Goal: Task Accomplishment & Management: Manage account settings

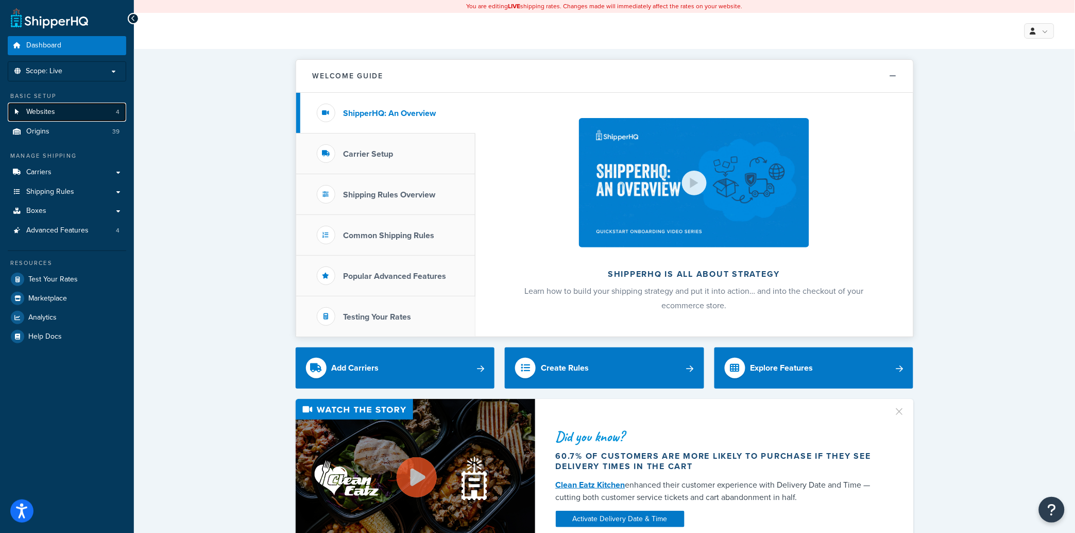
click at [56, 117] on link "Websites 4" at bounding box center [67, 111] width 118 height 19
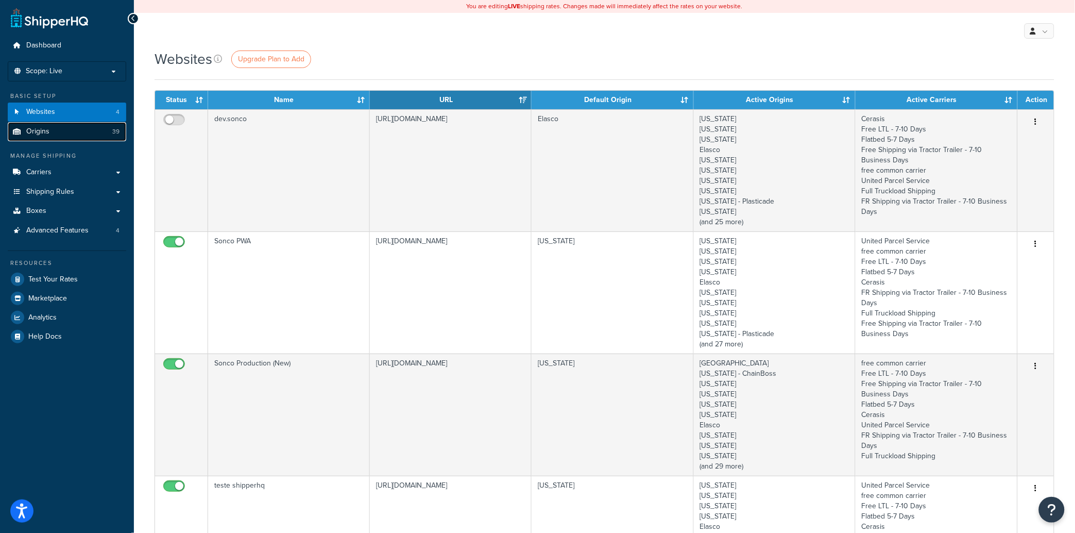
click at [55, 136] on link "Origins 39" at bounding box center [67, 131] width 118 height 19
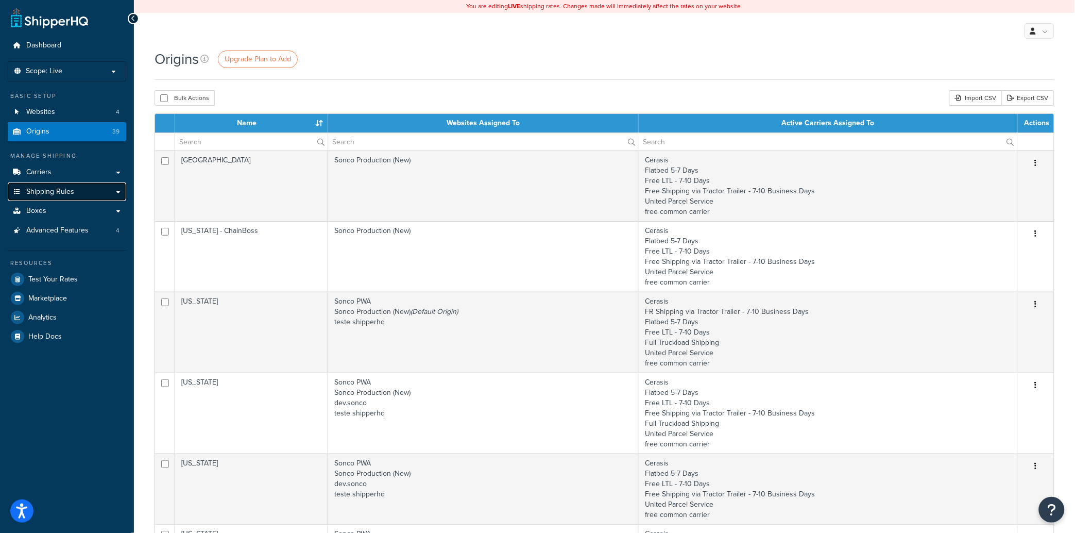
click at [121, 192] on link "Shipping Rules" at bounding box center [67, 191] width 118 height 19
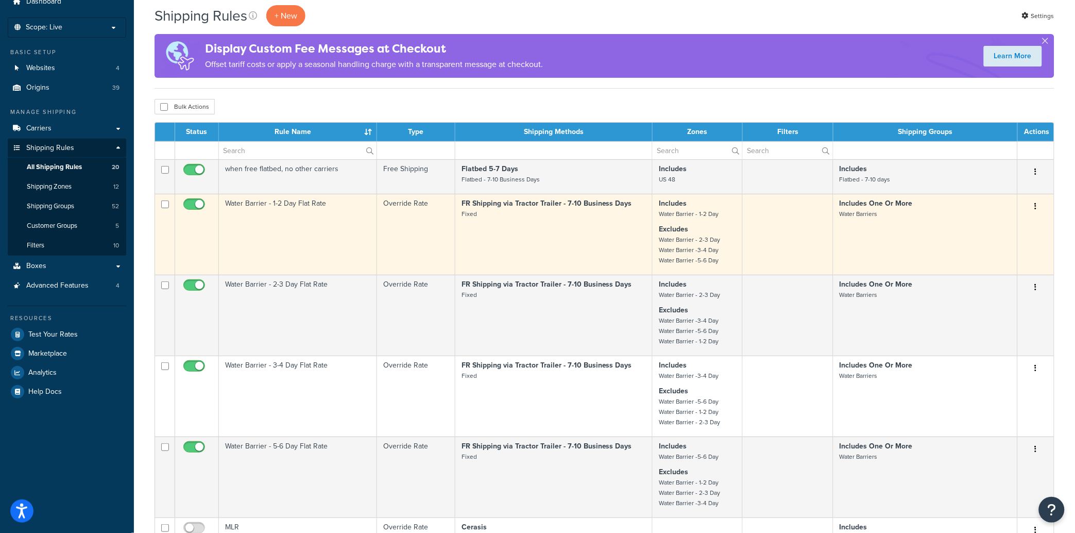
scroll to position [42, 0]
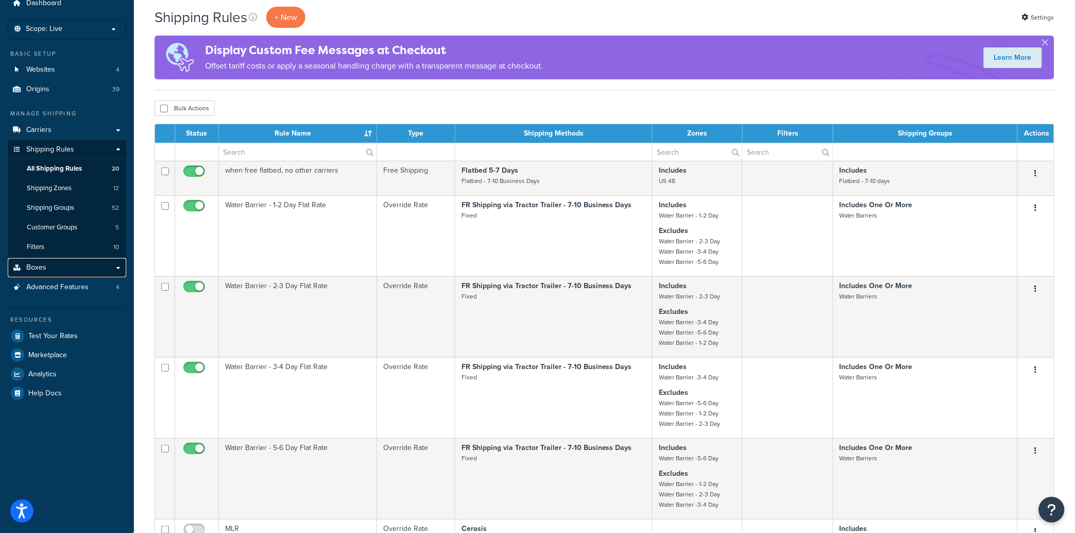
click at [45, 272] on span "Boxes" at bounding box center [36, 267] width 20 height 9
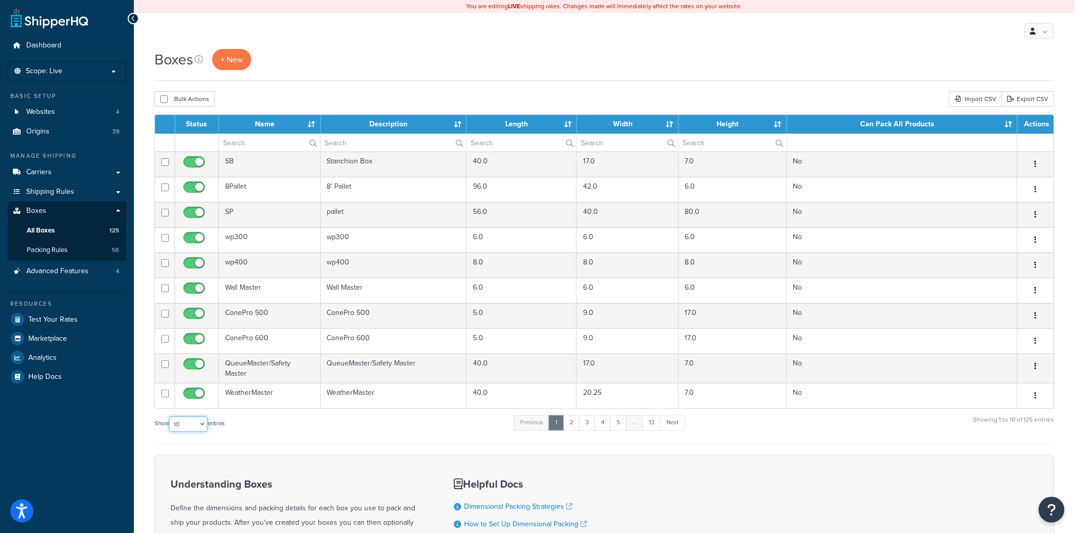
click at [198, 422] on select "10 15 25 50 100 1000" at bounding box center [188, 423] width 39 height 15
select select "1000"
click at [170, 416] on select "10 15 25 50 100 1000" at bounding box center [188, 423] width 39 height 15
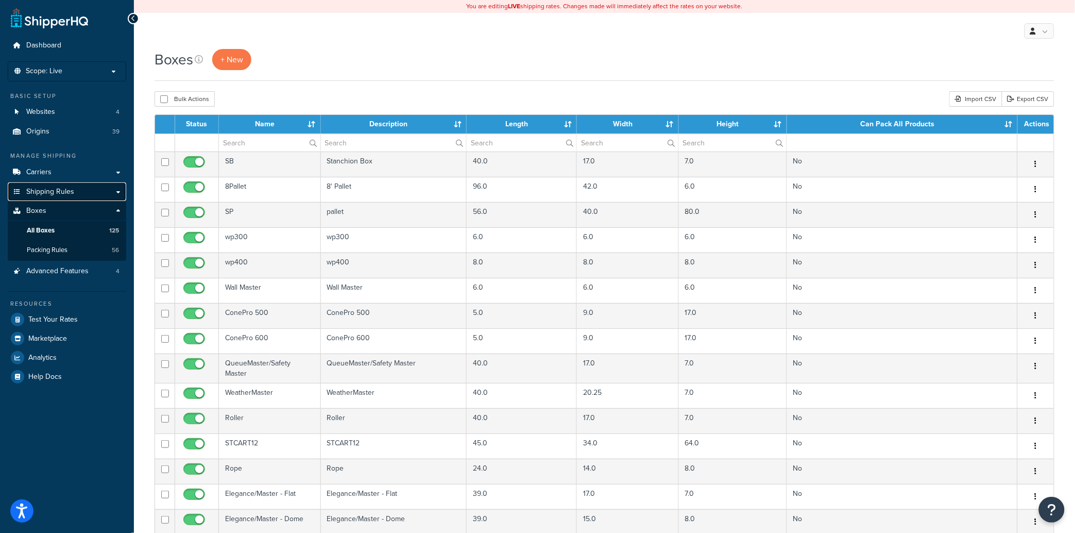
click at [116, 190] on link "Shipping Rules" at bounding box center [67, 191] width 118 height 19
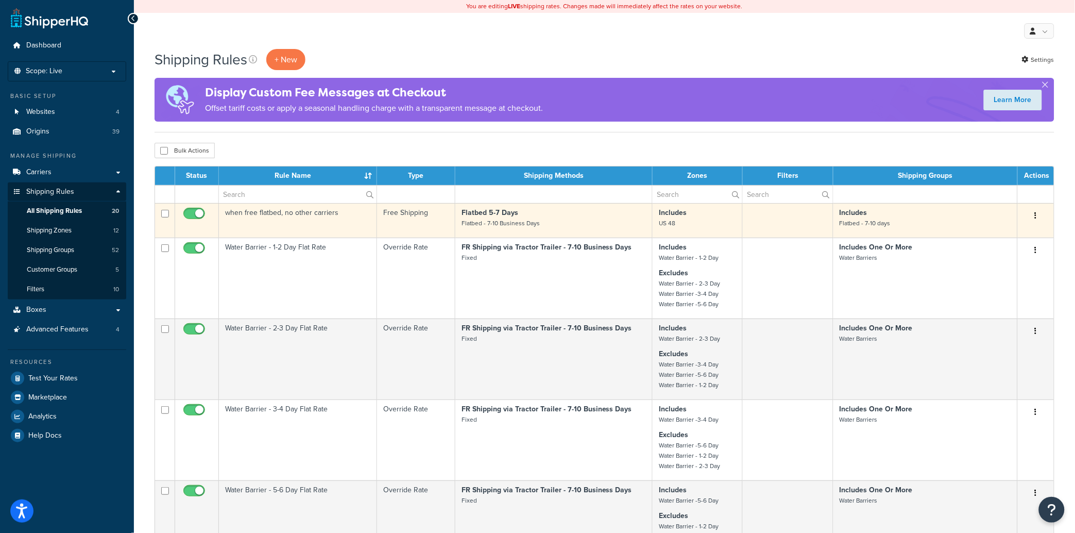
click at [295, 213] on td "when free flatbed, no other carriers" at bounding box center [298, 220] width 158 height 35
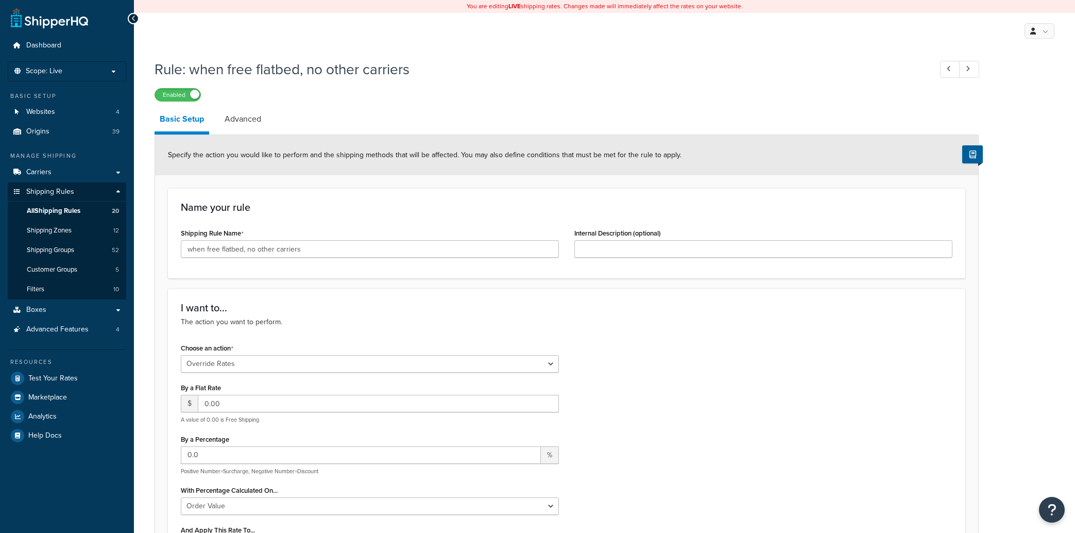
select select "OVERRIDE"
select select "SHIPPING_GROUP"
click at [246, 118] on link "Advanced" at bounding box center [242, 119] width 47 height 25
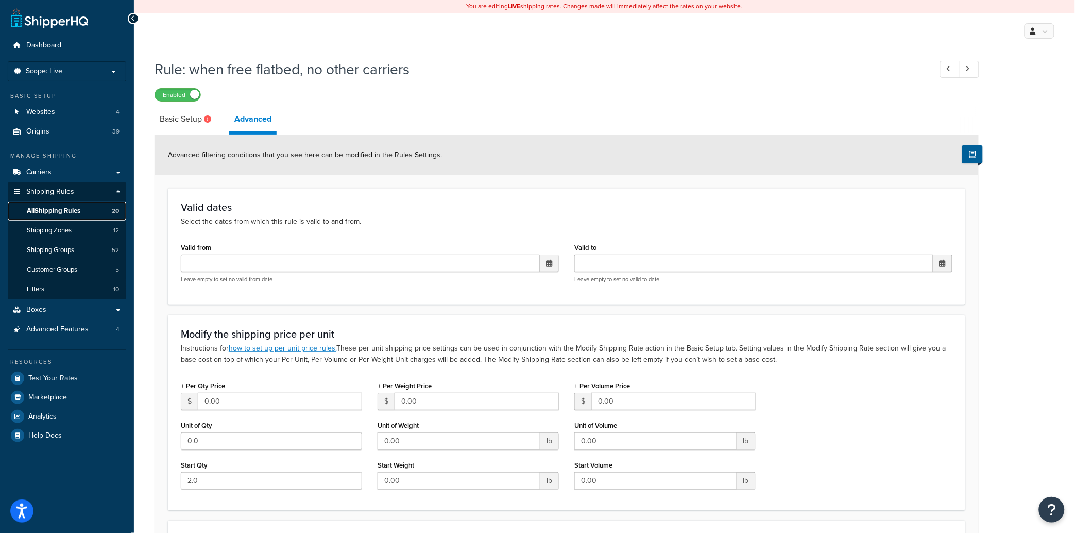
click at [77, 208] on span "All Shipping Rules" at bounding box center [54, 211] width 54 height 9
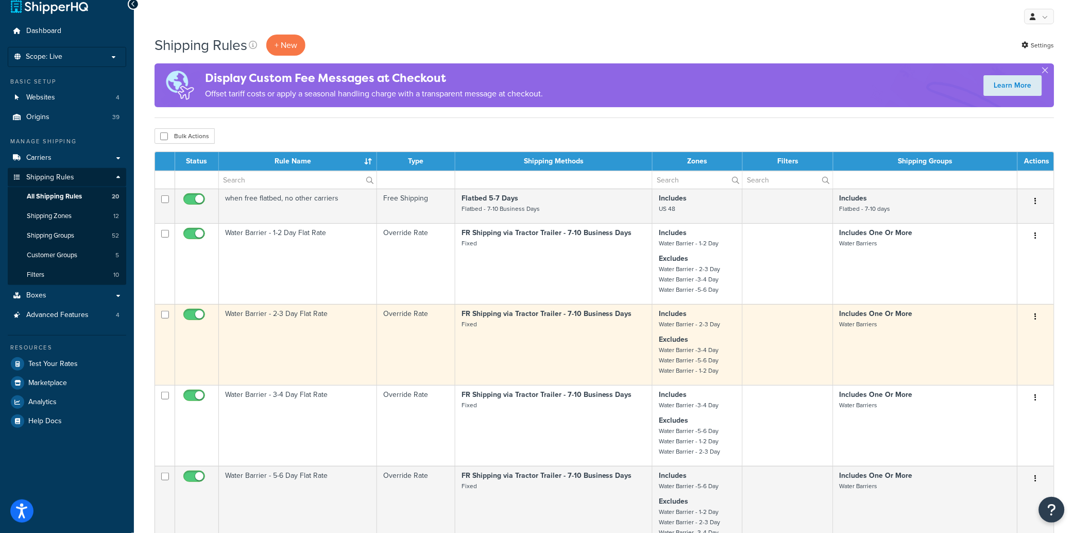
scroll to position [15, 0]
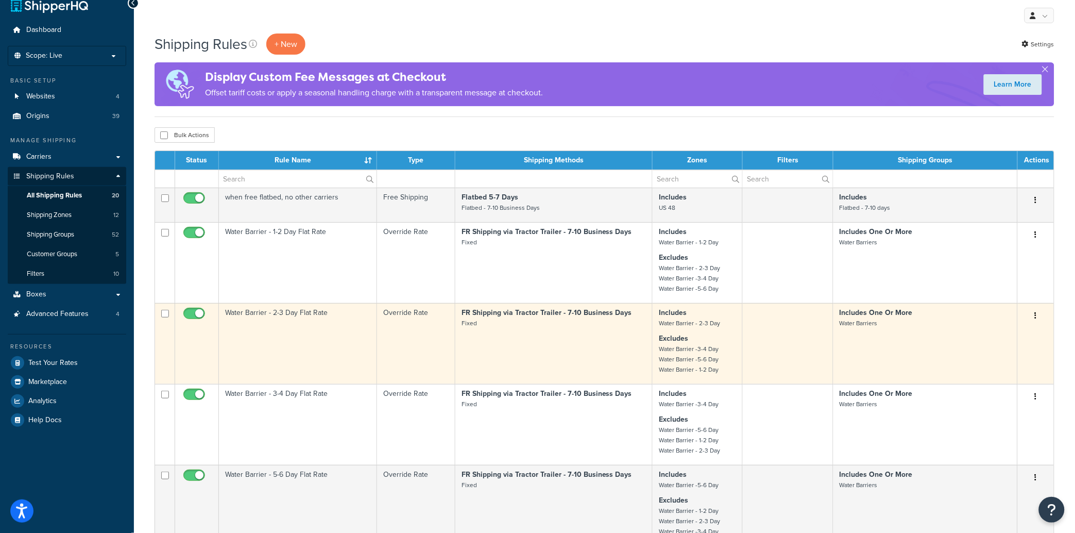
click at [284, 315] on td "Water Barrier - 2-3 Day Flat Rate" at bounding box center [298, 343] width 158 height 81
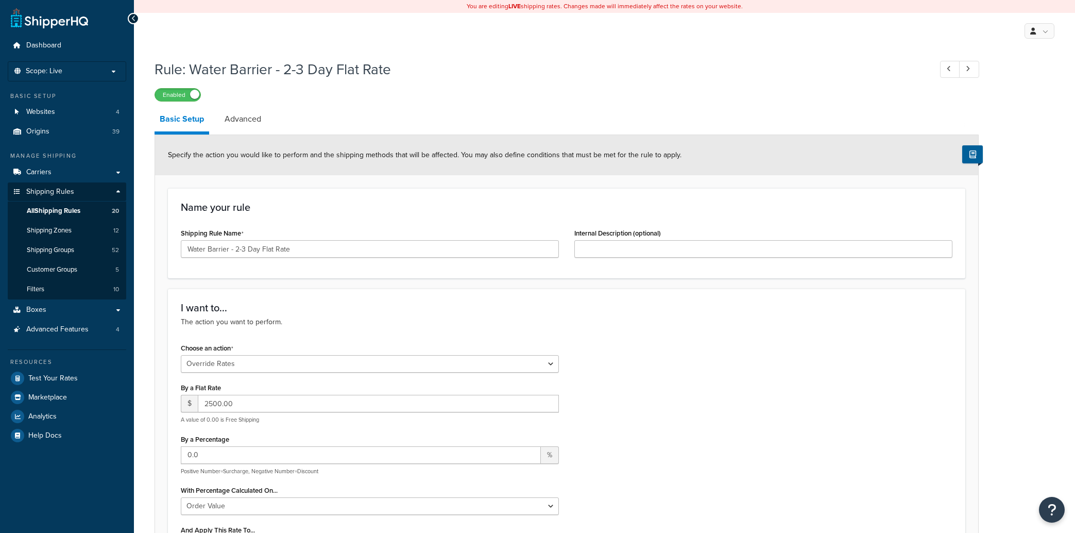
select select "OVERRIDE"
select select "ITEM"
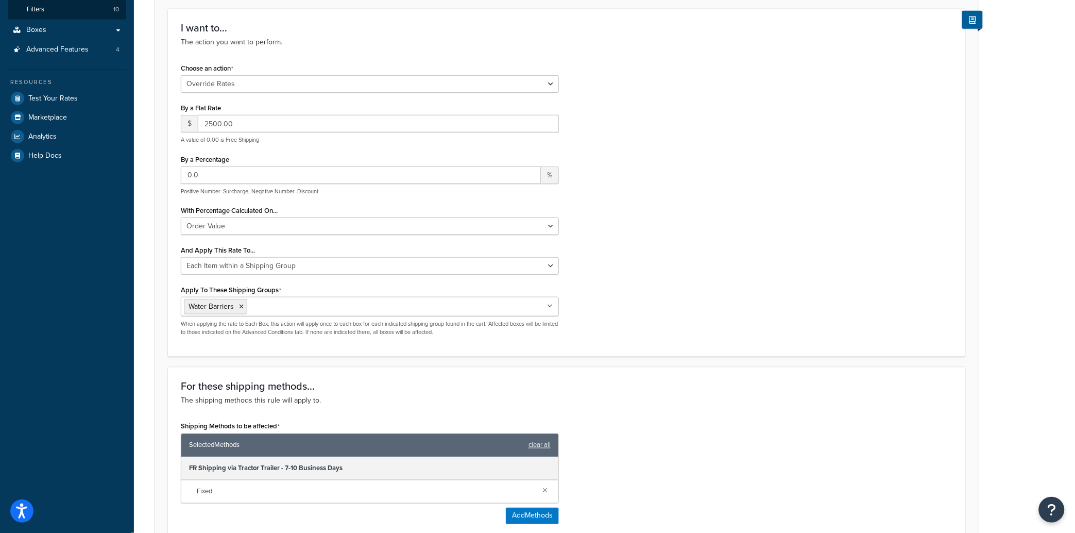
scroll to position [279, 0]
click at [552, 307] on icon at bounding box center [550, 307] width 6 height 6
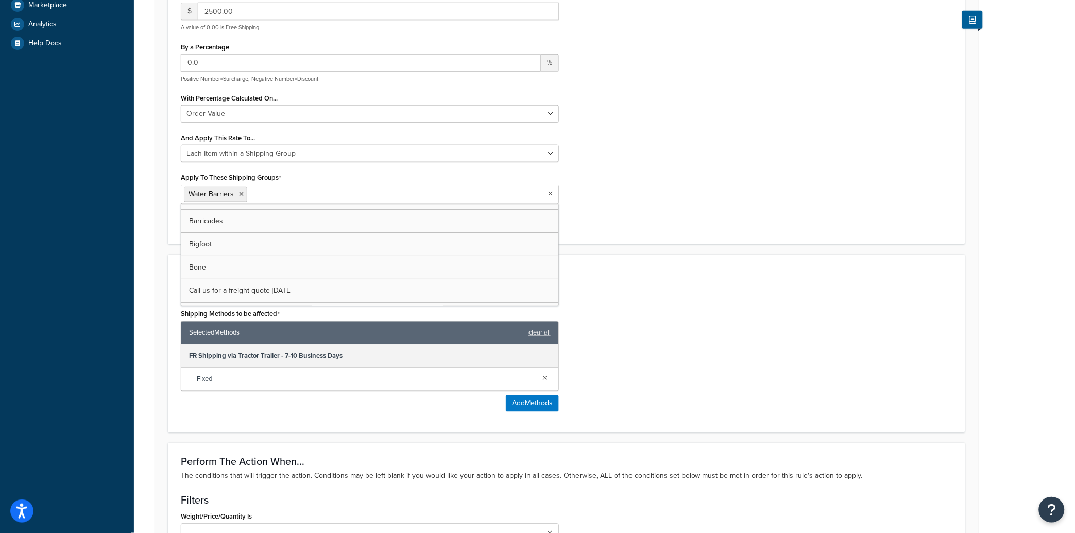
scroll to position [0, 0]
click at [640, 217] on div "Choose an action Choose an action Override Rates Surcharge or discount rates Hi…" at bounding box center [566, 89] width 787 height 283
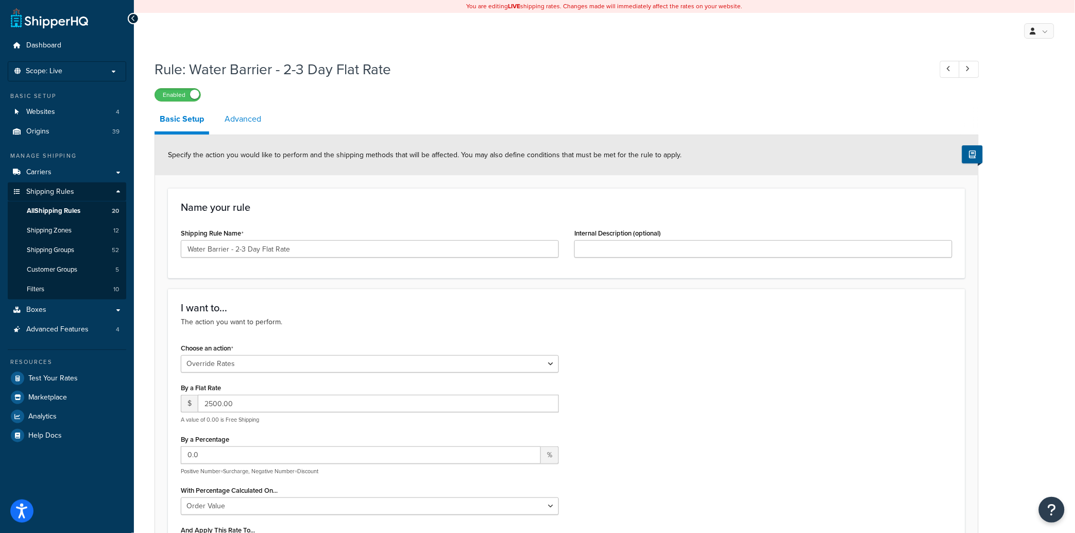
click at [247, 116] on link "Advanced" at bounding box center [242, 119] width 47 height 25
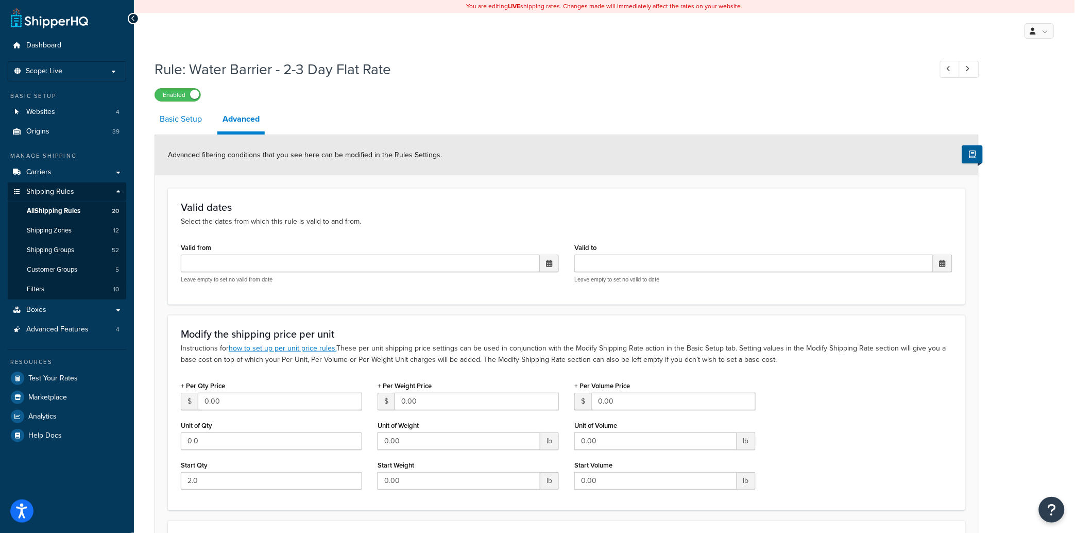
click at [180, 118] on link "Basic Setup" at bounding box center [181, 119] width 53 height 25
select select "OVERRIDE"
select select "ITEM"
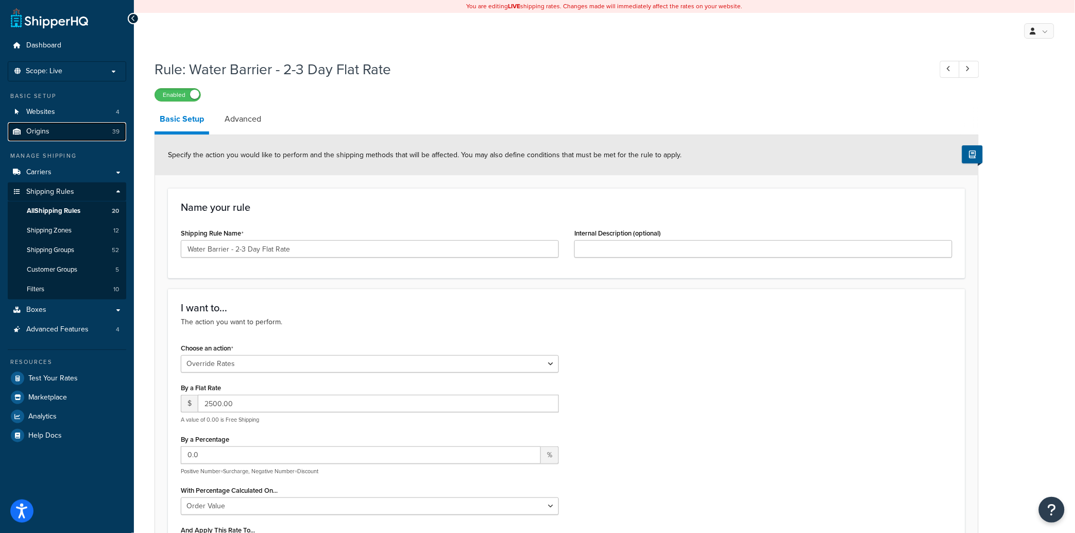
click at [50, 131] on link "Origins 39" at bounding box center [67, 131] width 118 height 19
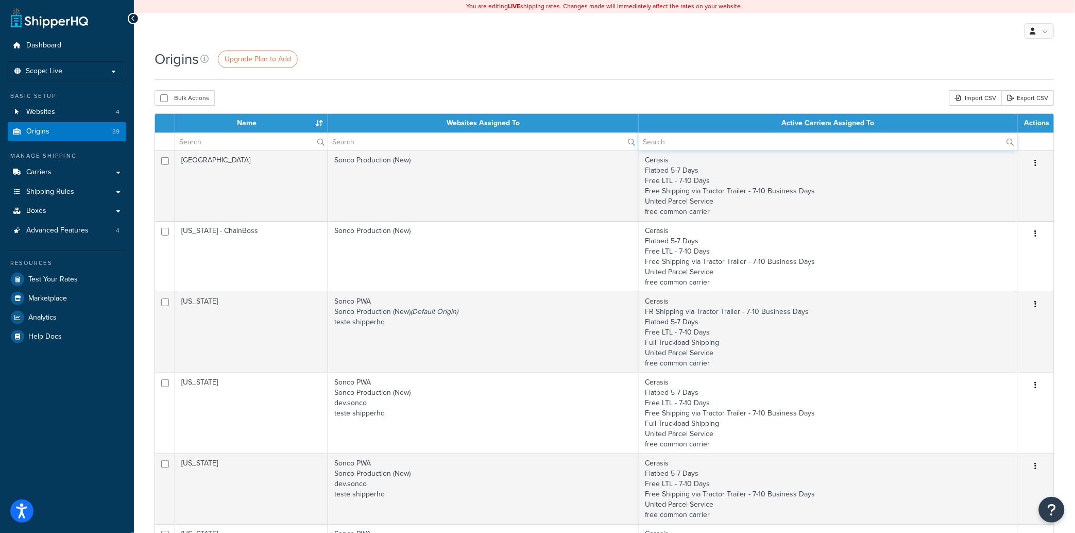
click at [705, 142] on input "text" at bounding box center [828, 142] width 379 height 18
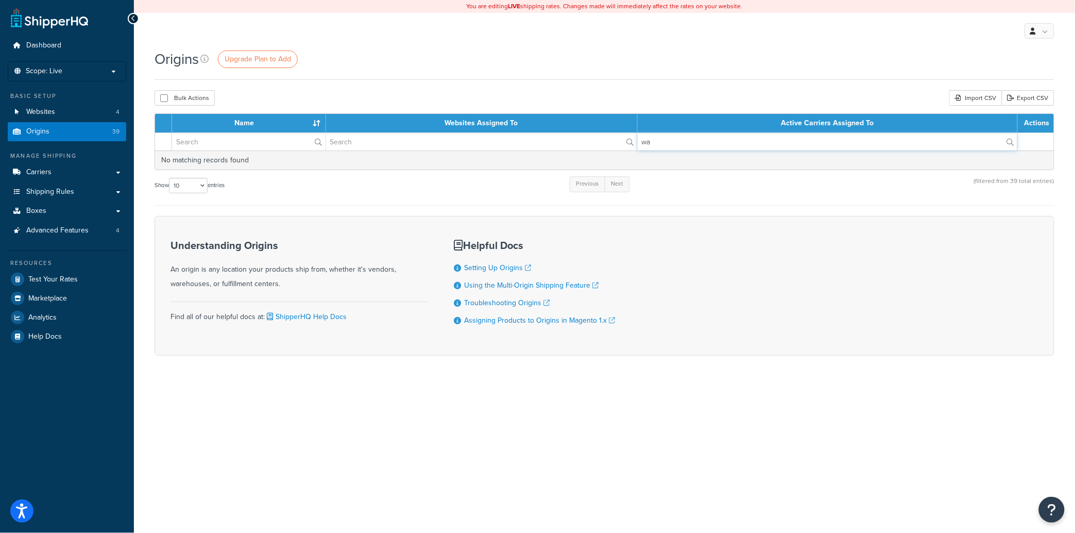
type input "w"
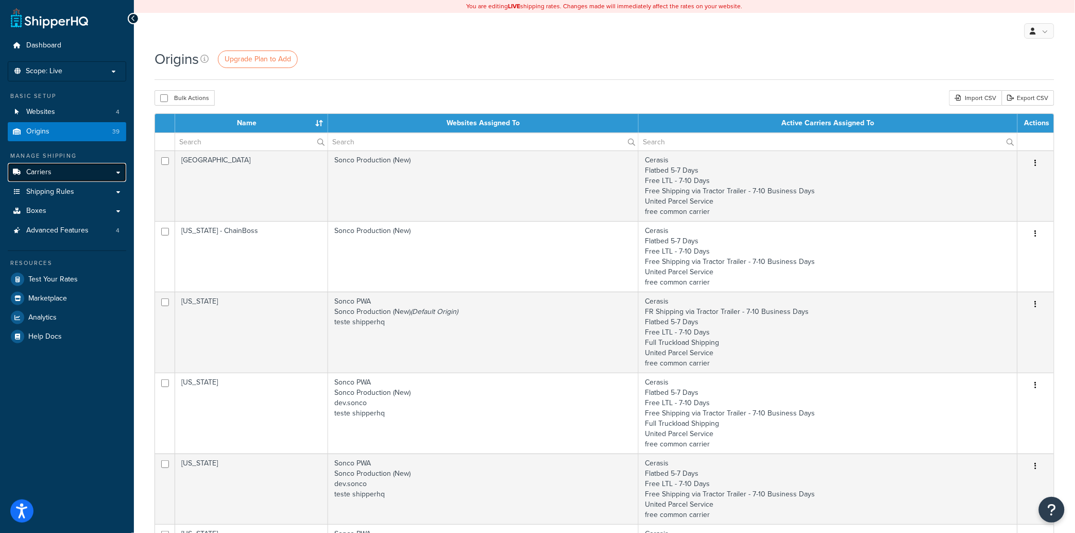
click at [118, 174] on link "Carriers" at bounding box center [67, 172] width 118 height 19
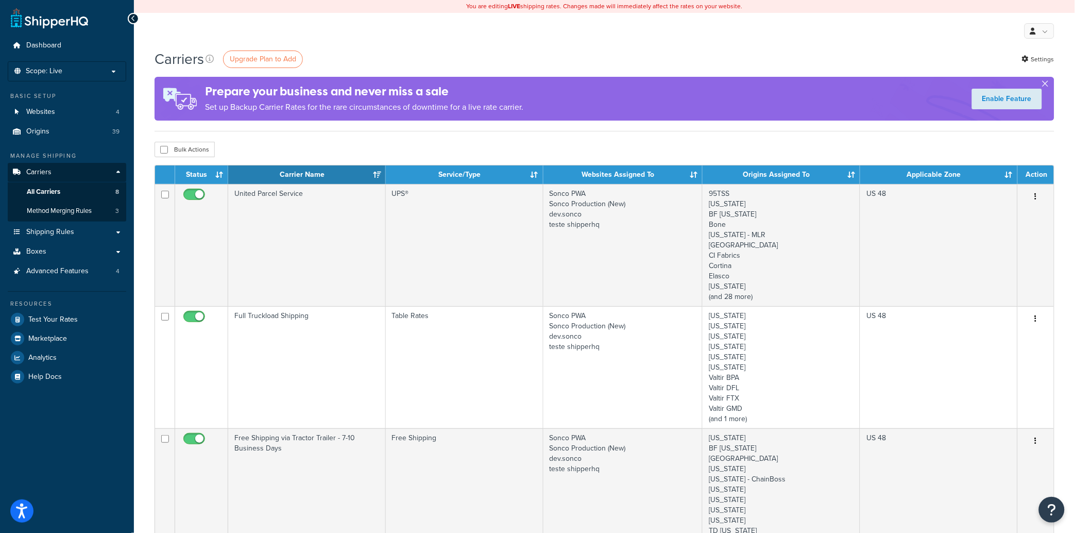
click at [1047, 84] on button "button" at bounding box center [1045, 85] width 3 height 3
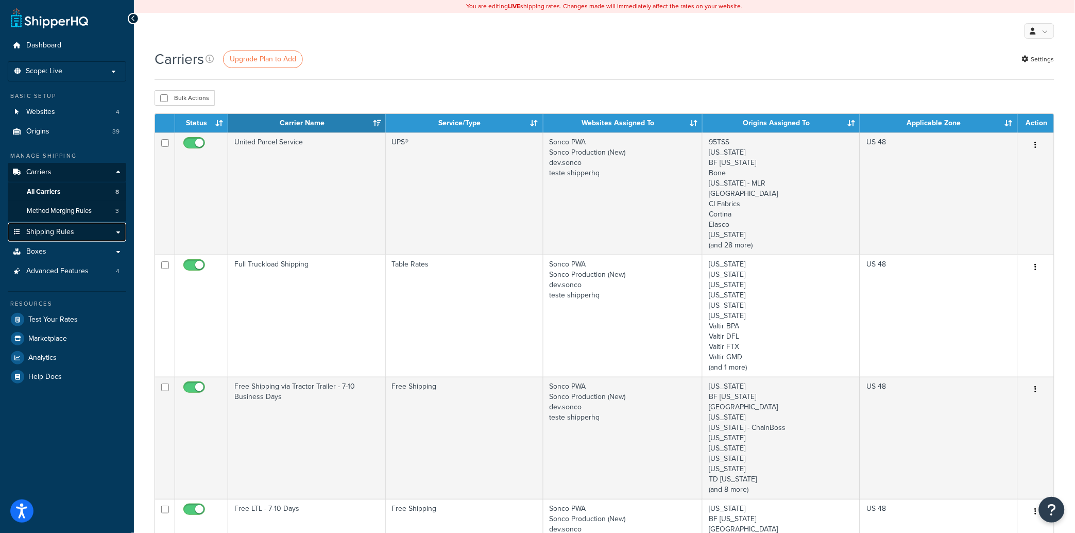
click at [111, 235] on link "Shipping Rules" at bounding box center [67, 232] width 118 height 19
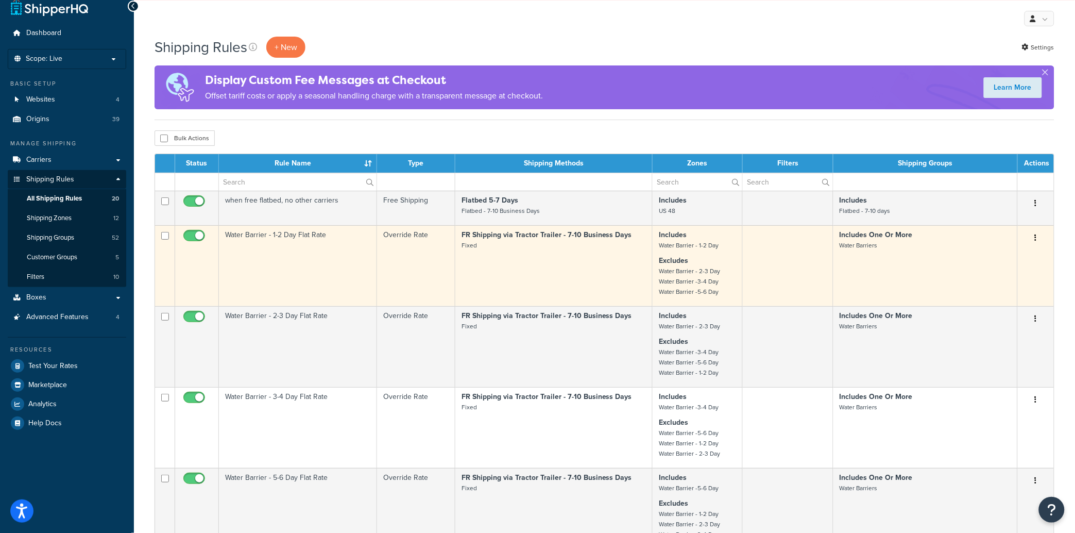
scroll to position [13, 0]
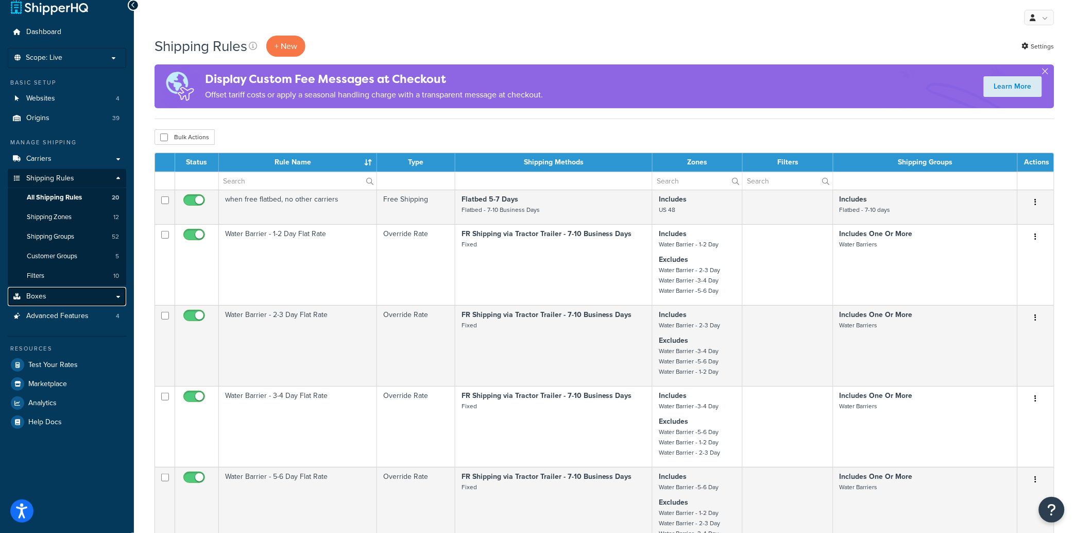
click at [118, 292] on link "Boxes" at bounding box center [67, 296] width 118 height 19
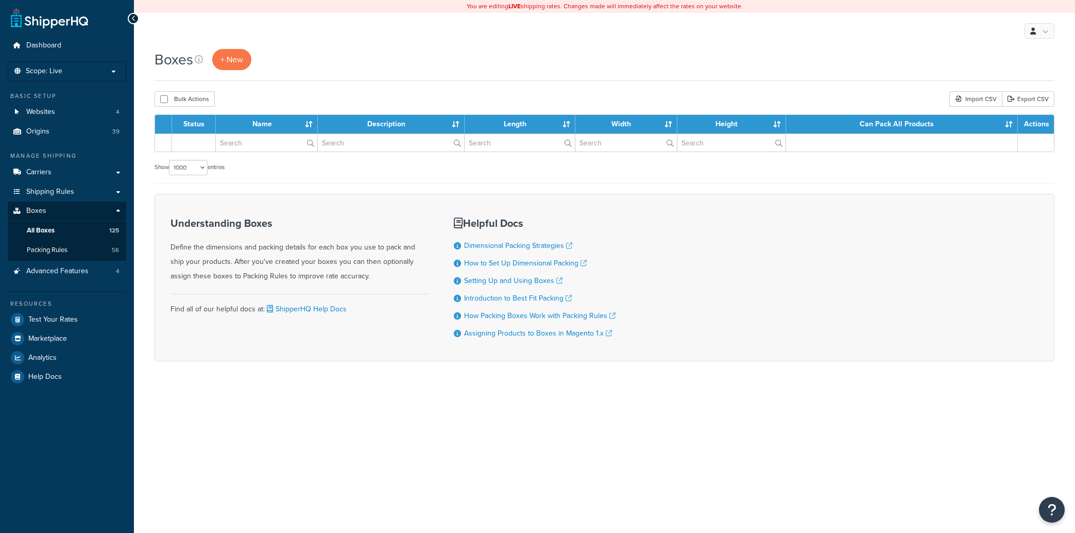
select select "1000"
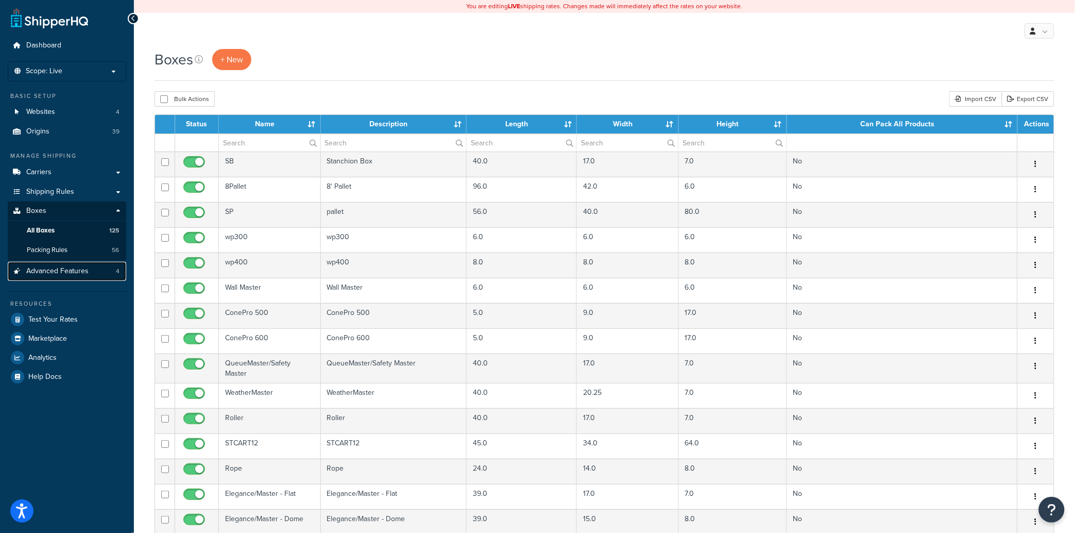
click at [65, 273] on span "Advanced Features" at bounding box center [57, 271] width 62 height 9
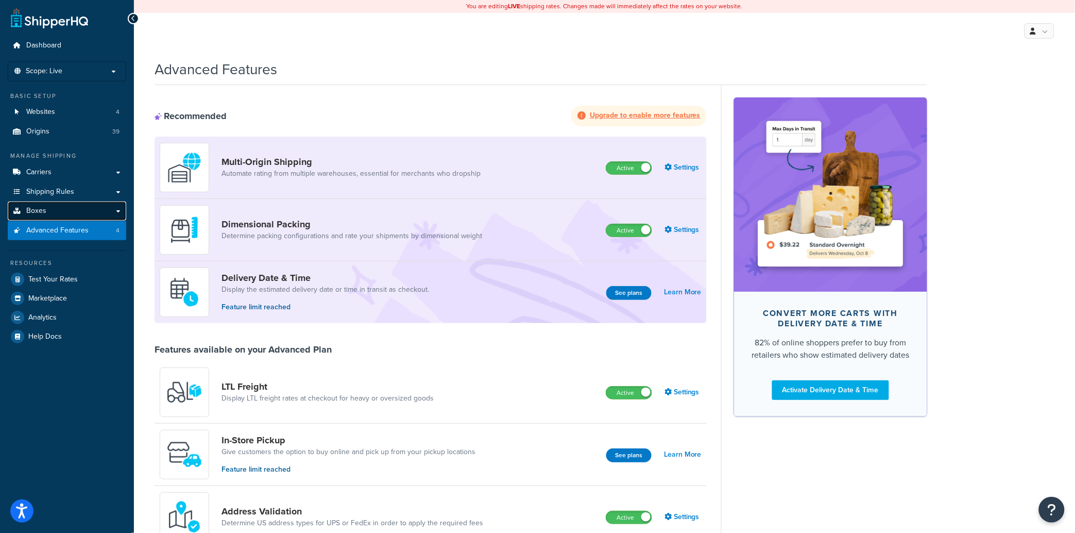
click at [58, 212] on link "Boxes" at bounding box center [67, 210] width 118 height 19
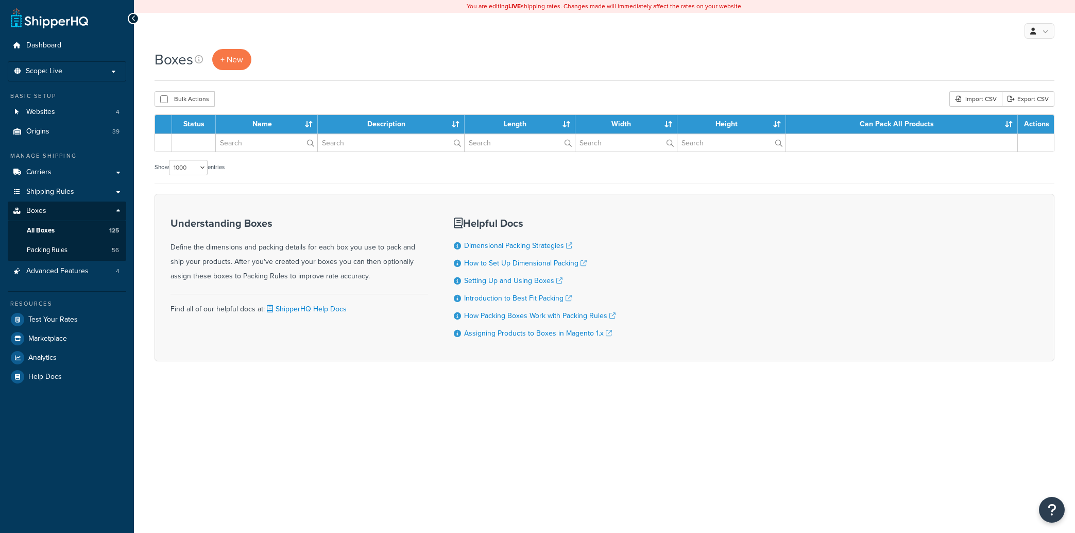
select select "1000"
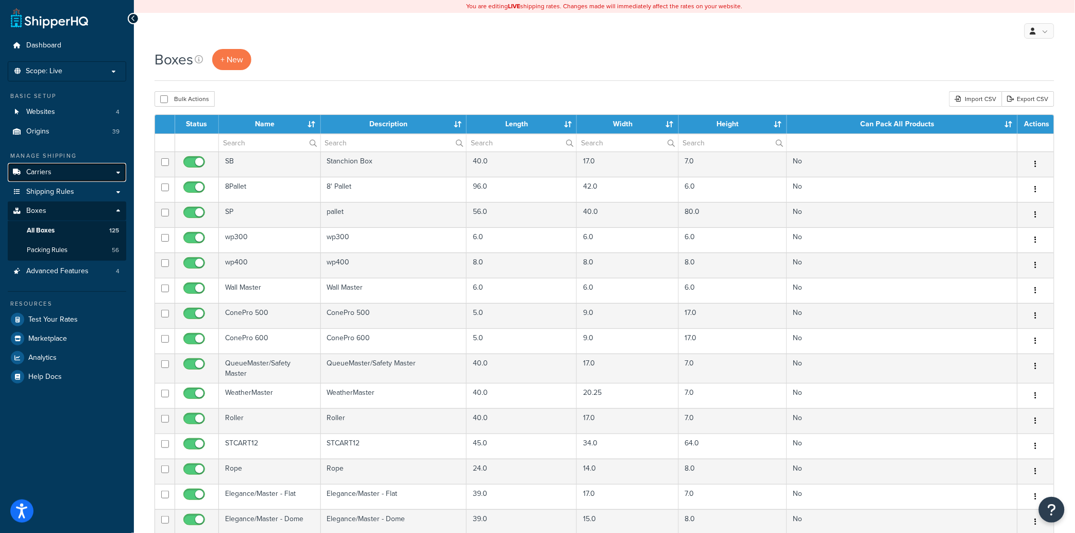
click at [121, 172] on link "Carriers" at bounding box center [67, 172] width 118 height 19
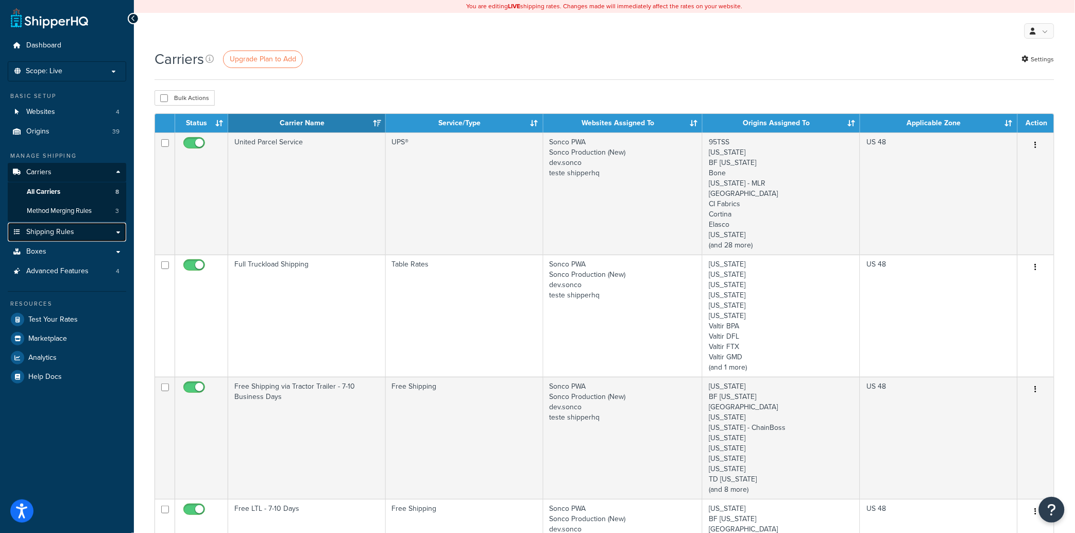
click at [111, 232] on link "Shipping Rules" at bounding box center [67, 232] width 118 height 19
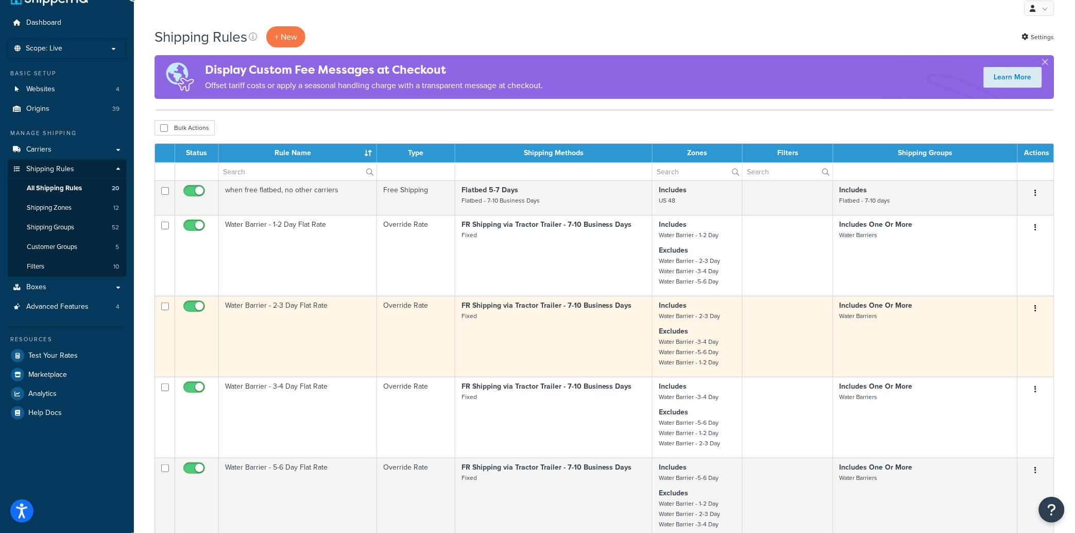
scroll to position [11, 0]
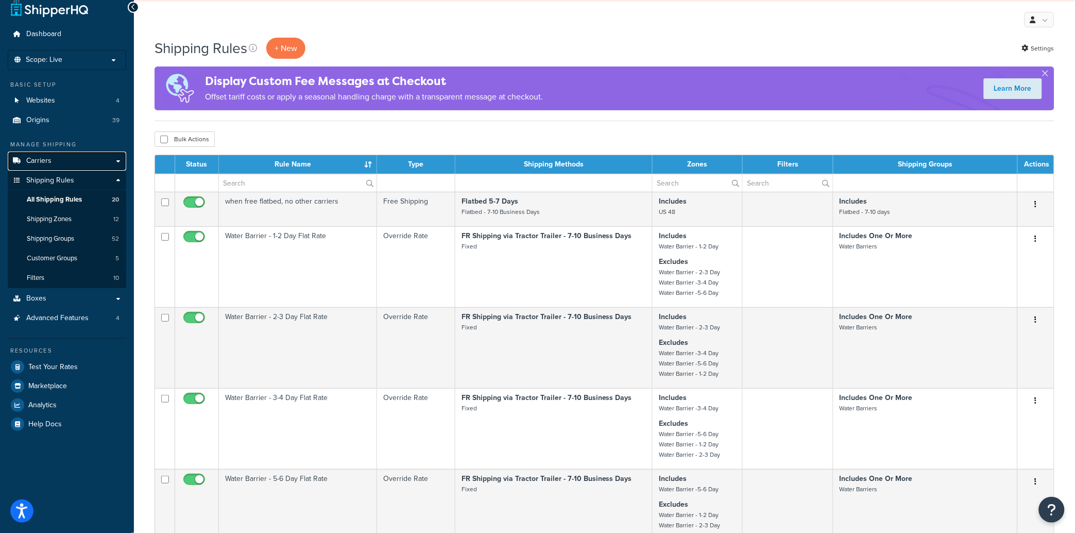
click at [73, 153] on link "Carriers" at bounding box center [67, 160] width 118 height 19
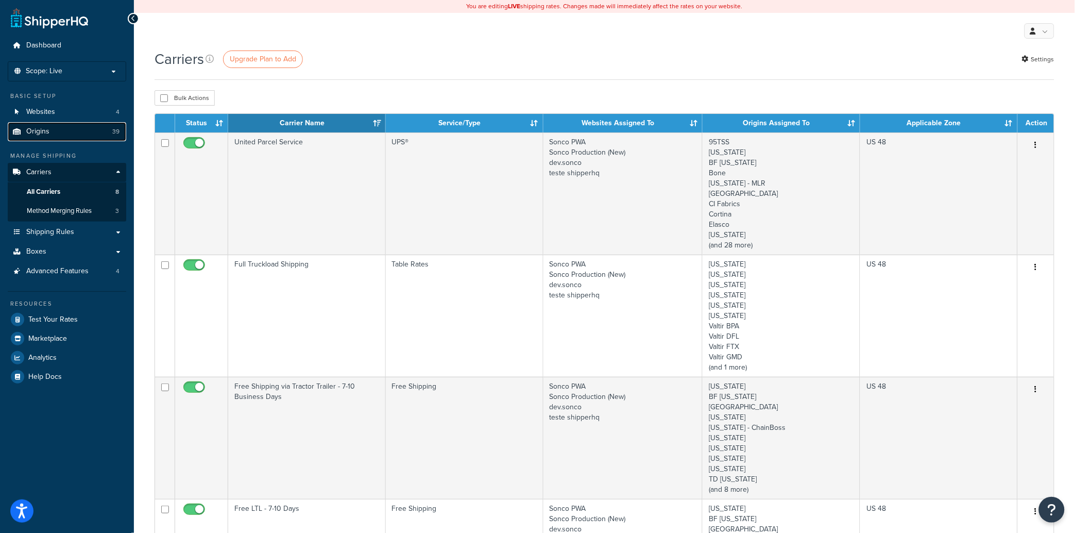
click at [85, 131] on link "Origins 39" at bounding box center [67, 131] width 118 height 19
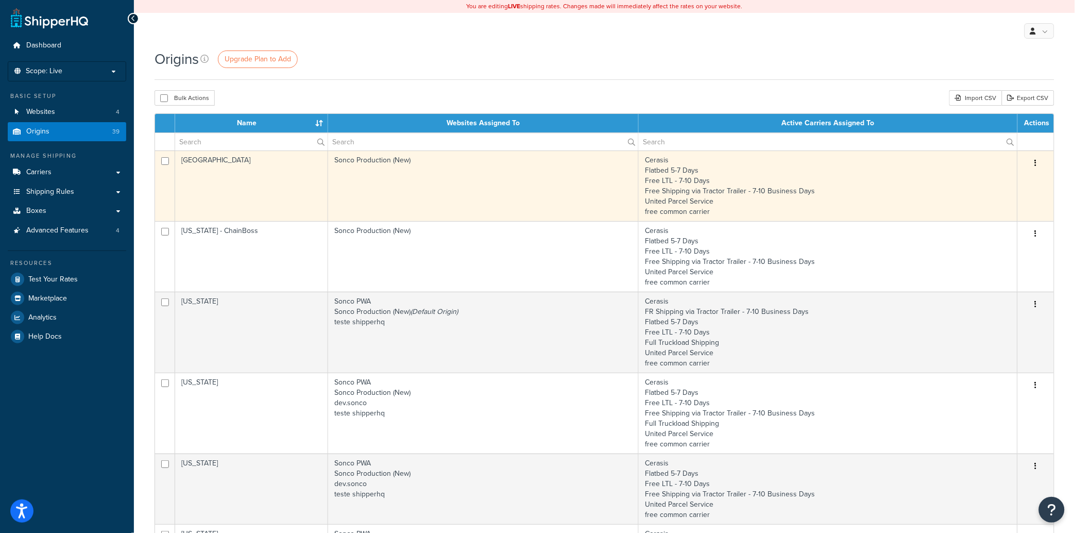
click at [234, 177] on td "[GEOGRAPHIC_DATA]" at bounding box center [251, 185] width 153 height 71
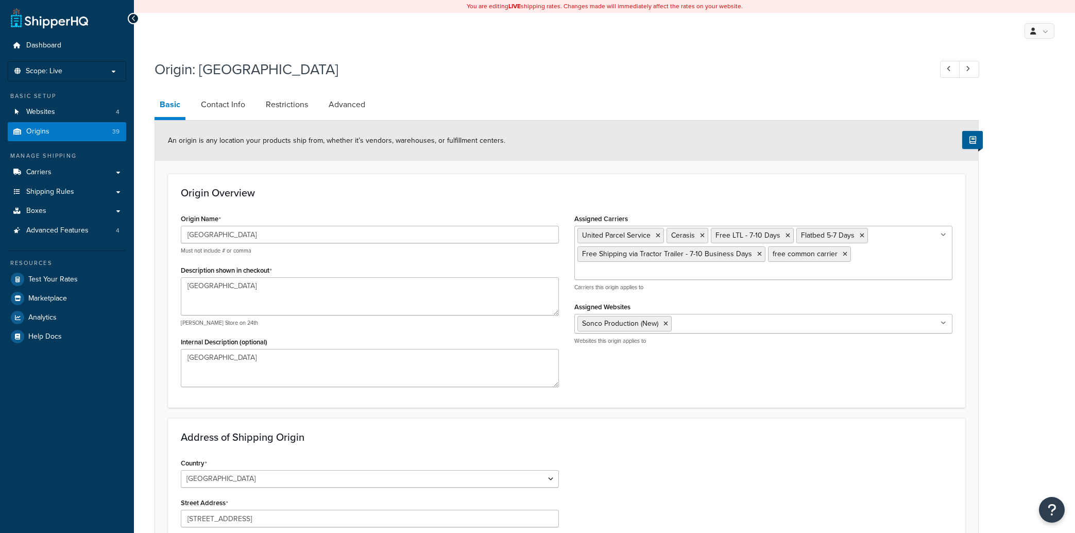
select select "13"
click at [223, 107] on link "Contact Info" at bounding box center [223, 104] width 55 height 25
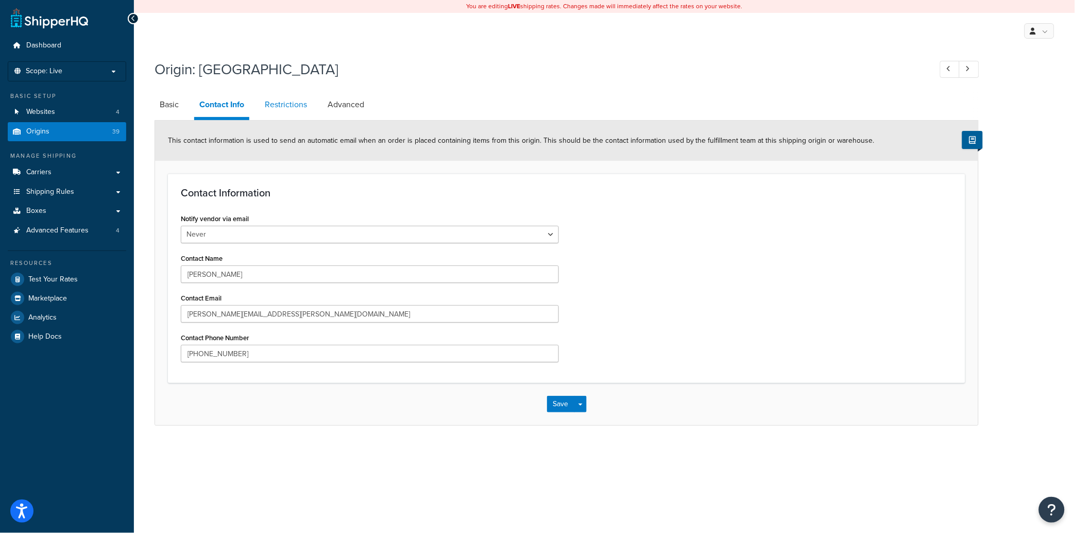
click at [294, 105] on link "Restrictions" at bounding box center [286, 104] width 53 height 25
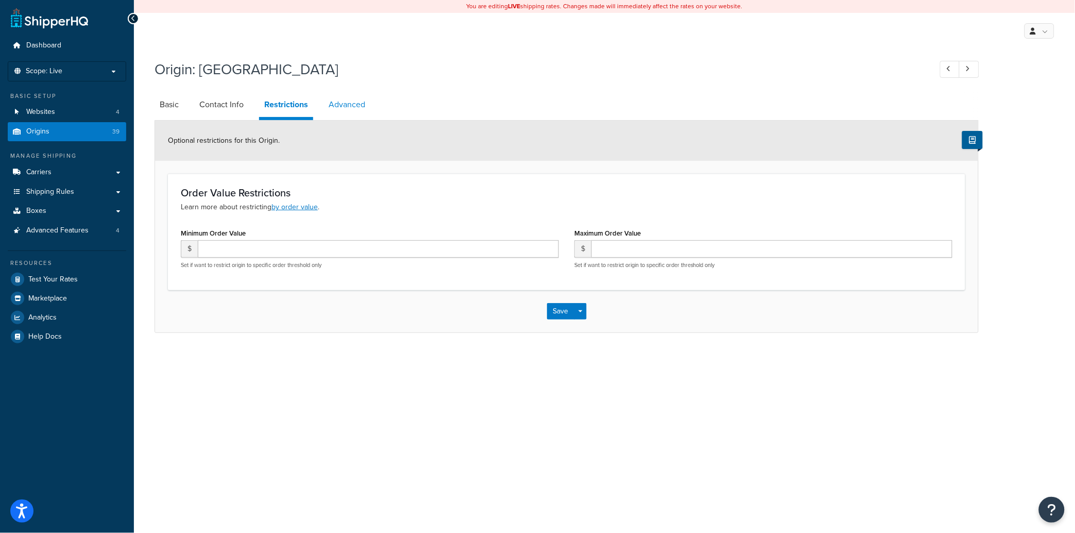
click at [334, 104] on link "Advanced" at bounding box center [346, 104] width 47 height 25
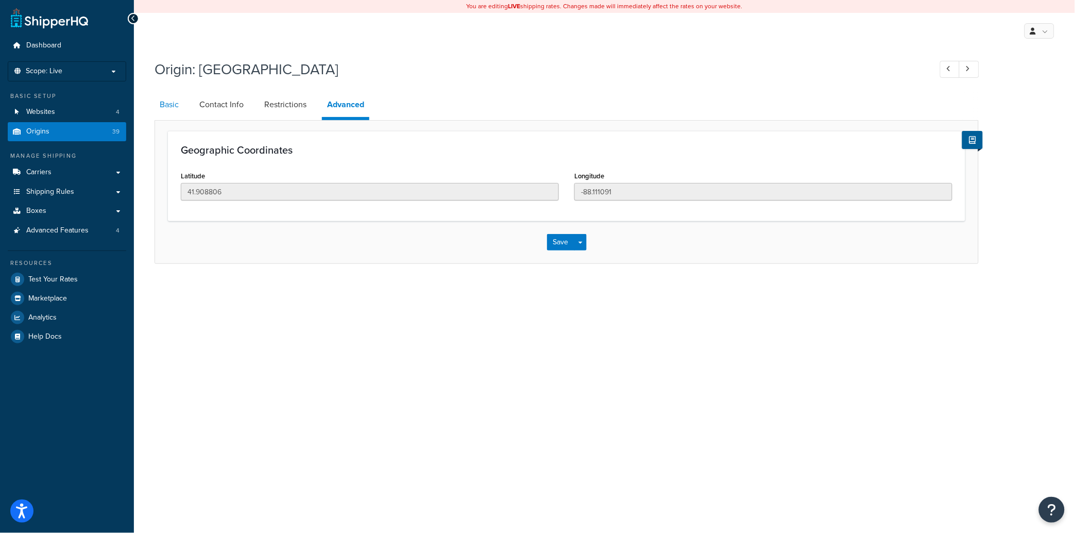
click at [172, 102] on link "Basic" at bounding box center [169, 104] width 29 height 25
select select "13"
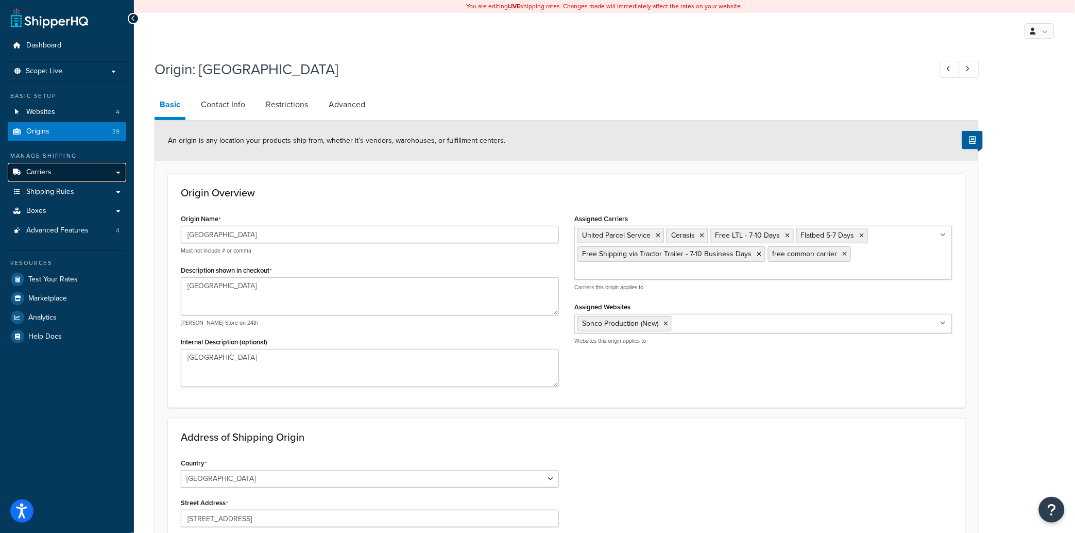
click at [115, 174] on link "Carriers" at bounding box center [67, 172] width 118 height 19
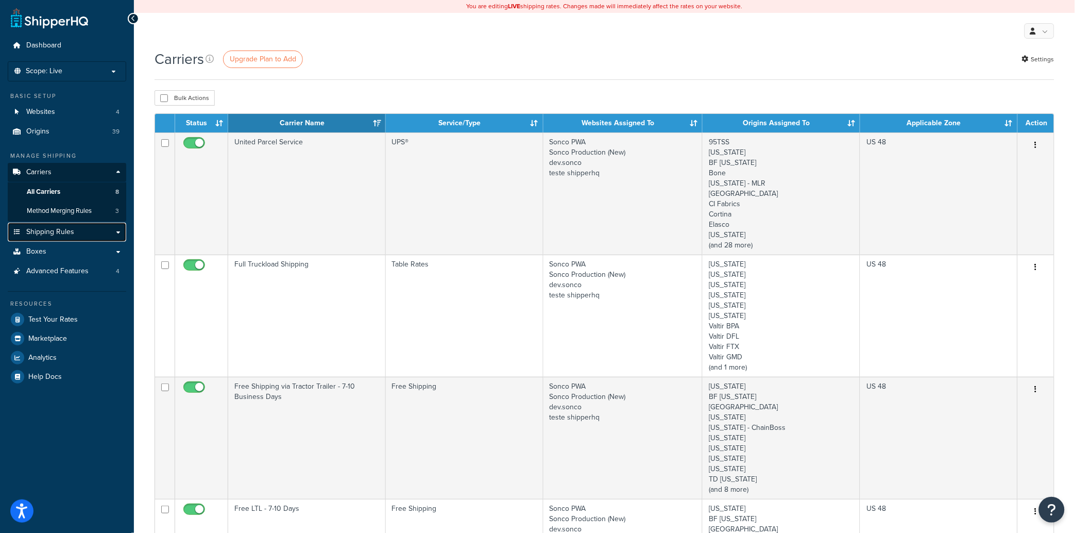
click at [120, 233] on link "Shipping Rules" at bounding box center [67, 232] width 118 height 19
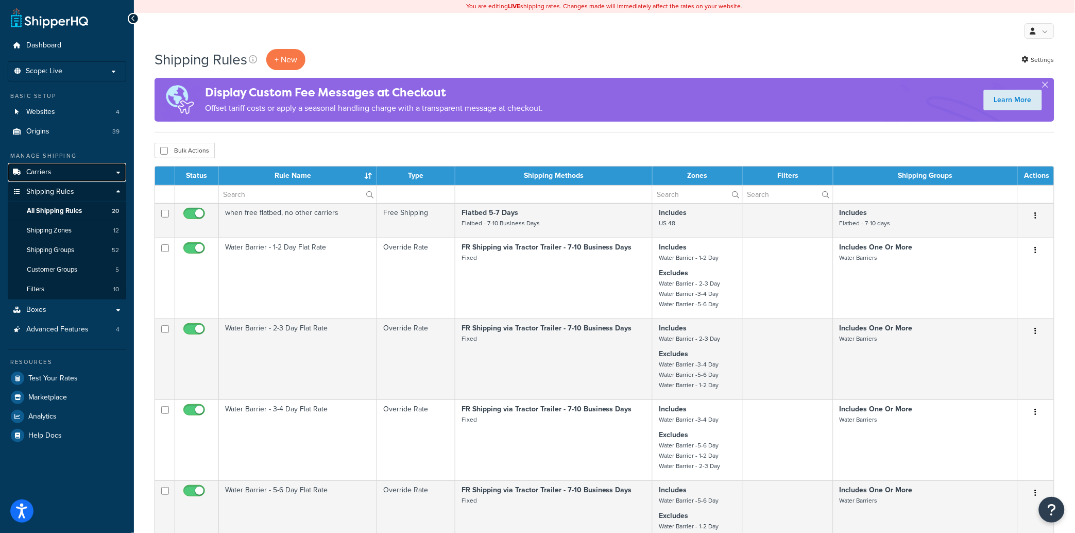
click at [74, 169] on link "Carriers" at bounding box center [67, 172] width 118 height 19
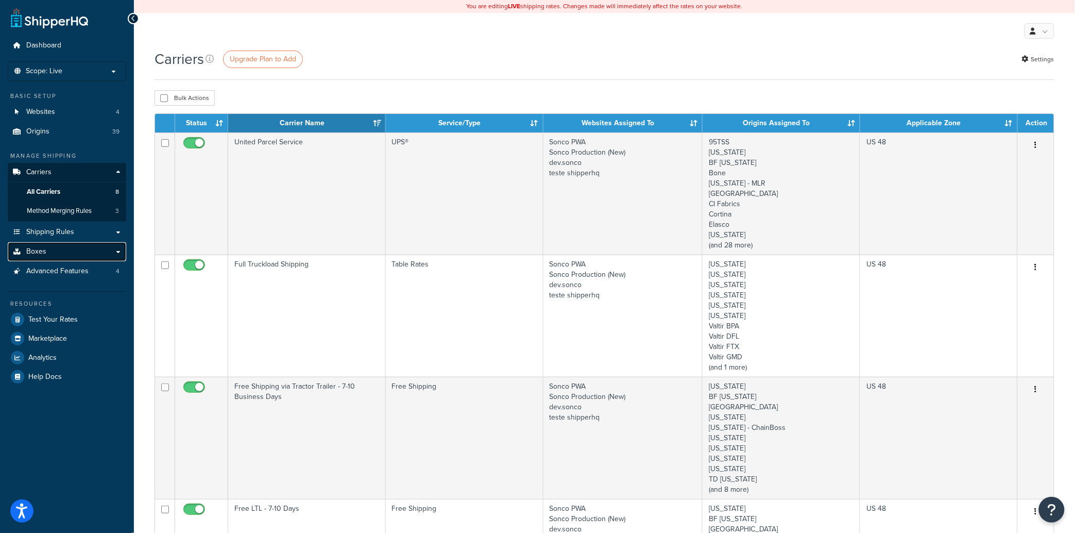
click at [55, 253] on link "Boxes" at bounding box center [67, 251] width 118 height 19
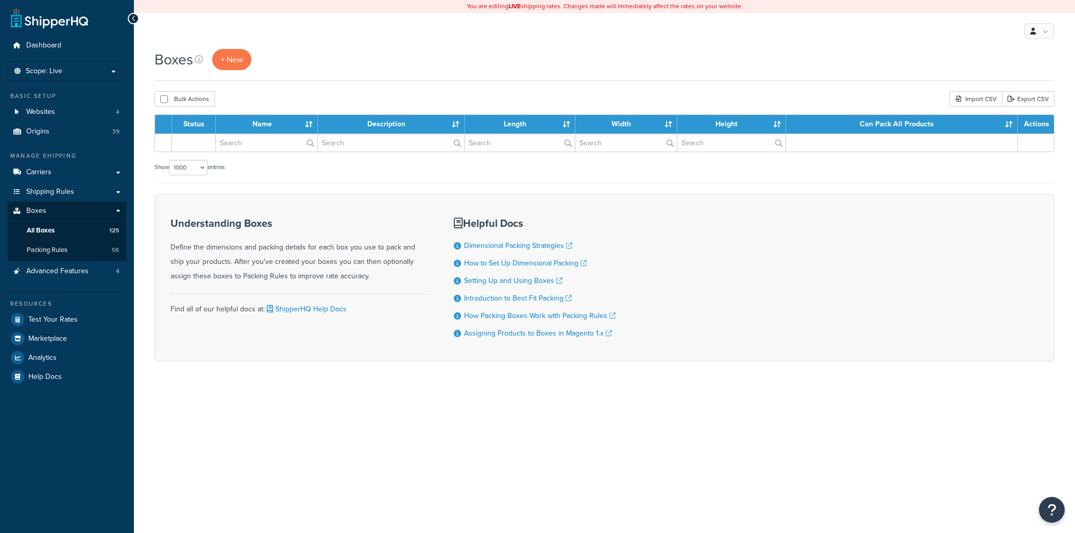
select select "1000"
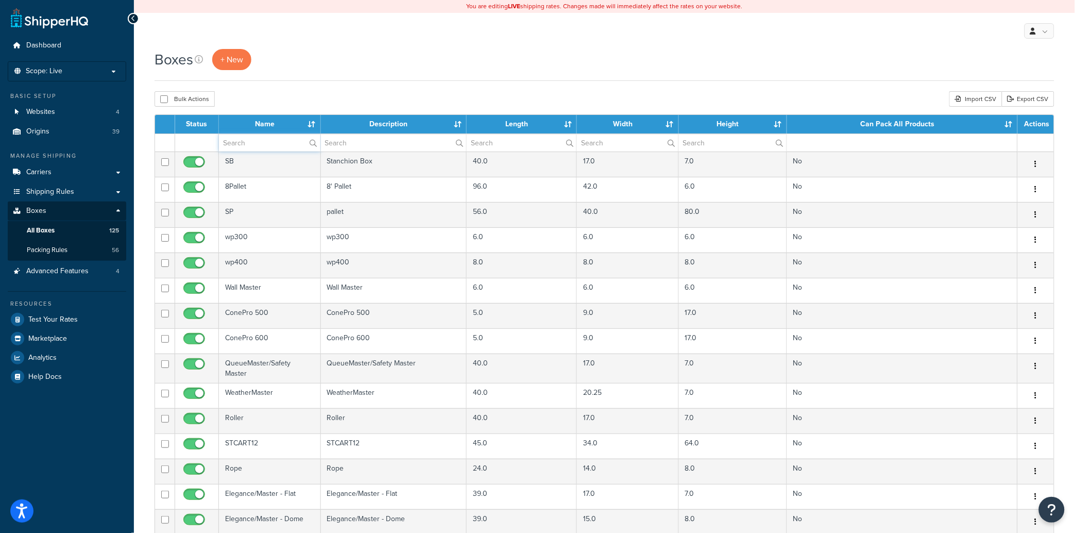
click at [260, 142] on input "text" at bounding box center [269, 143] width 101 height 18
type input "queue"
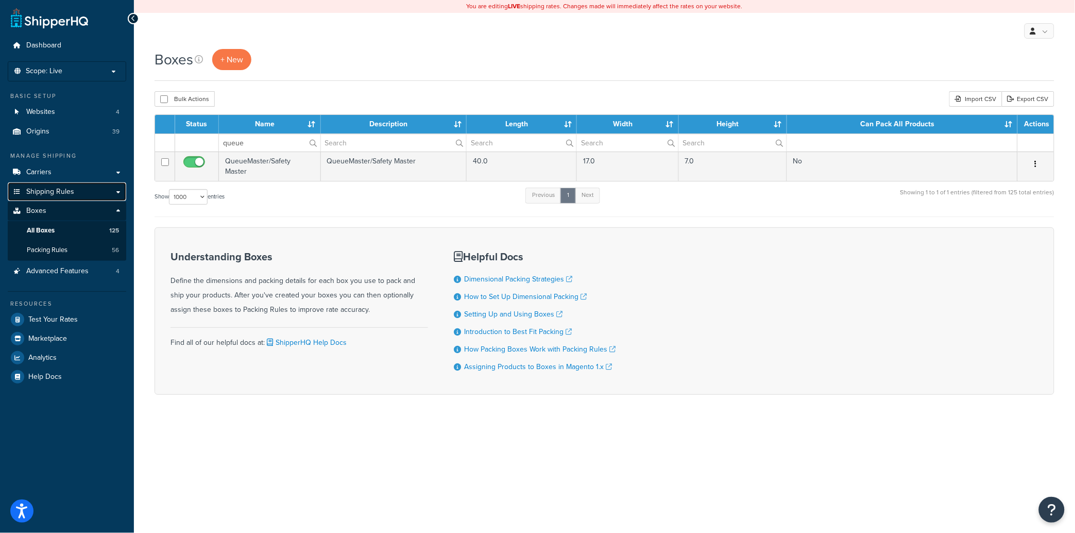
click at [122, 190] on link "Shipping Rules" at bounding box center [67, 191] width 118 height 19
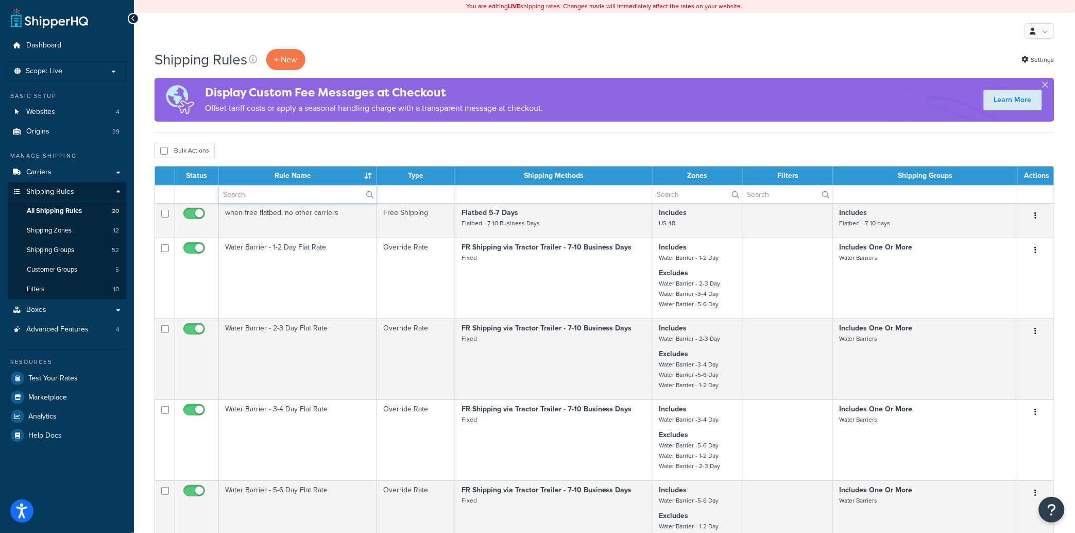
click at [326, 198] on input "text" at bounding box center [298, 194] width 158 height 18
type input "stanchion"
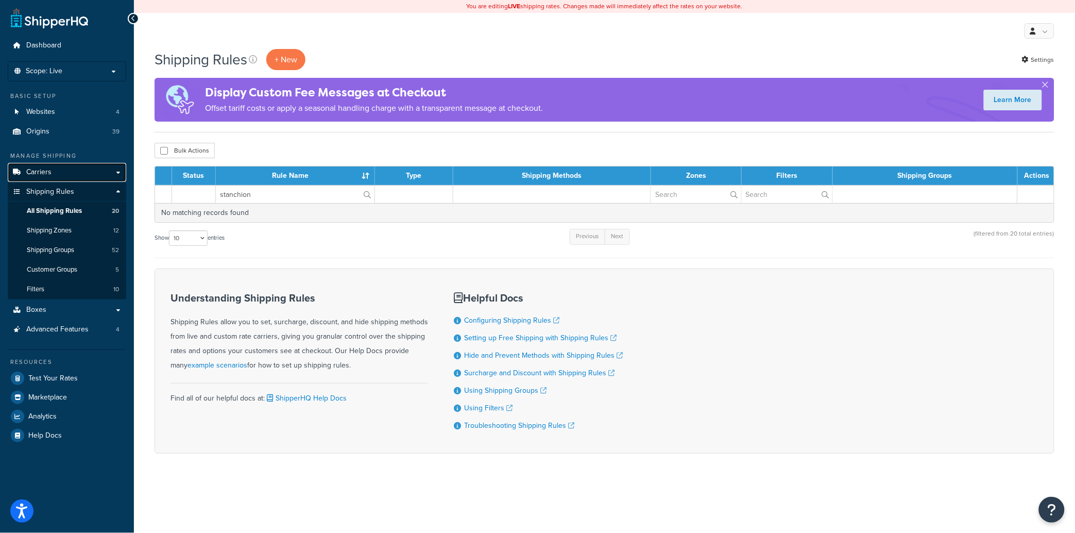
click at [111, 170] on link "Carriers" at bounding box center [67, 172] width 118 height 19
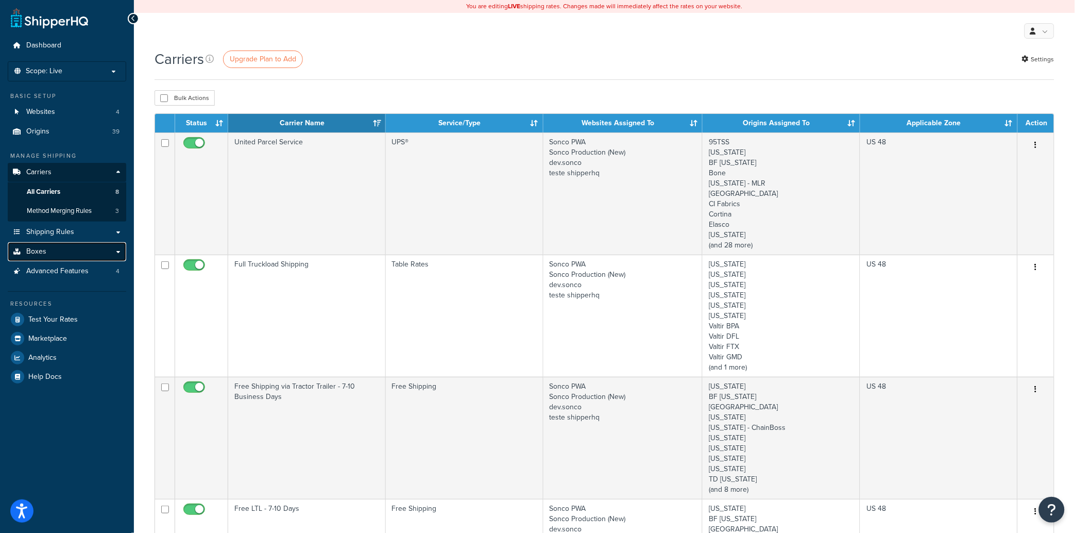
click at [18, 255] on link "Boxes" at bounding box center [67, 251] width 118 height 19
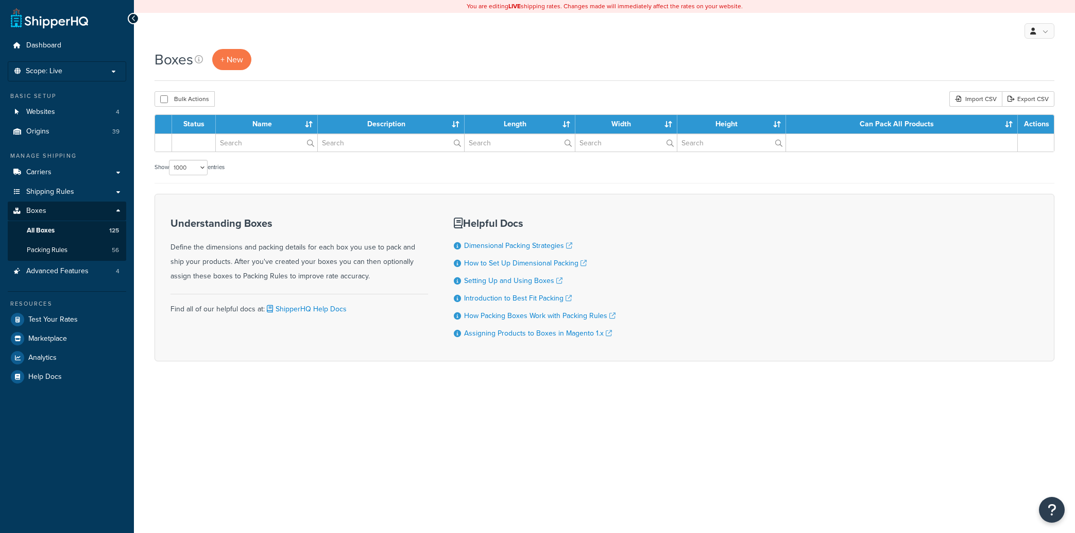
select select "1000"
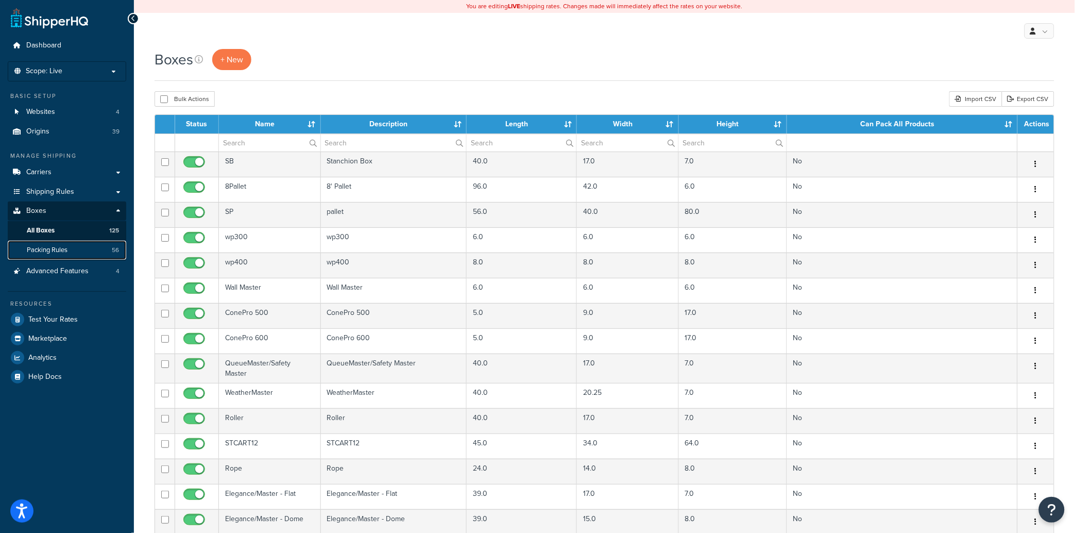
click at [75, 250] on link "Packing Rules 56" at bounding box center [67, 250] width 118 height 19
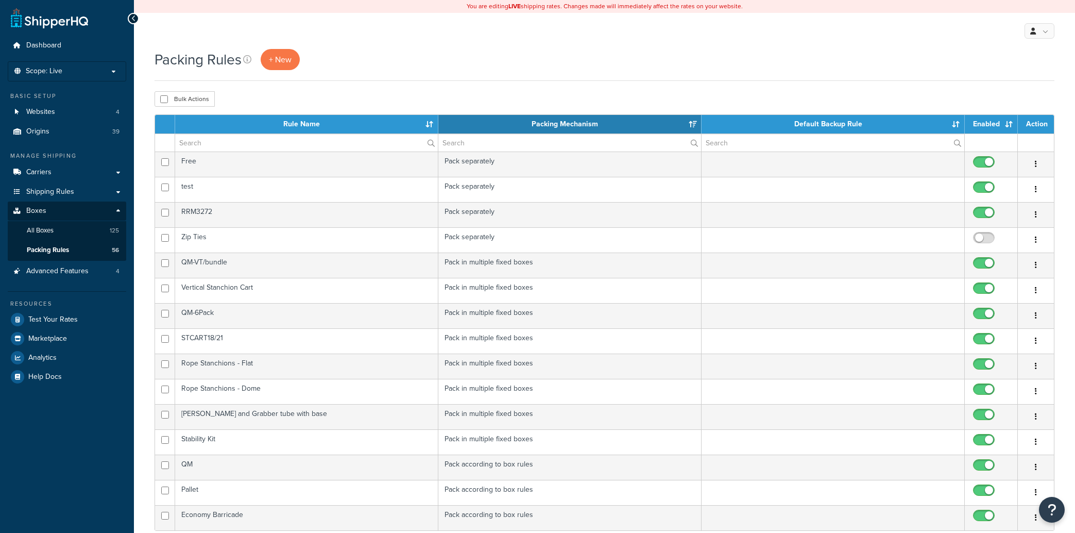
select select "15"
click at [244, 140] on input "text" at bounding box center [306, 143] width 263 height 18
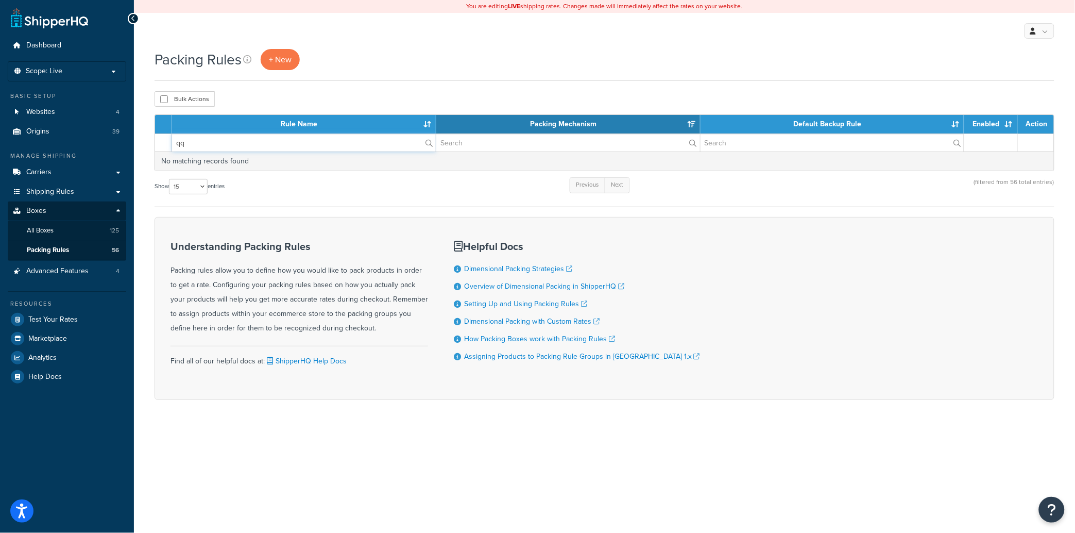
type input "q"
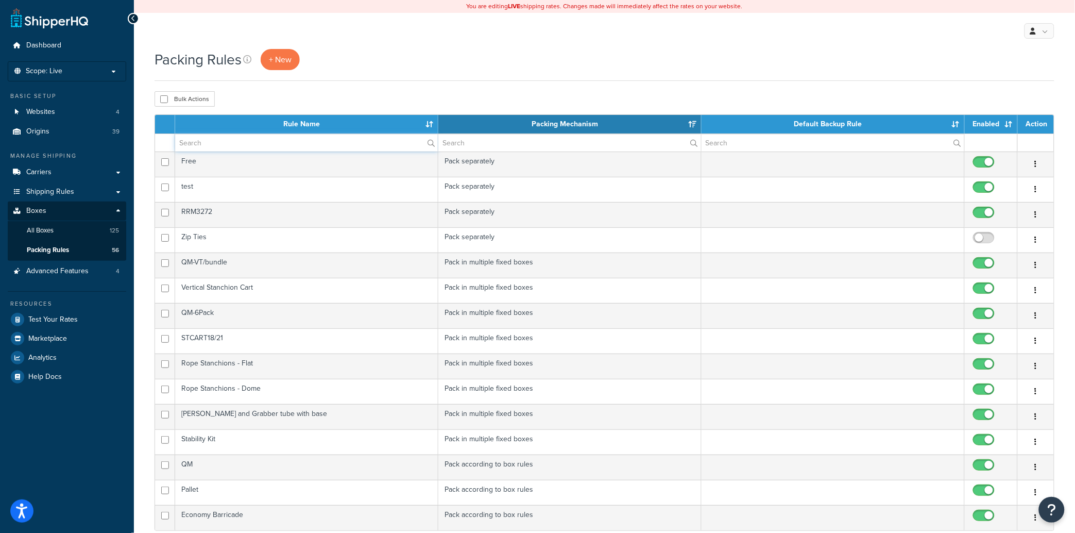
type input "q"
click at [106, 170] on link "Carriers" at bounding box center [67, 172] width 118 height 19
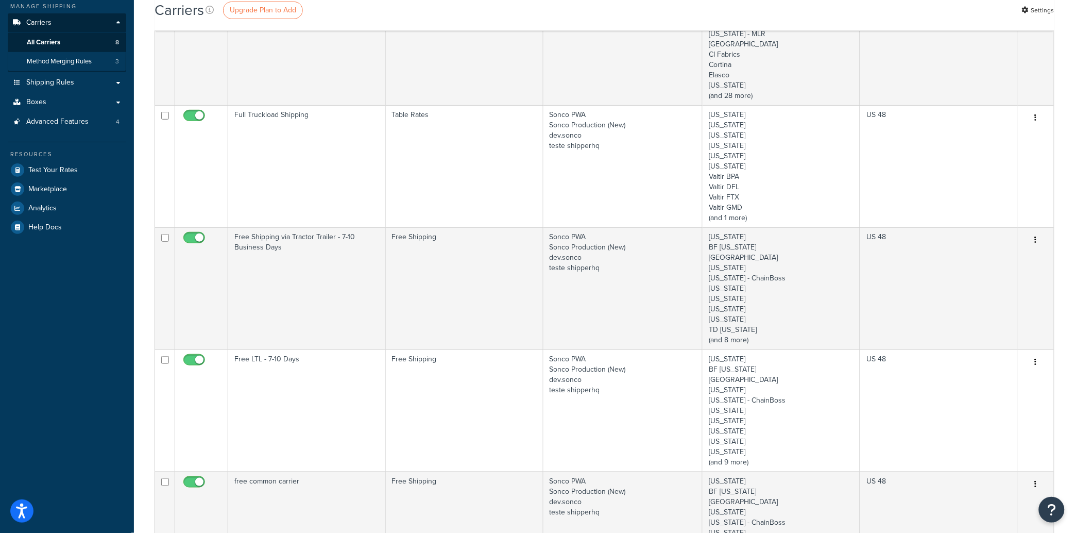
scroll to position [45, 0]
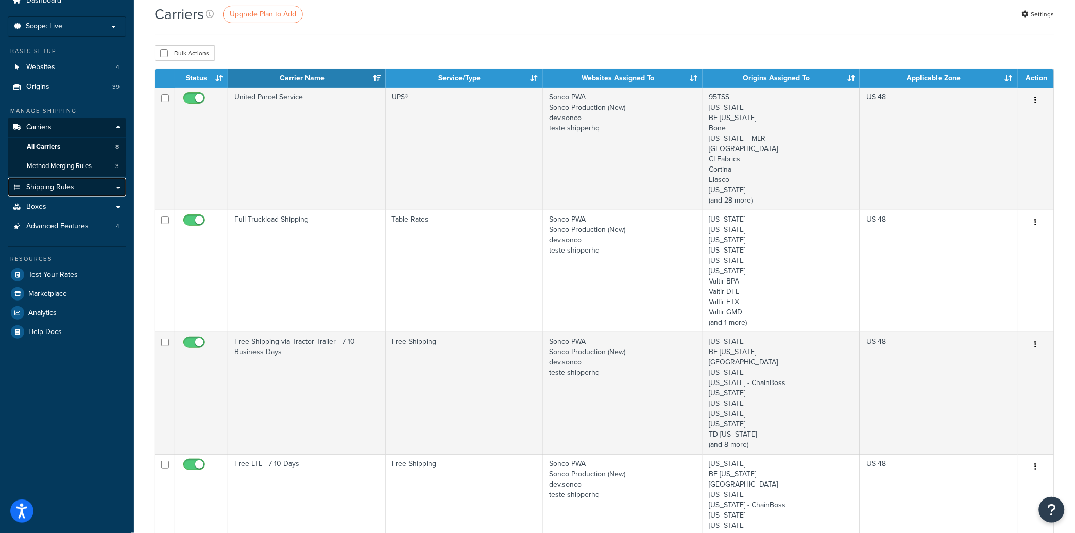
click at [117, 184] on link "Shipping Rules" at bounding box center [67, 187] width 118 height 19
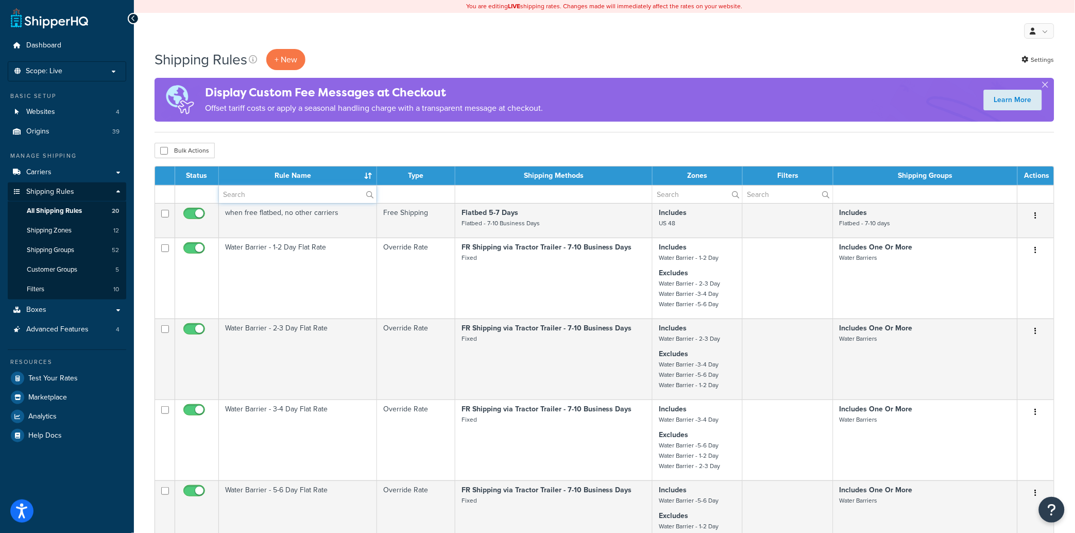
click at [246, 193] on input "text" at bounding box center [298, 194] width 158 height 18
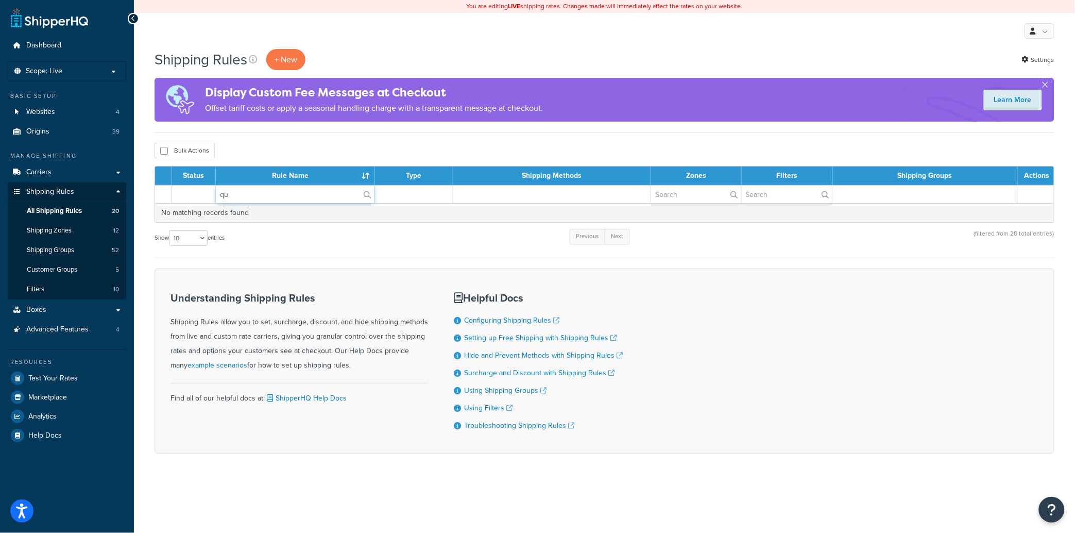
type input "q"
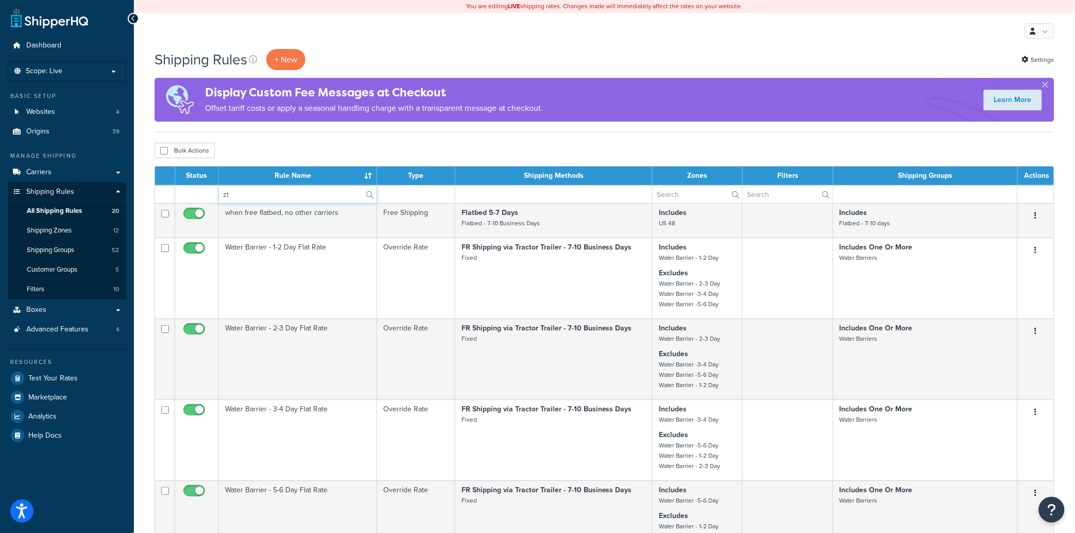
type input "z"
type input "stanc"
click at [119, 309] on link "Boxes" at bounding box center [67, 309] width 118 height 19
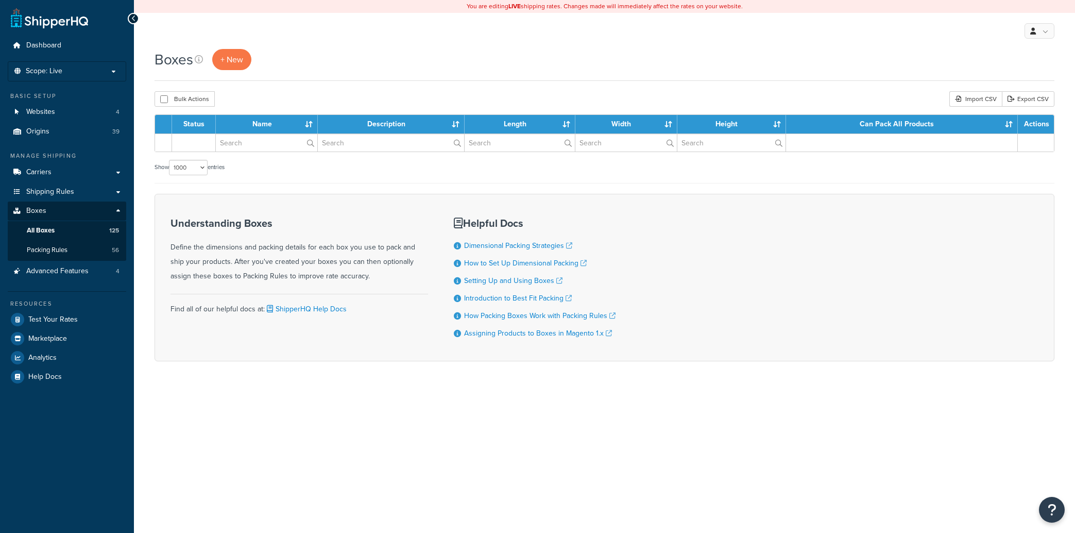
select select "1000"
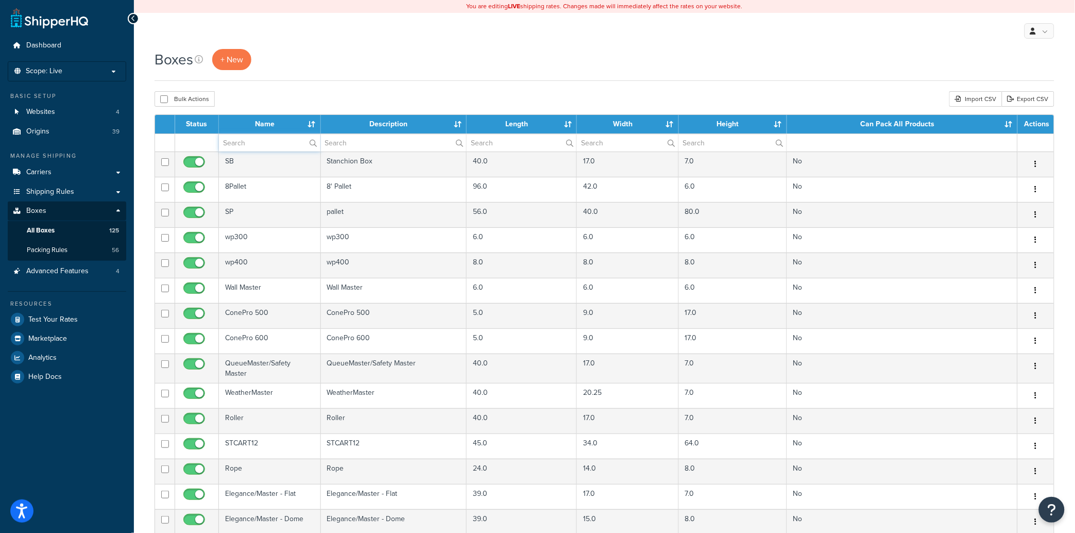
click at [262, 144] on input "text" at bounding box center [269, 143] width 101 height 18
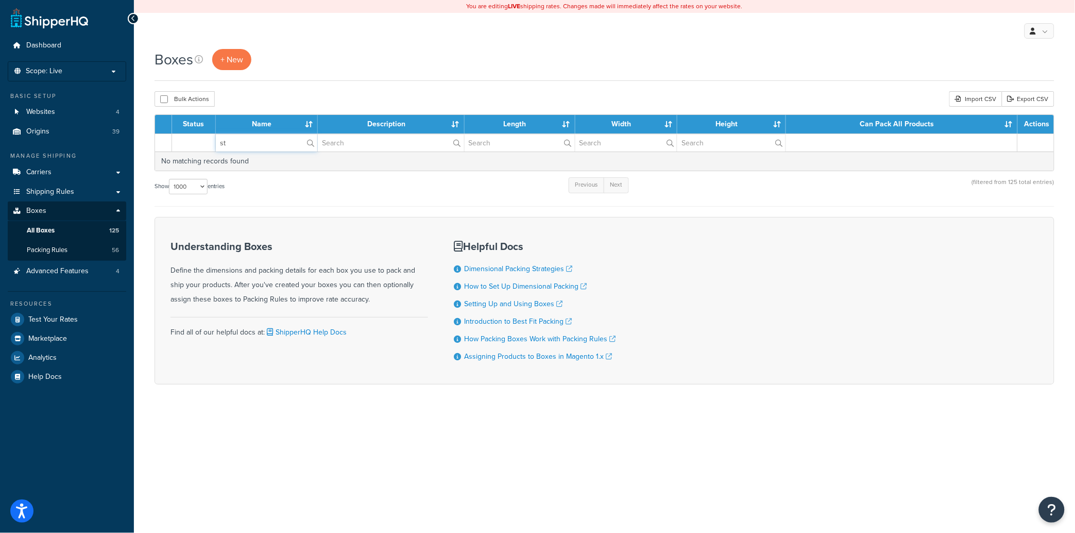
type input "s"
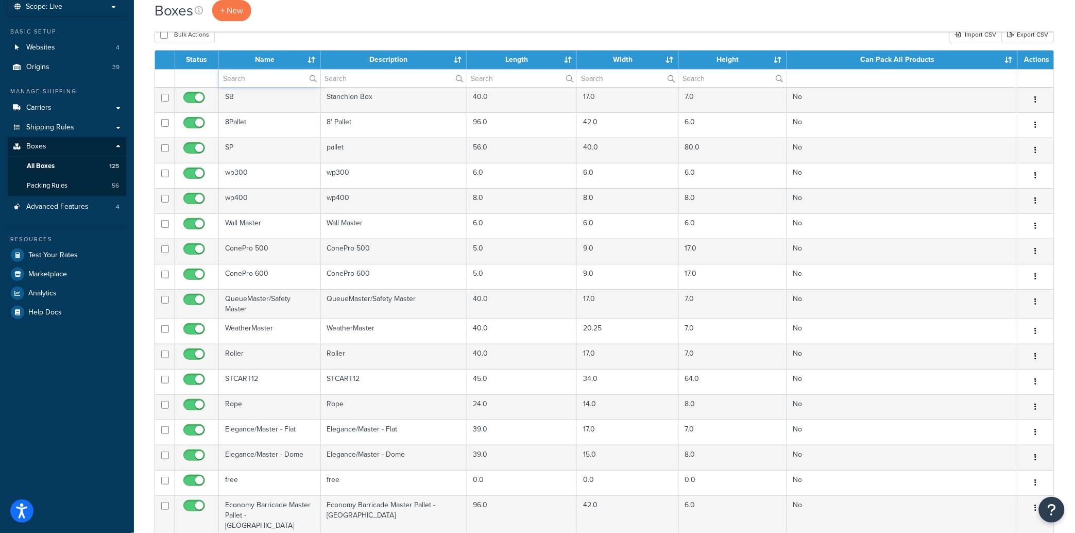
scroll to position [56, 0]
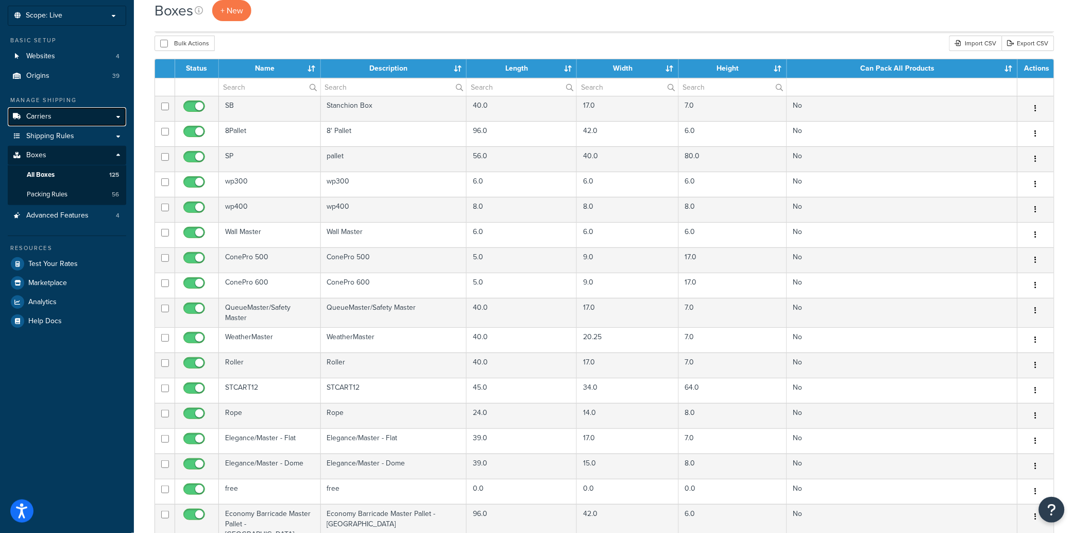
click at [119, 119] on link "Carriers" at bounding box center [67, 116] width 118 height 19
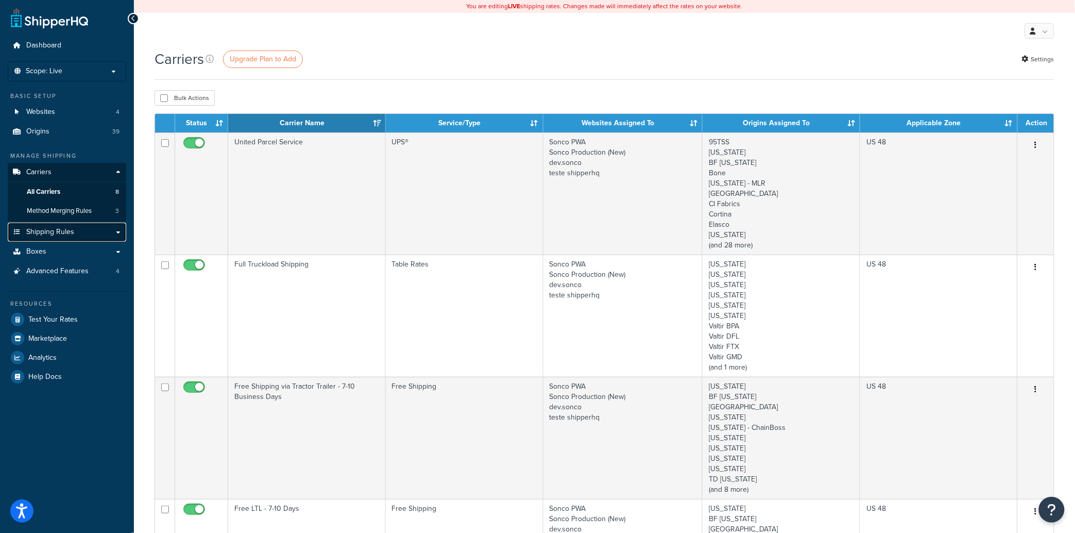
click at [82, 232] on link "Shipping Rules" at bounding box center [67, 232] width 118 height 19
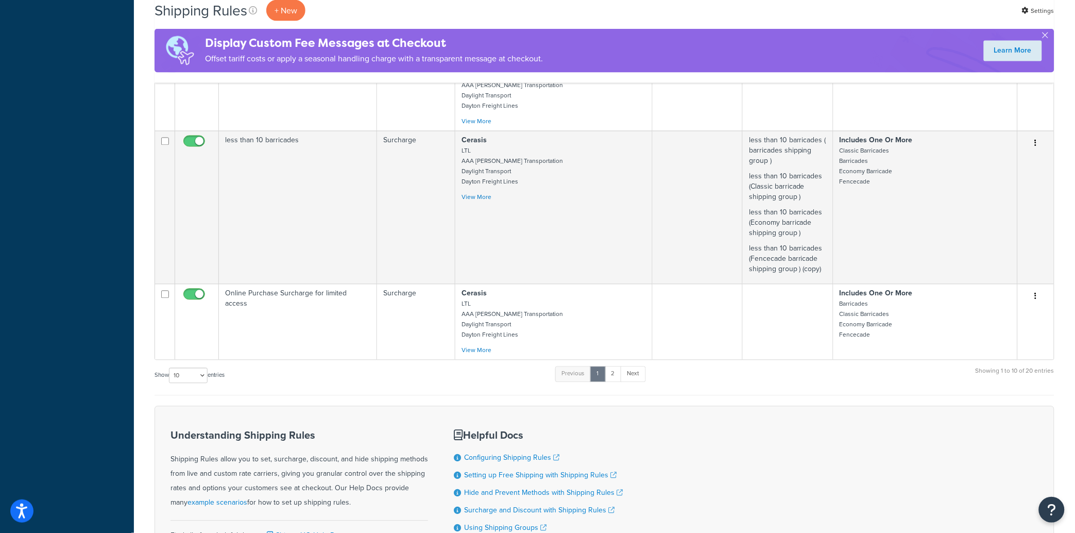
scroll to position [636, 0]
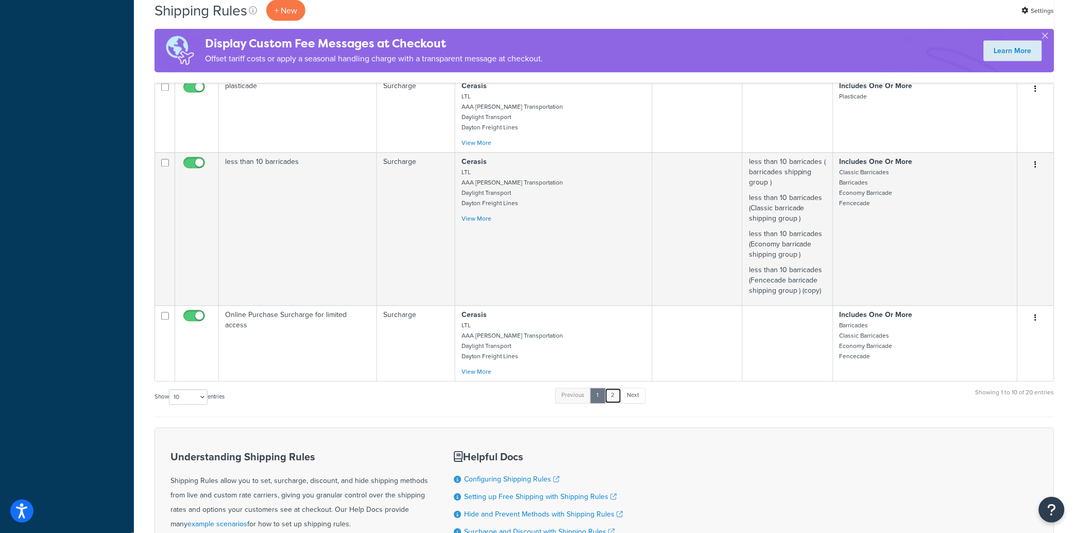
click at [609, 398] on link "2" at bounding box center [613, 395] width 17 height 15
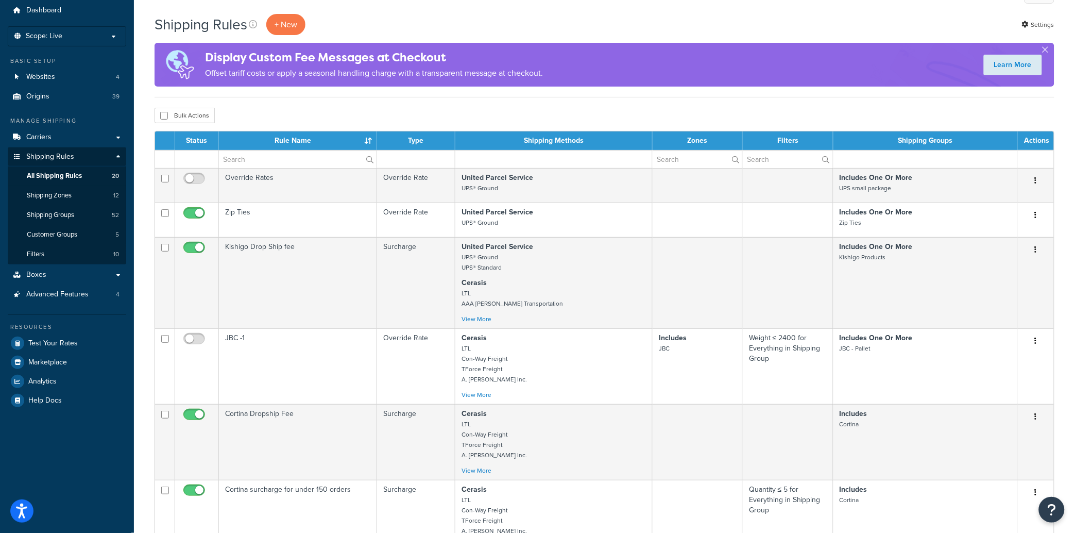
scroll to position [0, 0]
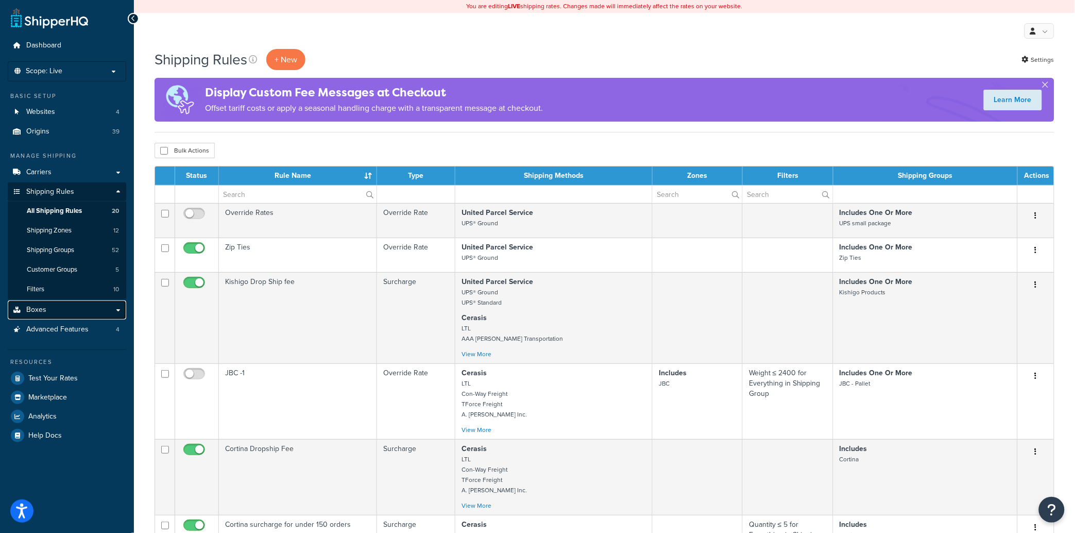
click at [71, 311] on link "Boxes" at bounding box center [67, 309] width 118 height 19
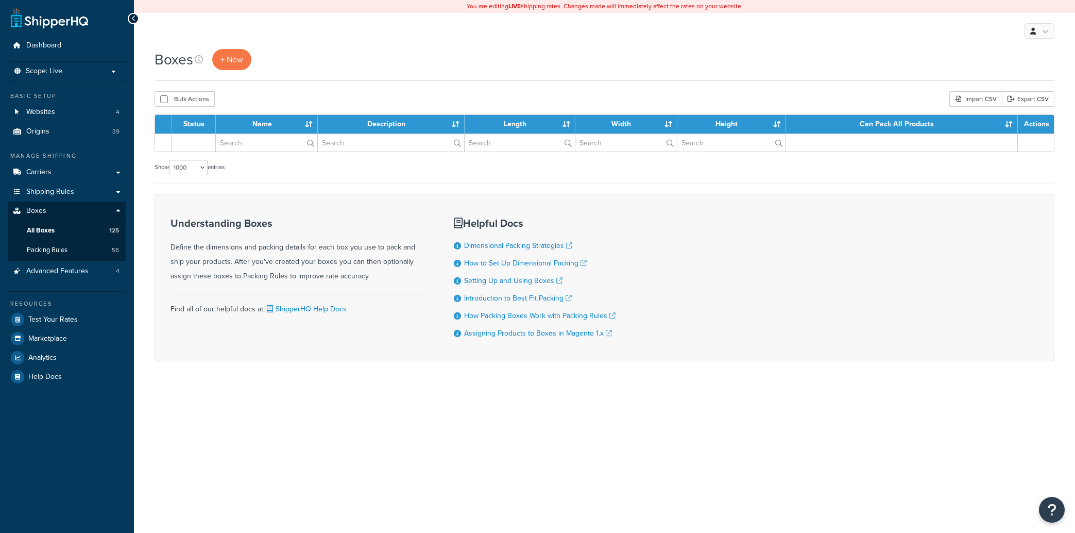
select select "1000"
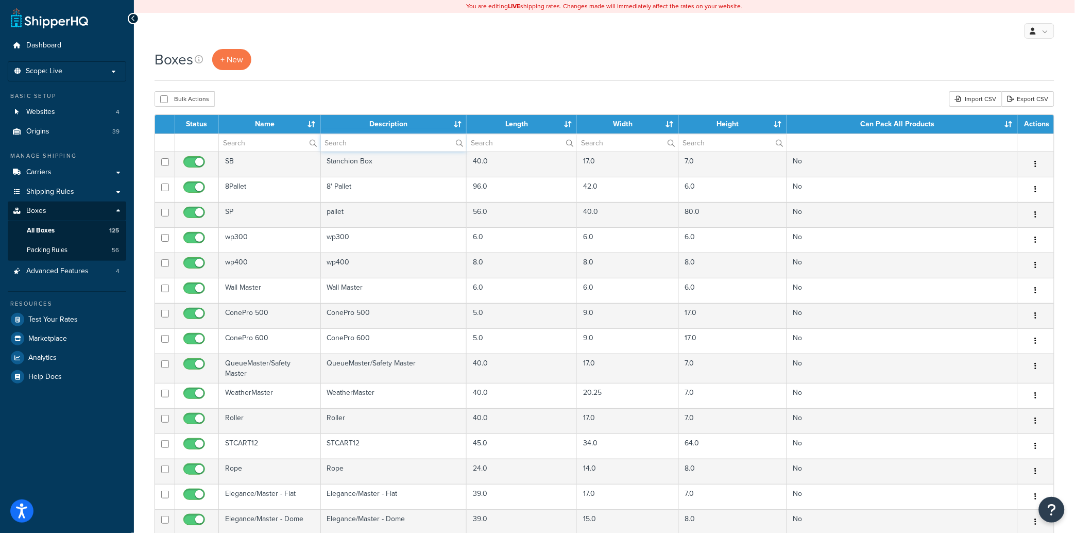
click at [357, 146] on input "text" at bounding box center [393, 143] width 145 height 18
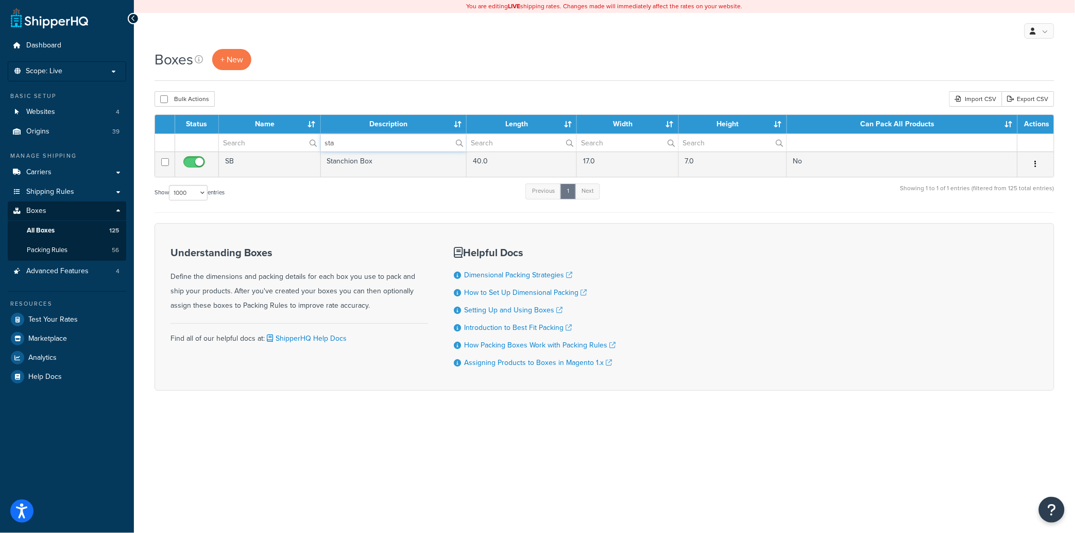
type input "sta"
click at [56, 253] on span "Packing Rules" at bounding box center [47, 250] width 41 height 9
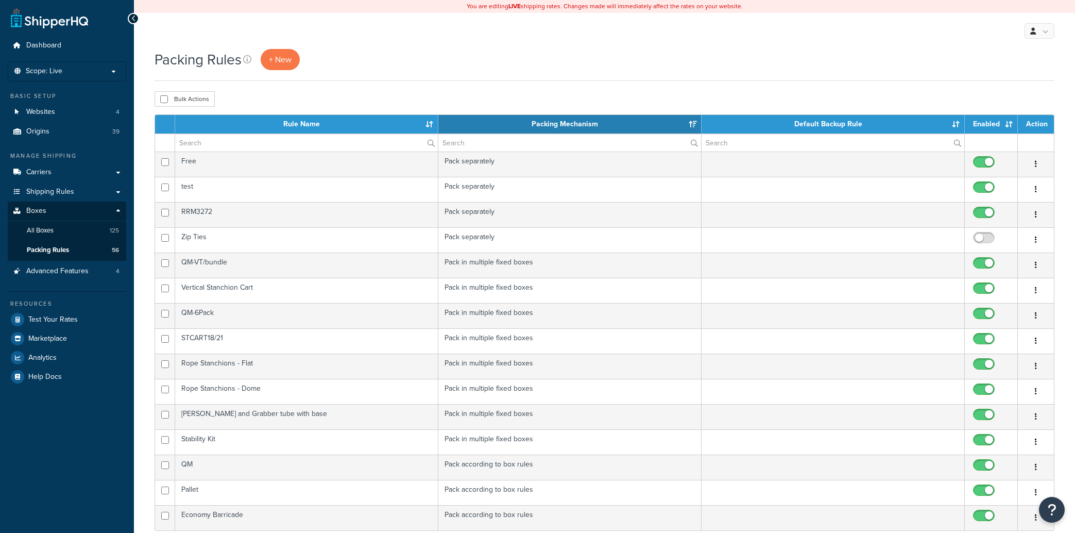
select select "15"
click at [213, 144] on input "text" at bounding box center [306, 143] width 263 height 18
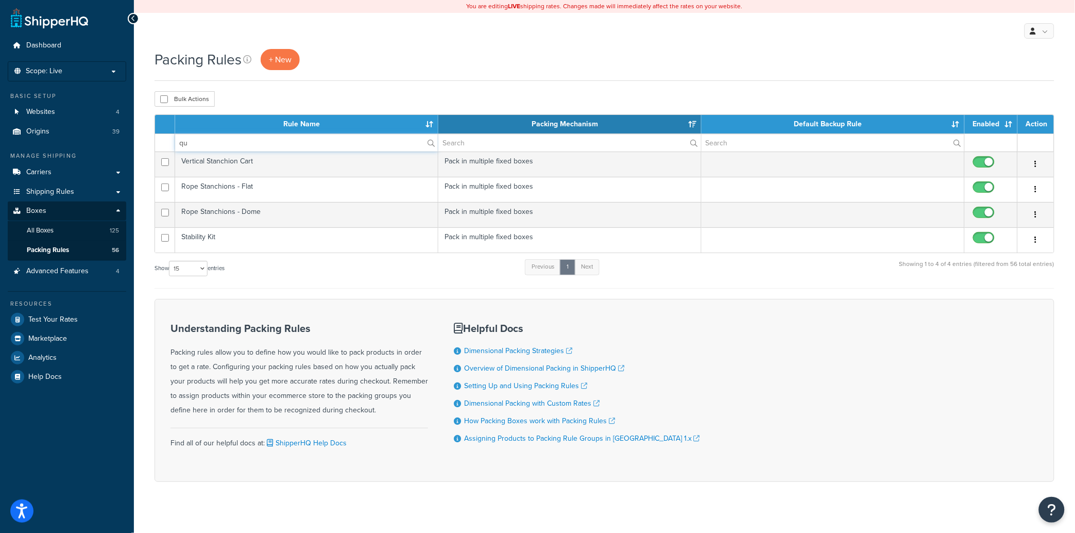
type input "que"
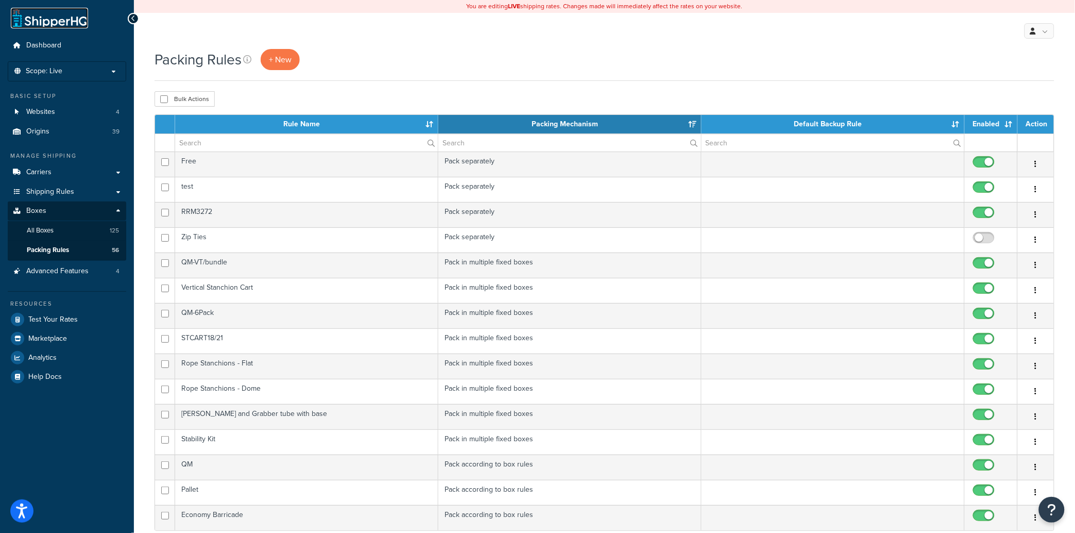
click at [57, 20] on link at bounding box center [49, 18] width 77 height 21
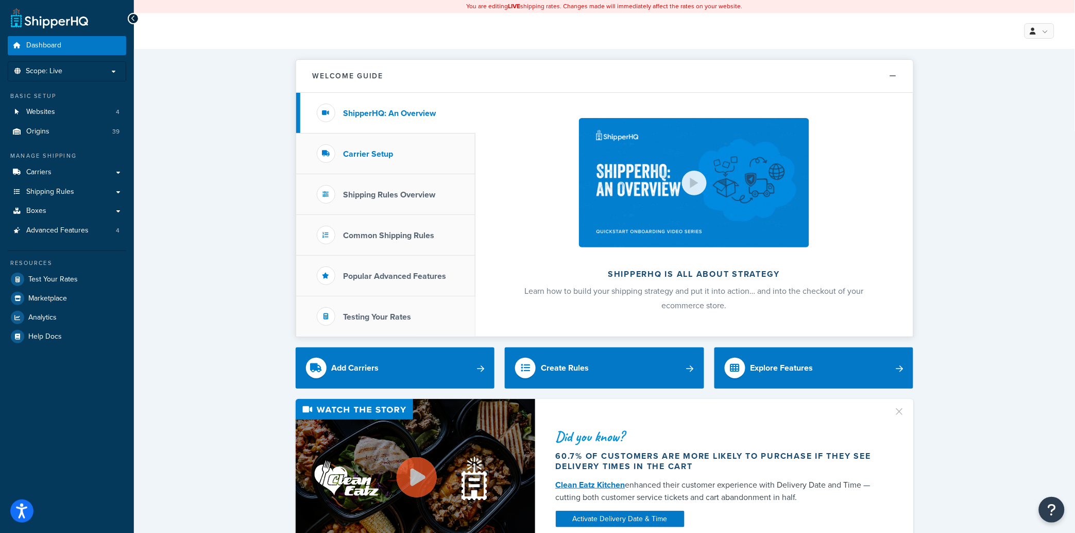
click at [362, 152] on h3 "Carrier Setup" at bounding box center [369, 153] width 50 height 9
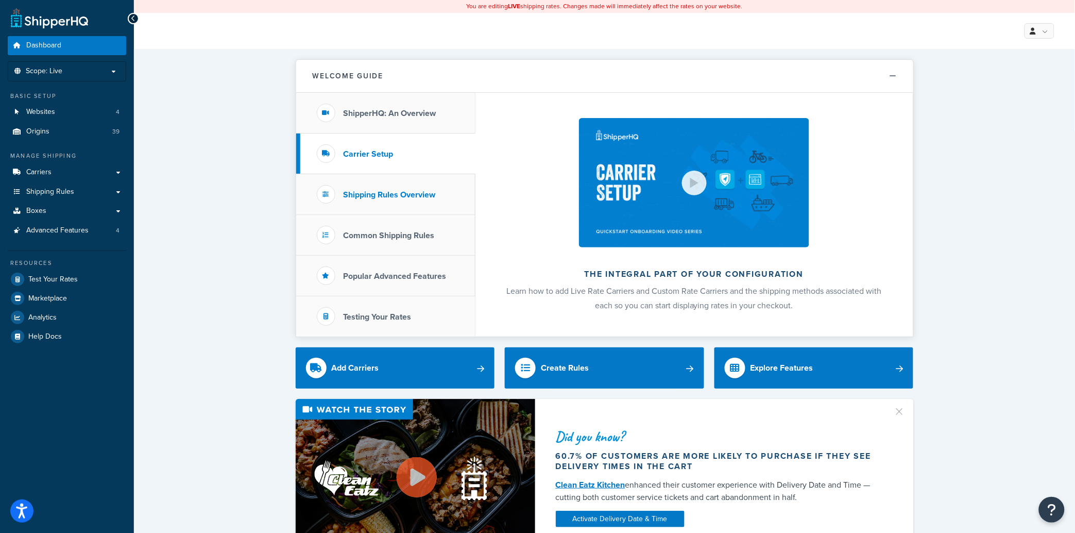
click at [378, 186] on li "Shipping Rules Overview" at bounding box center [385, 194] width 179 height 41
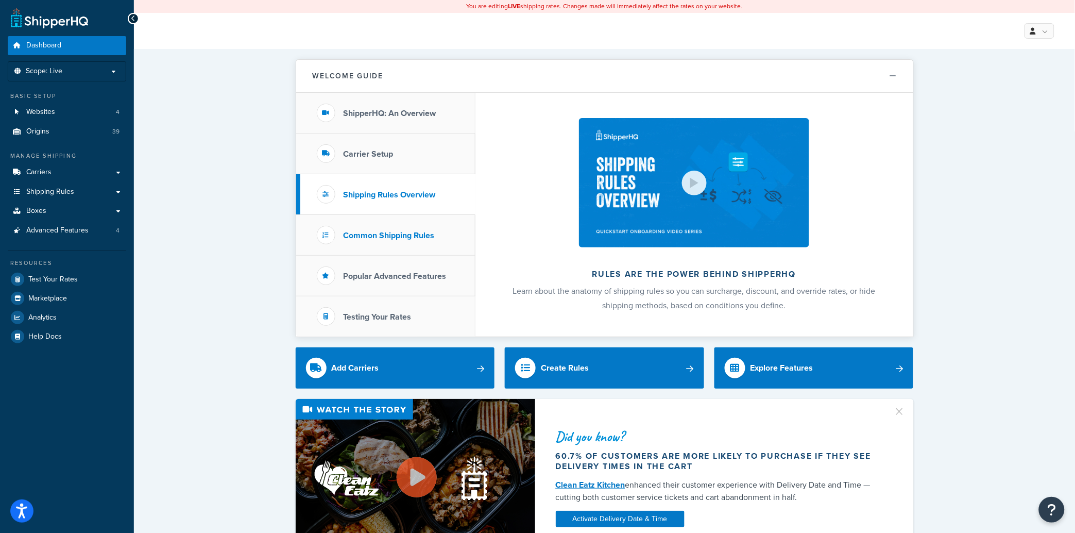
click at [390, 231] on h3 "Common Shipping Rules" at bounding box center [389, 235] width 91 height 9
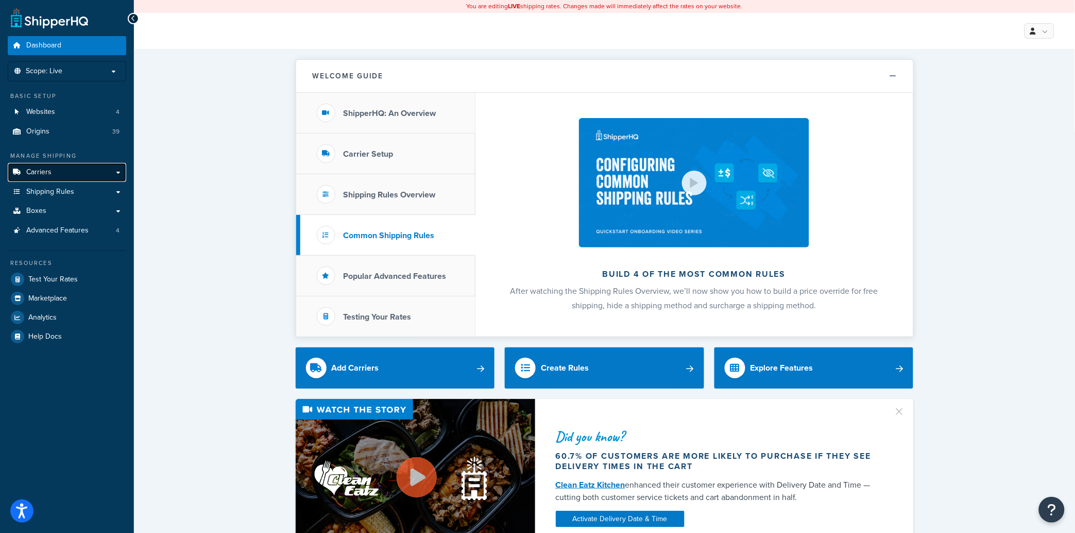
click at [116, 172] on link "Carriers" at bounding box center [67, 172] width 118 height 19
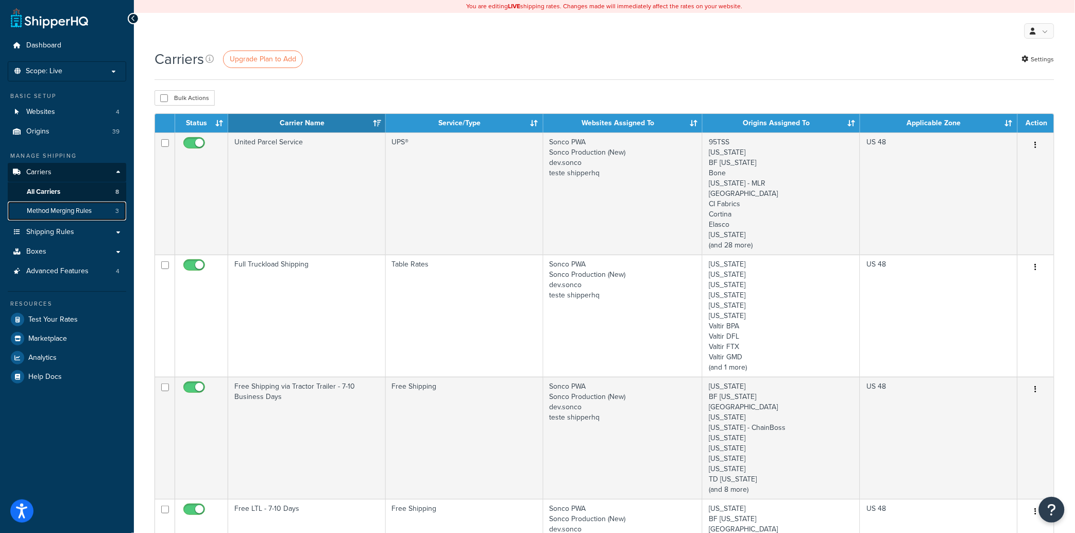
click at [63, 214] on span "Method Merging Rules" at bounding box center [59, 211] width 65 height 9
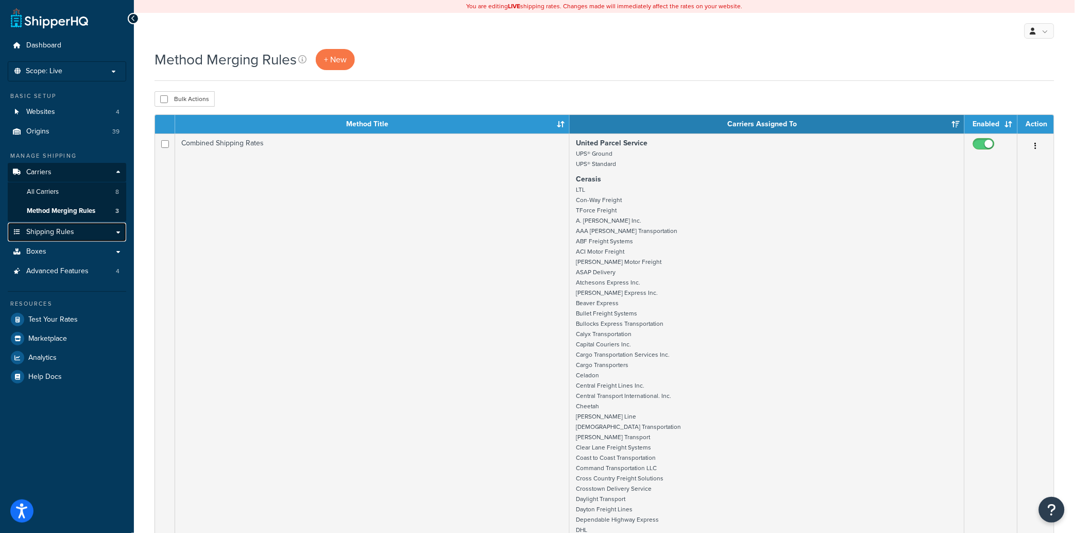
click at [116, 232] on link "Shipping Rules" at bounding box center [67, 232] width 118 height 19
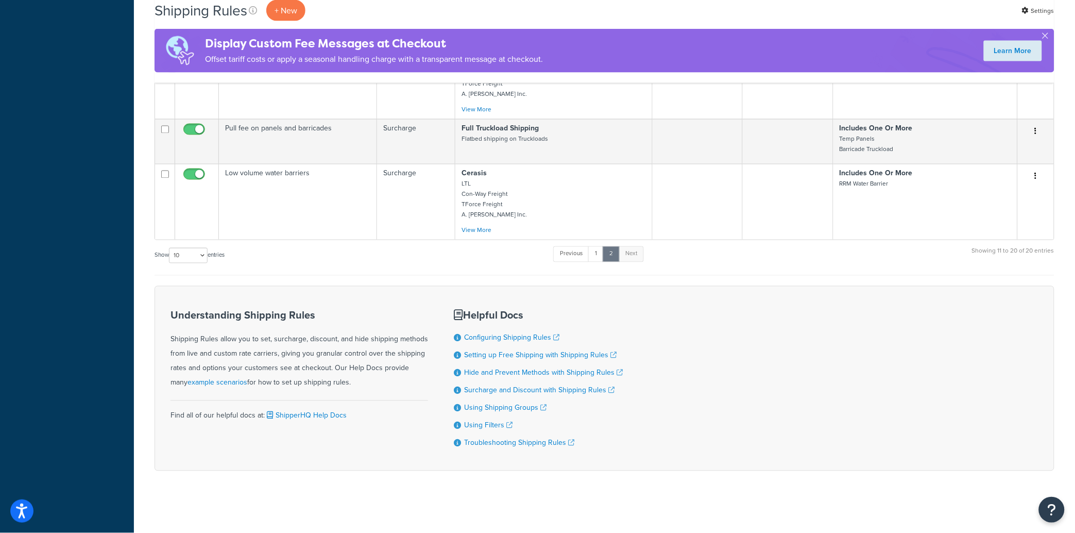
scroll to position [624, 0]
click at [601, 251] on link "1" at bounding box center [595, 253] width 15 height 15
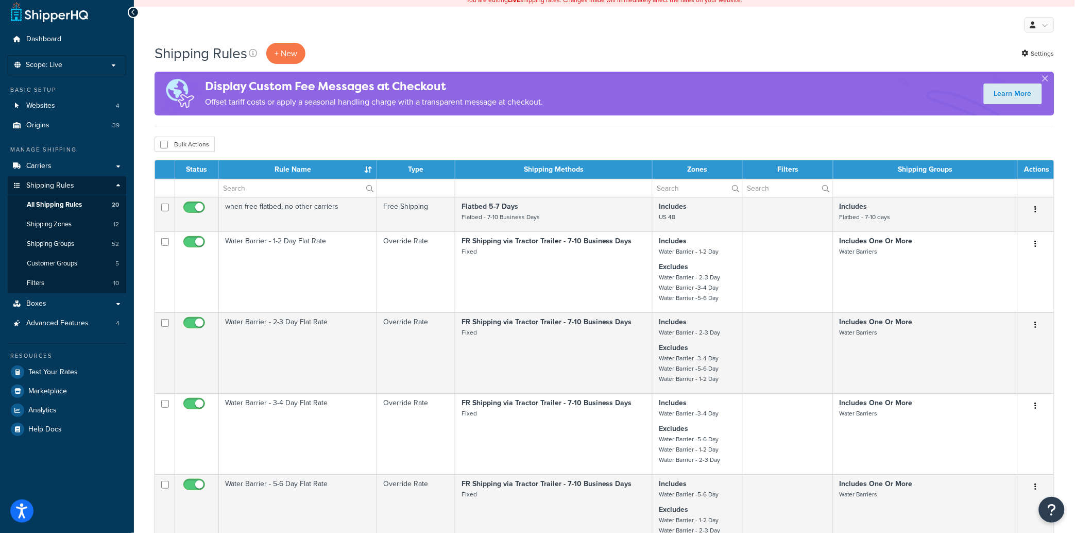
scroll to position [0, 0]
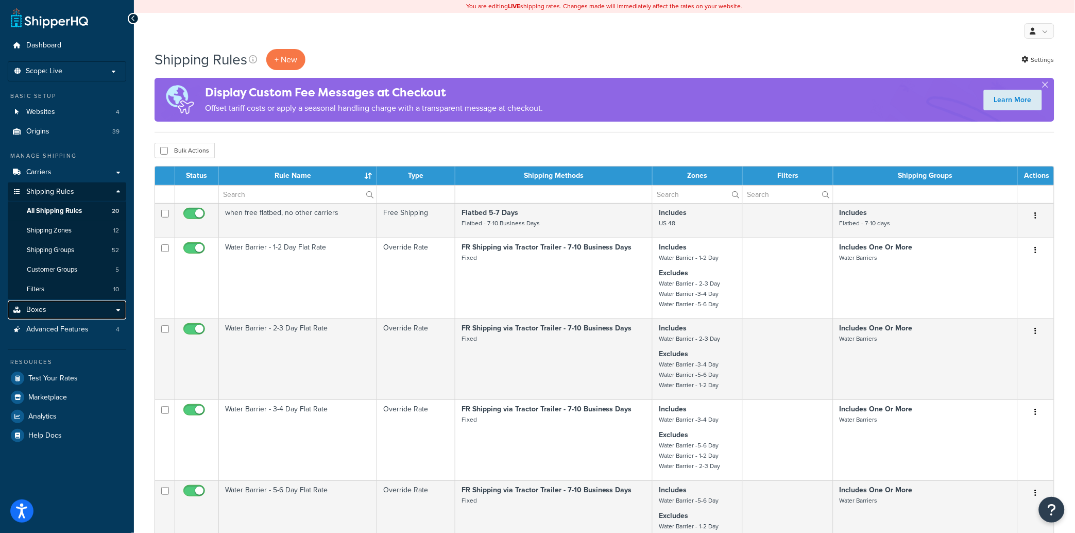
click at [112, 309] on link "Boxes" at bounding box center [67, 309] width 118 height 19
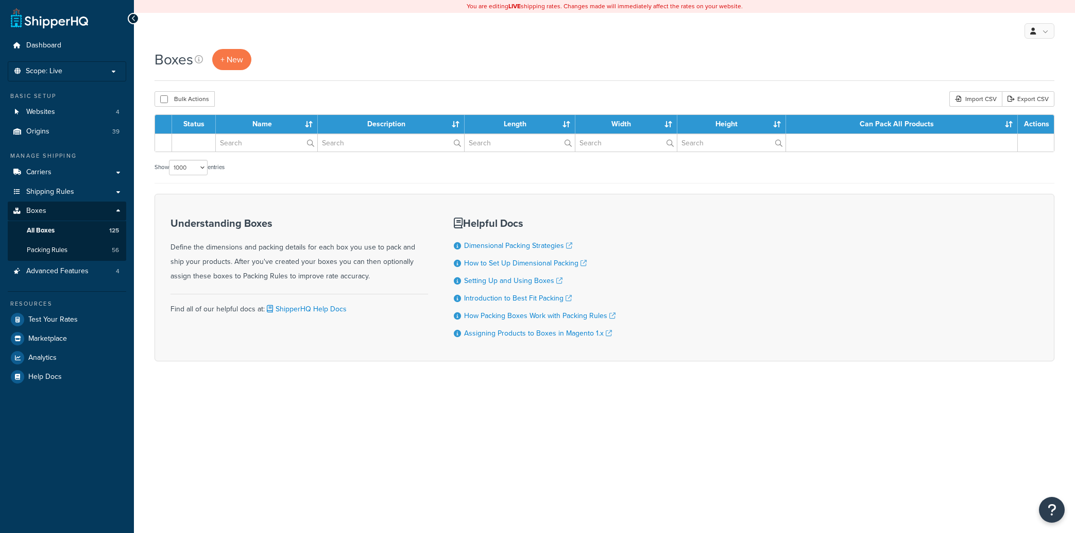
select select "1000"
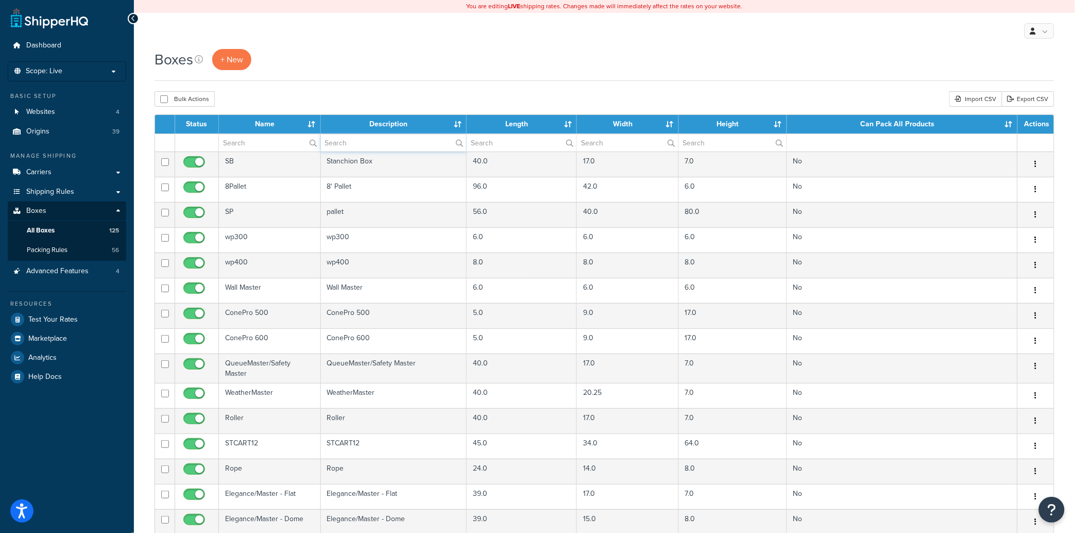
click at [376, 142] on input "text" at bounding box center [393, 143] width 145 height 18
type input "water"
click at [66, 252] on span "Packing Rules" at bounding box center [47, 250] width 41 height 9
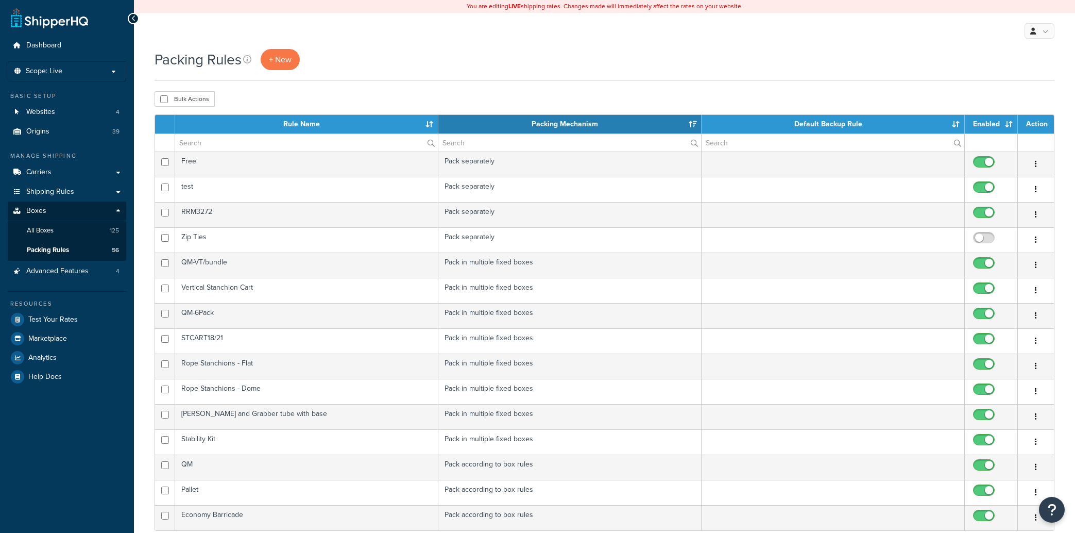
select select "15"
click at [379, 139] on input "text" at bounding box center [306, 143] width 263 height 18
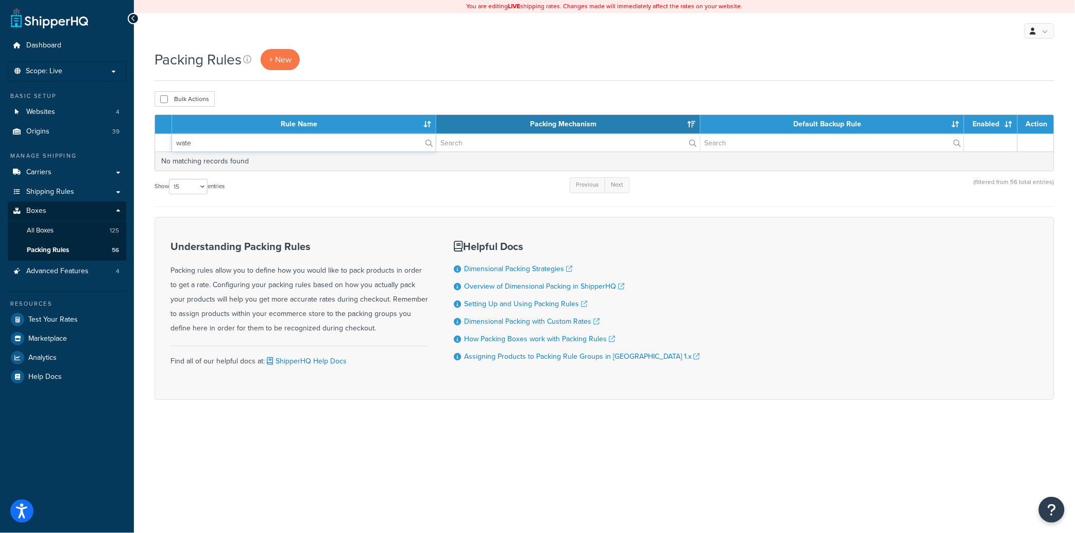
type input "water"
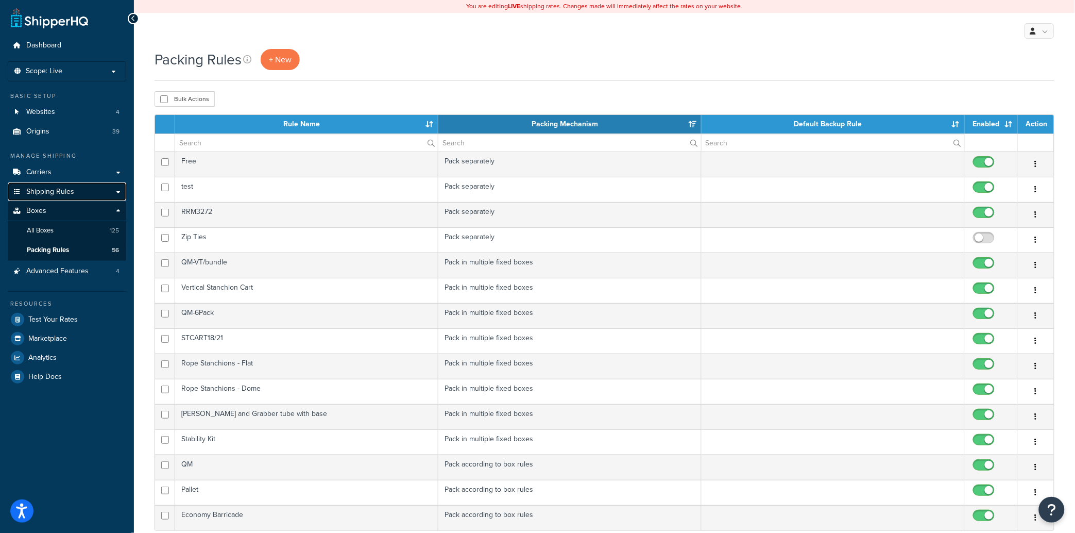
click at [53, 192] on span "Shipping Rules" at bounding box center [50, 191] width 48 height 9
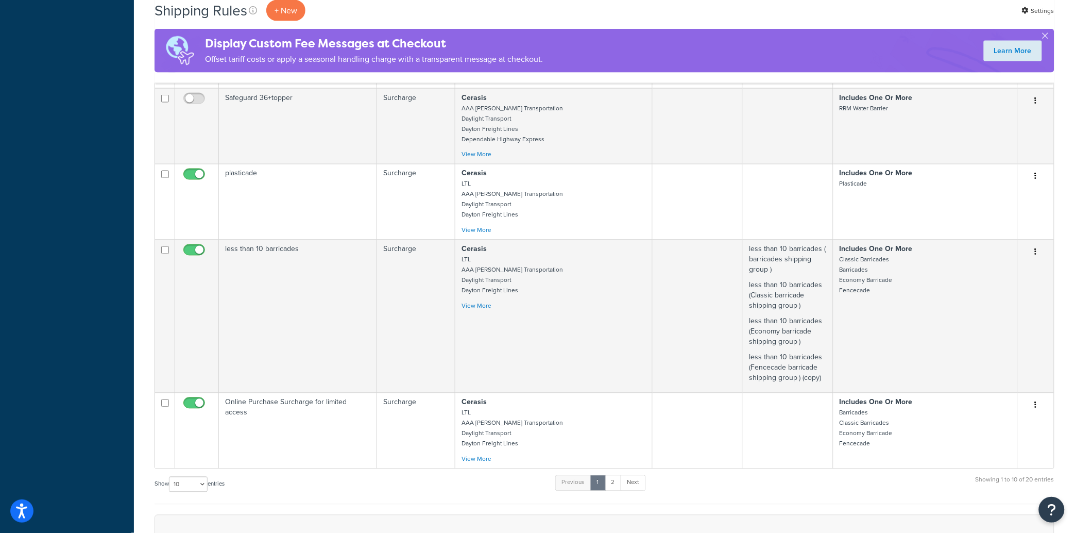
scroll to position [548, 0]
click at [614, 486] on link "2" at bounding box center [613, 483] width 17 height 15
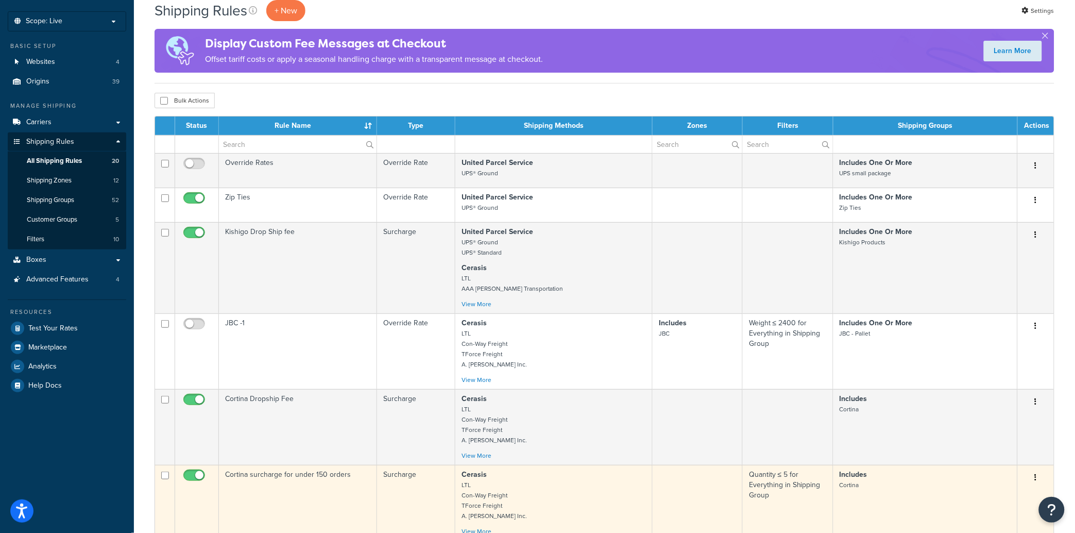
scroll to position [0, 0]
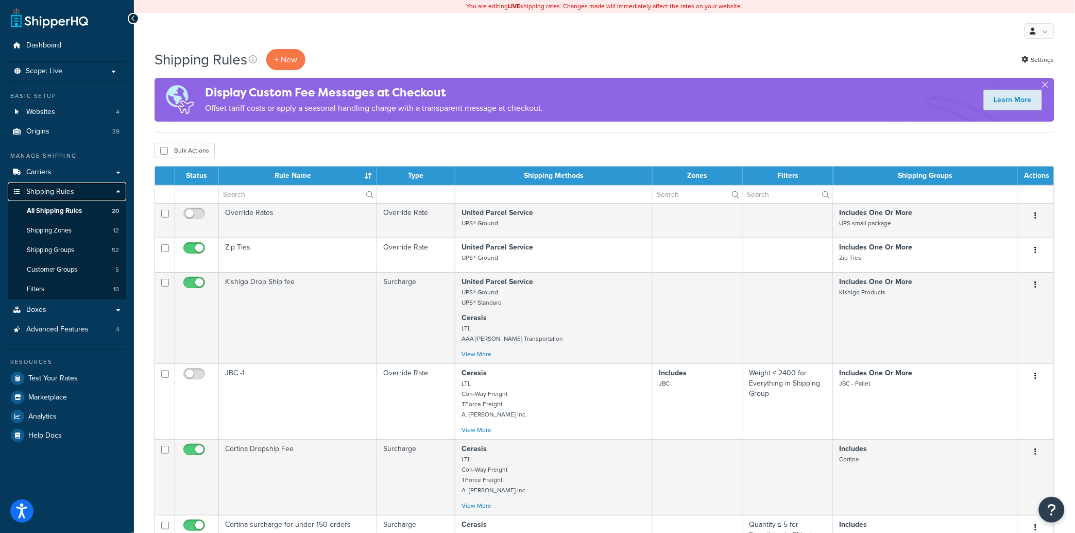
click at [119, 193] on link "Shipping Rules" at bounding box center [67, 191] width 118 height 19
click at [120, 169] on link "Carriers" at bounding box center [67, 172] width 118 height 19
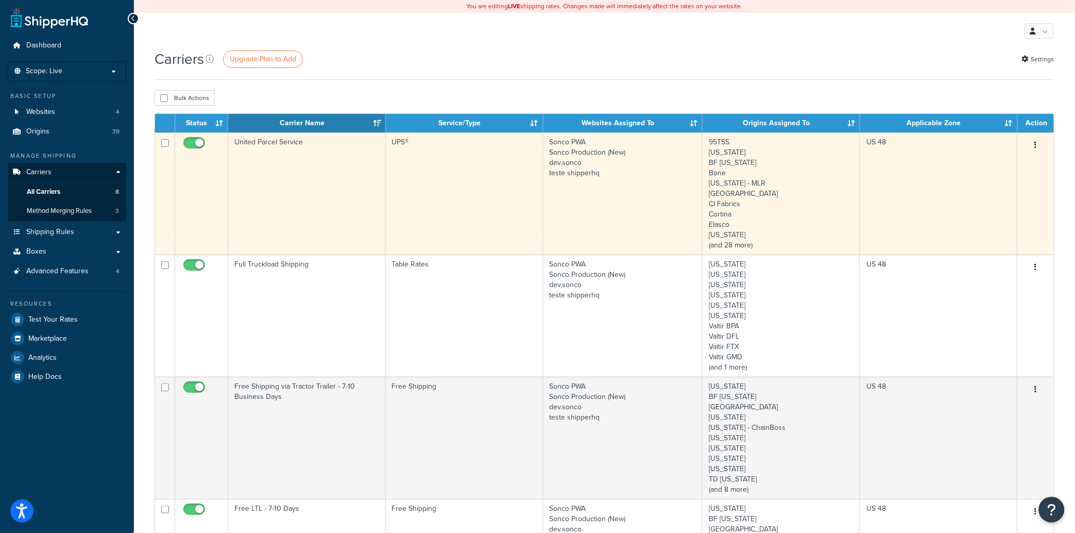
click at [796, 170] on td "95TSS [US_STATE] BF [US_STATE] Bone [US_STATE] - MLR [GEOGRAPHIC_DATA] CI Fabri…" at bounding box center [782, 193] width 158 height 122
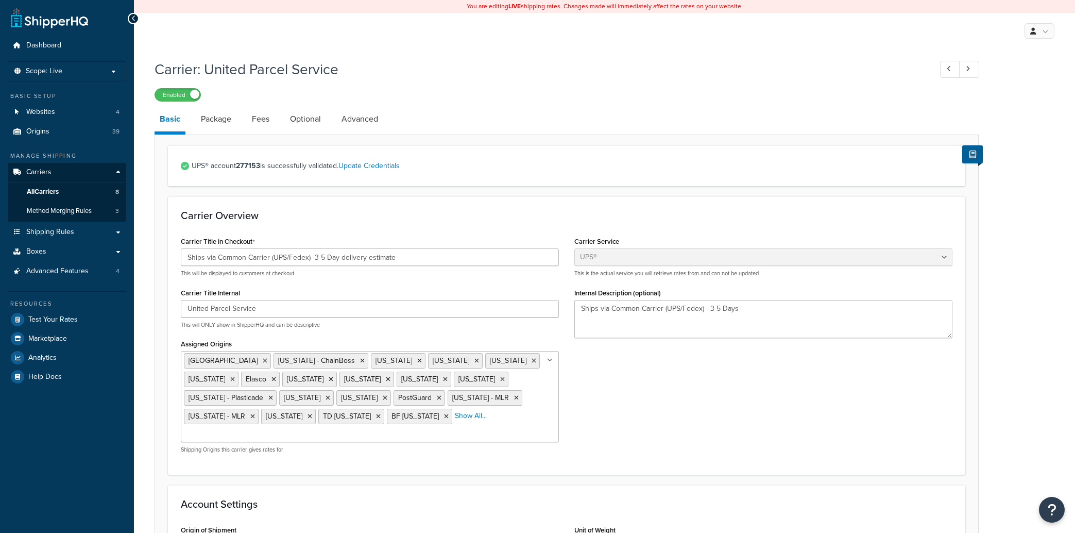
select select "ups"
select select "04"
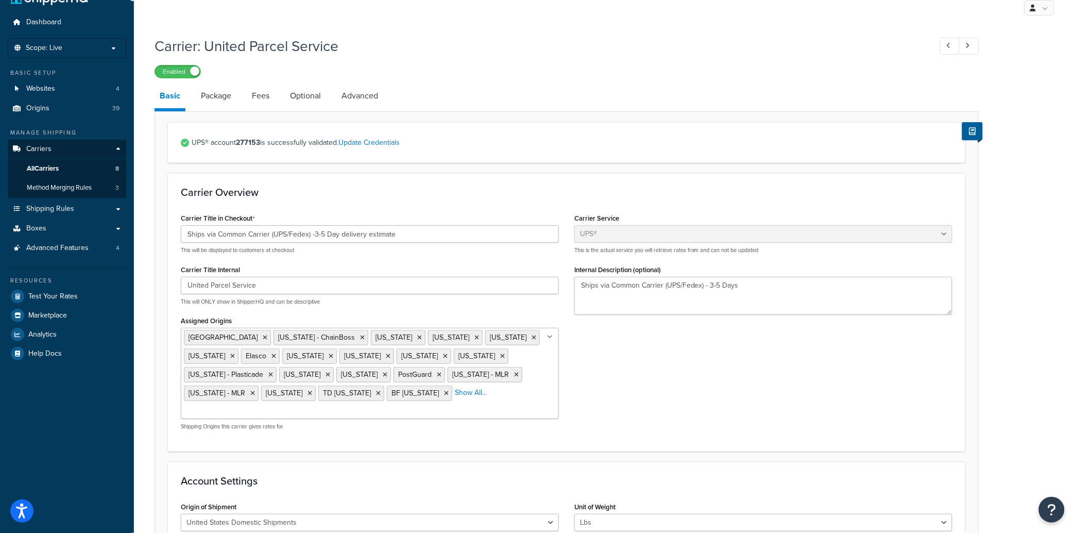
scroll to position [11, 0]
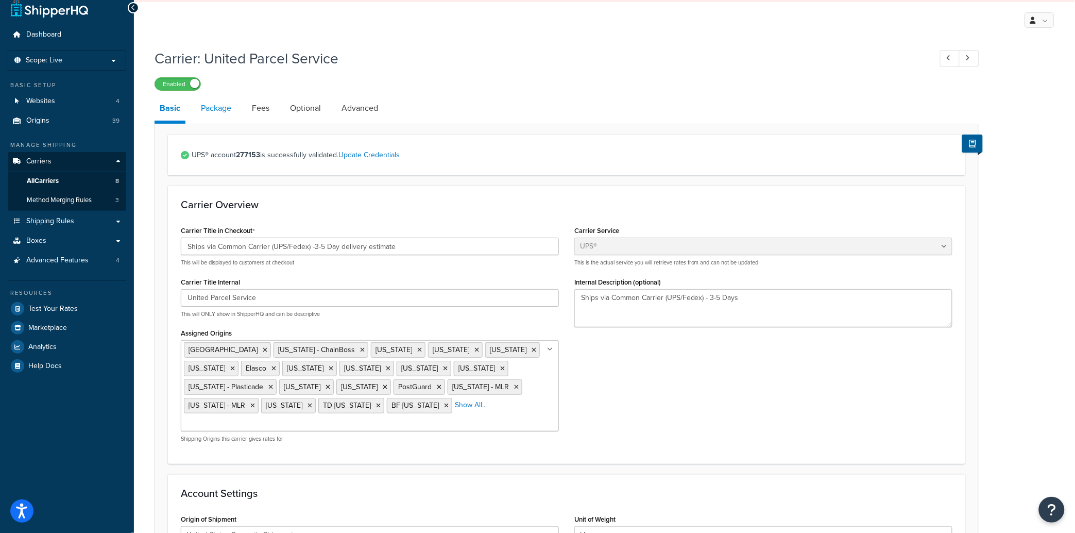
click at [217, 109] on link "Package" at bounding box center [216, 108] width 41 height 25
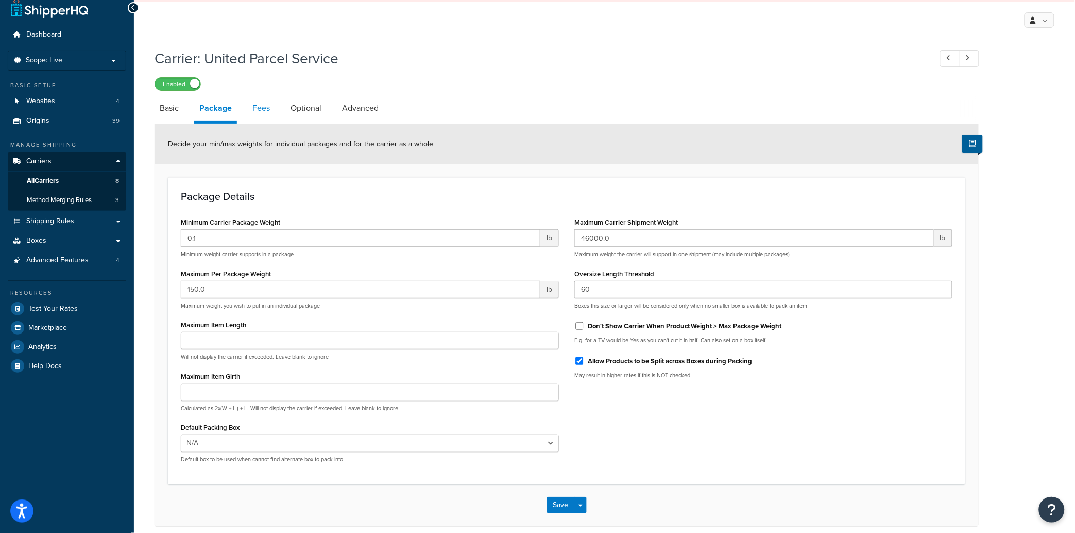
click at [253, 108] on link "Fees" at bounding box center [261, 108] width 28 height 25
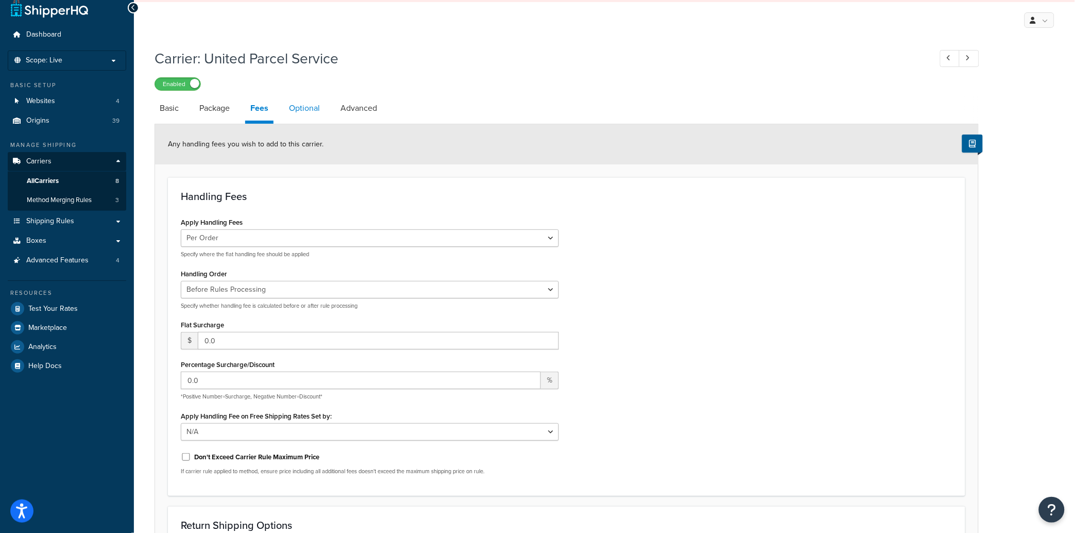
click at [313, 109] on link "Optional" at bounding box center [304, 108] width 41 height 25
select select "business"
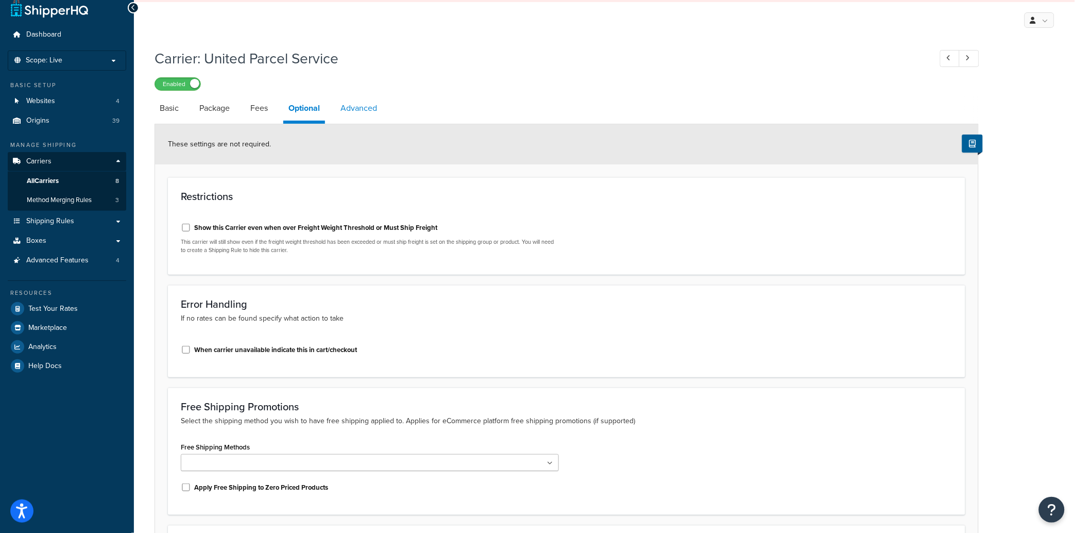
click at [361, 109] on link "Advanced" at bounding box center [358, 108] width 47 height 25
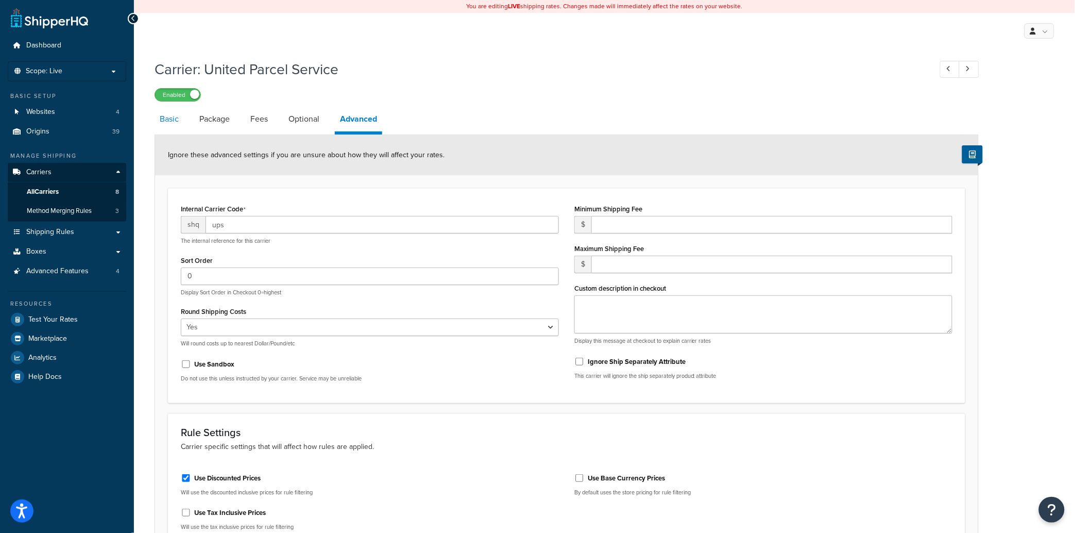
click at [169, 121] on link "Basic" at bounding box center [169, 119] width 29 height 25
select select "ups"
select select "04"
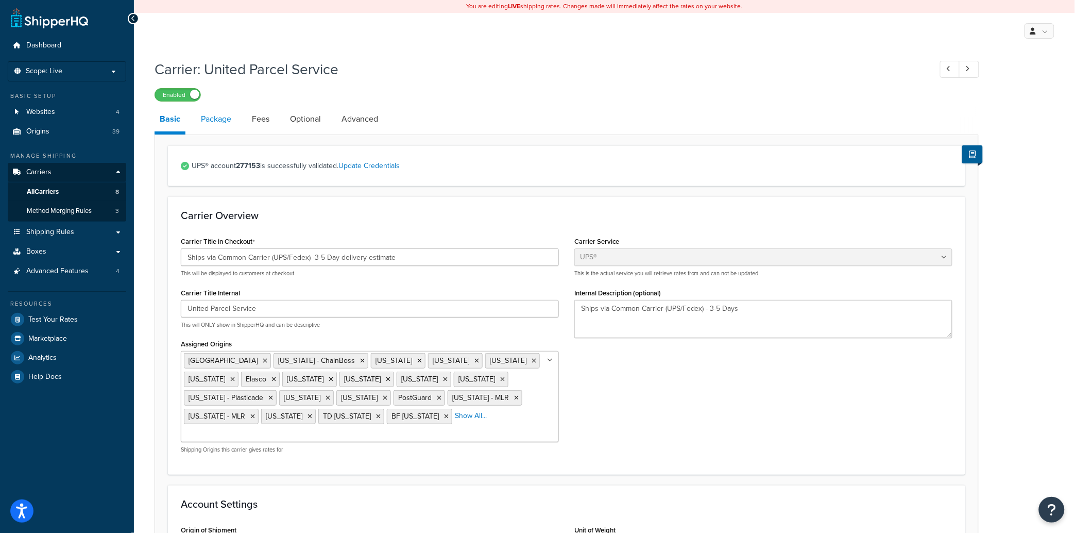
click at [217, 118] on link "Package" at bounding box center [216, 119] width 41 height 25
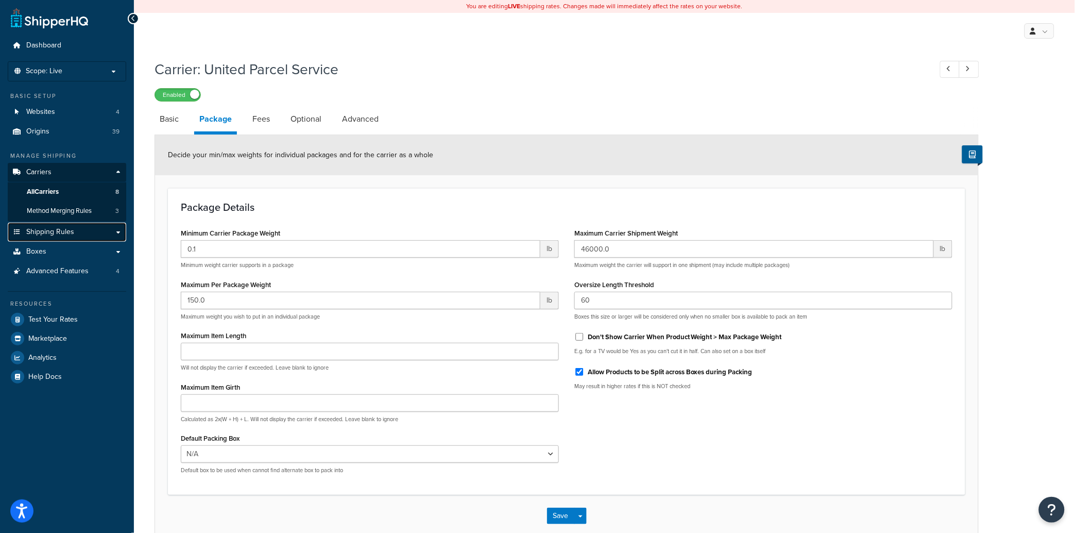
click at [121, 233] on link "Shipping Rules" at bounding box center [67, 232] width 118 height 19
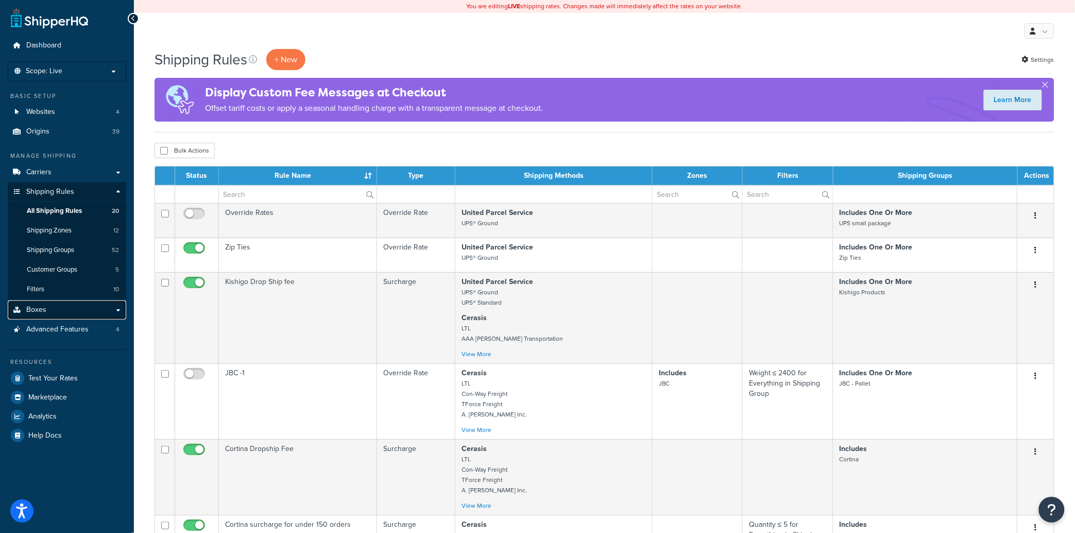
click at [71, 310] on link "Boxes" at bounding box center [67, 309] width 118 height 19
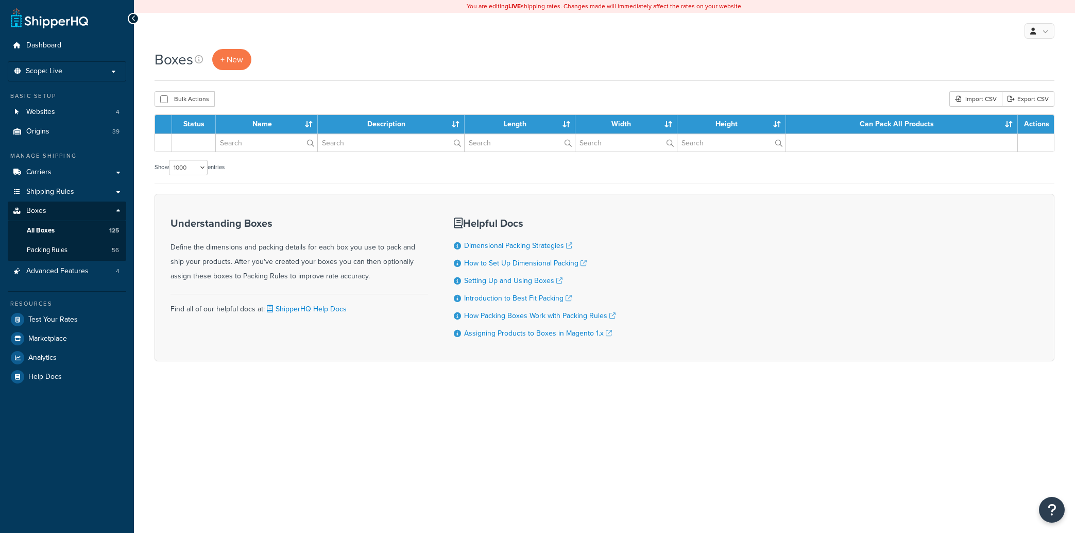
select select "1000"
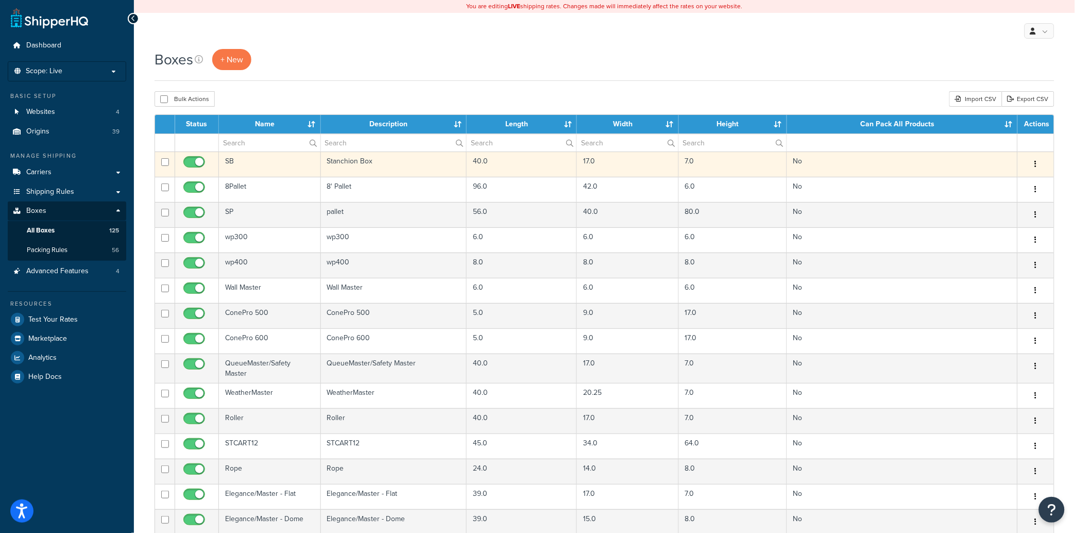
click at [367, 163] on td "Stanchion Box" at bounding box center [394, 163] width 146 height 25
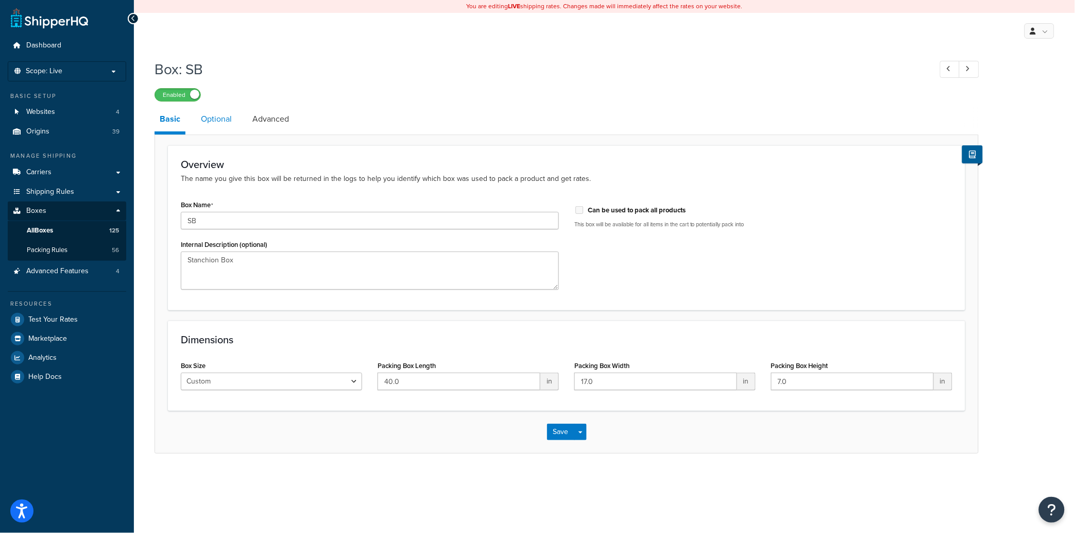
click at [208, 119] on link "Optional" at bounding box center [216, 119] width 41 height 25
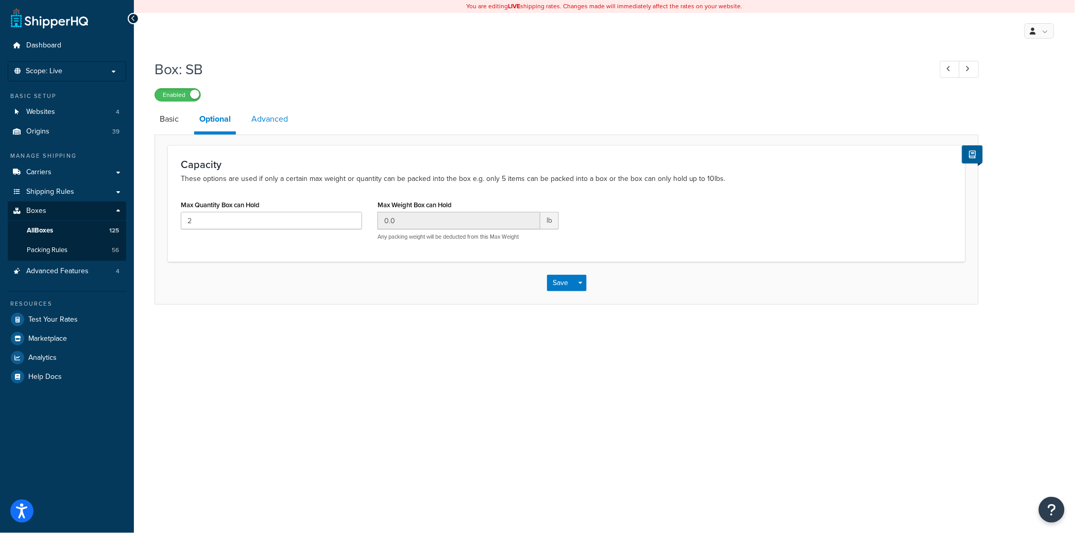
click at [276, 116] on link "Advanced" at bounding box center [269, 119] width 47 height 25
select select "65"
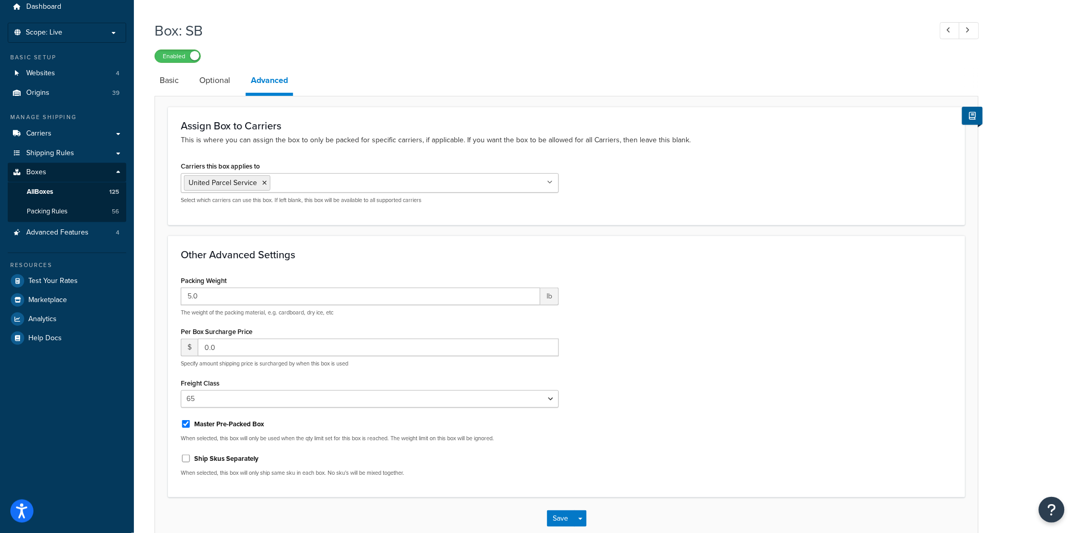
scroll to position [49, 0]
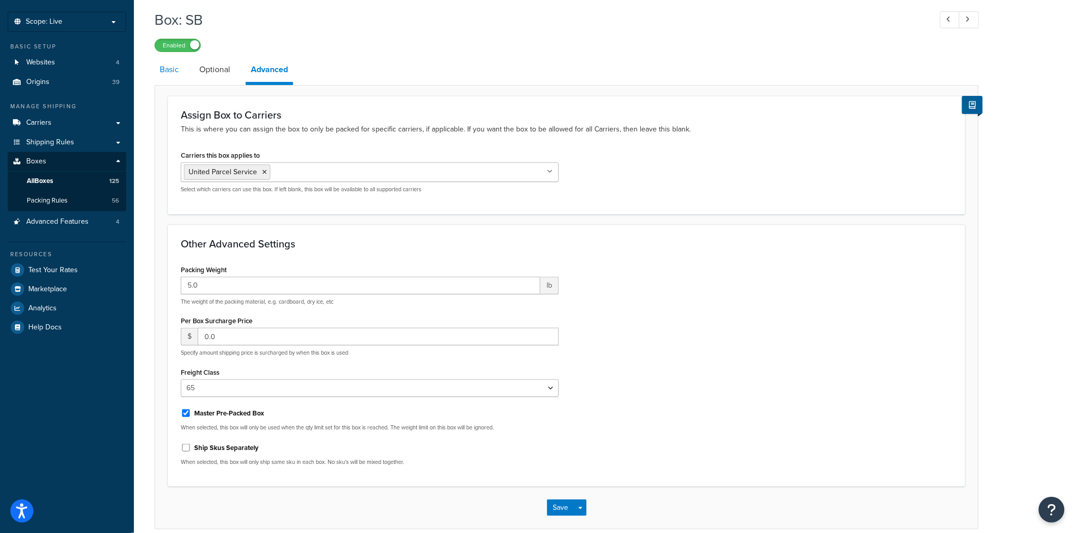
click at [167, 69] on link "Basic" at bounding box center [169, 69] width 29 height 25
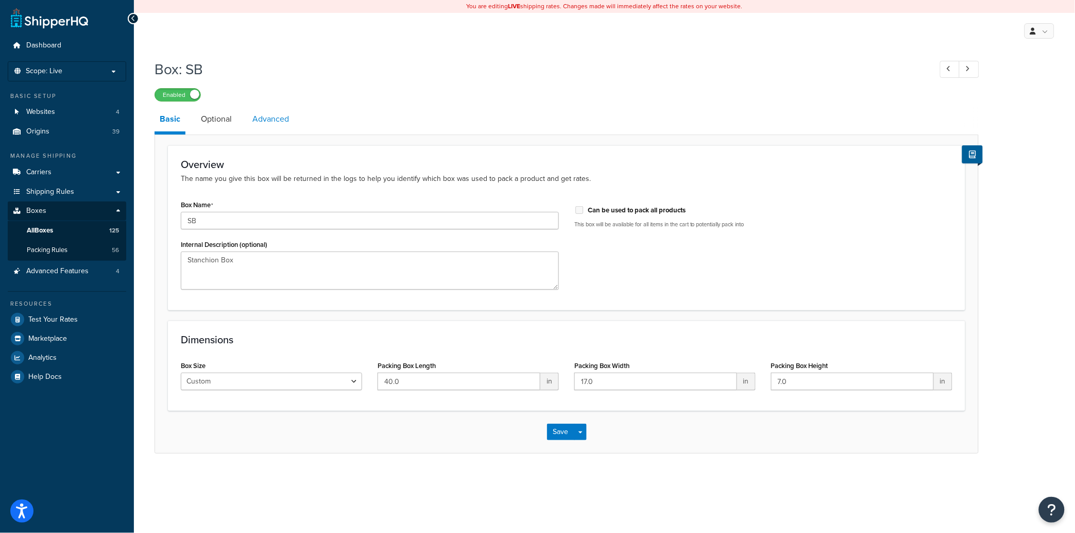
click at [258, 116] on link "Advanced" at bounding box center [270, 119] width 47 height 25
select select "65"
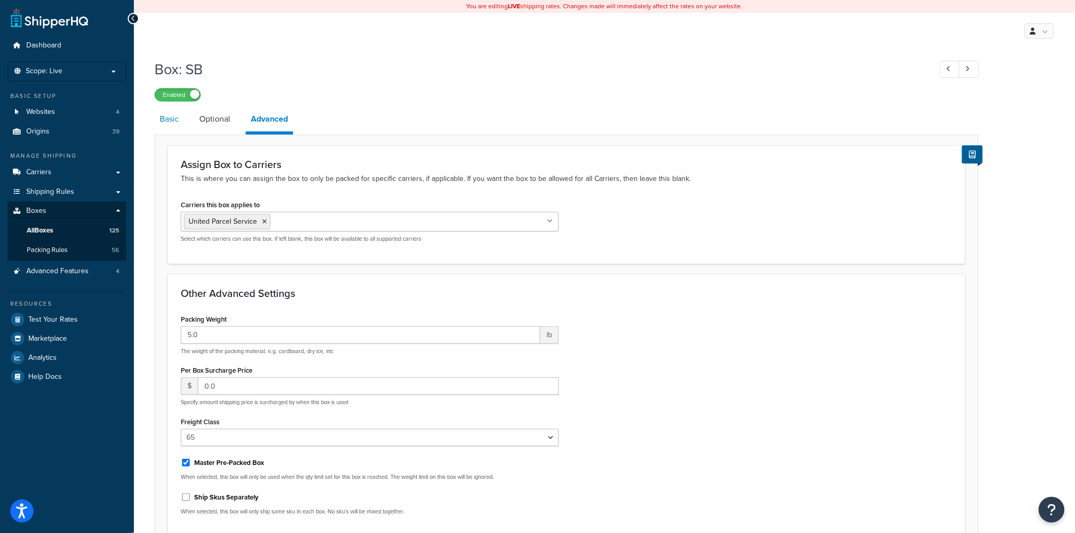
click at [167, 122] on link "Basic" at bounding box center [169, 119] width 29 height 25
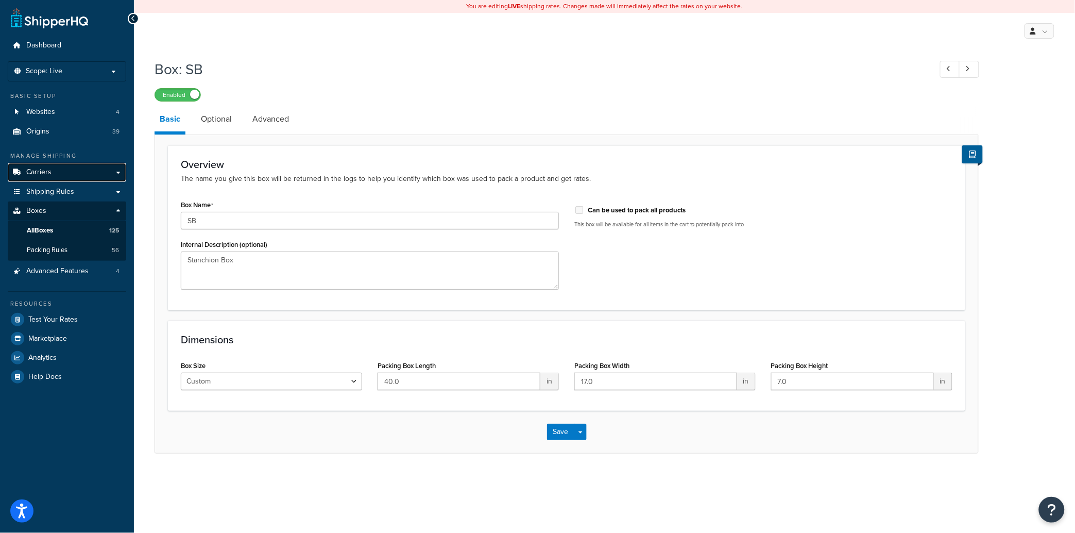
click at [118, 169] on link "Carriers" at bounding box center [67, 172] width 118 height 19
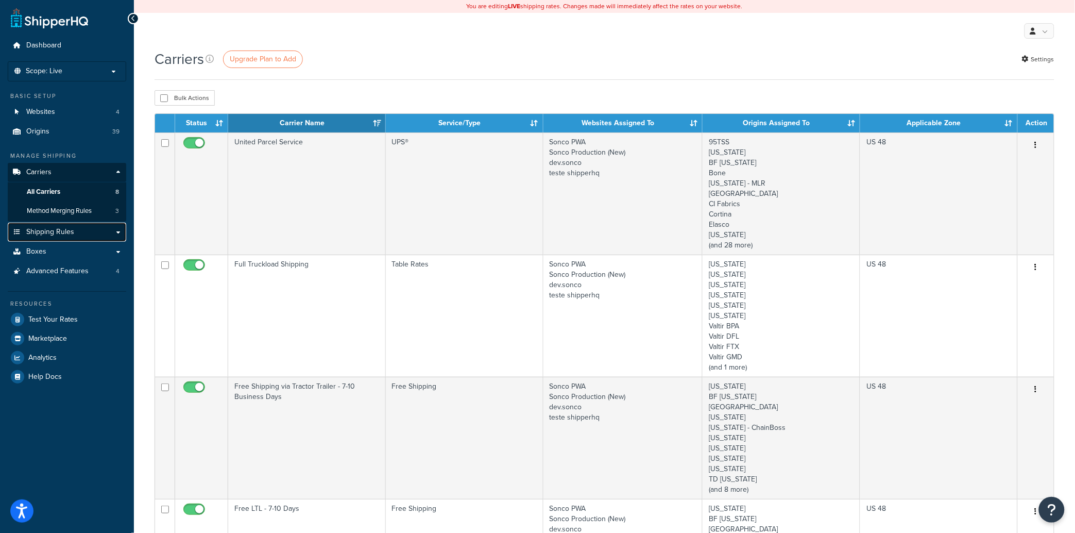
click at [116, 232] on link "Shipping Rules" at bounding box center [67, 232] width 118 height 19
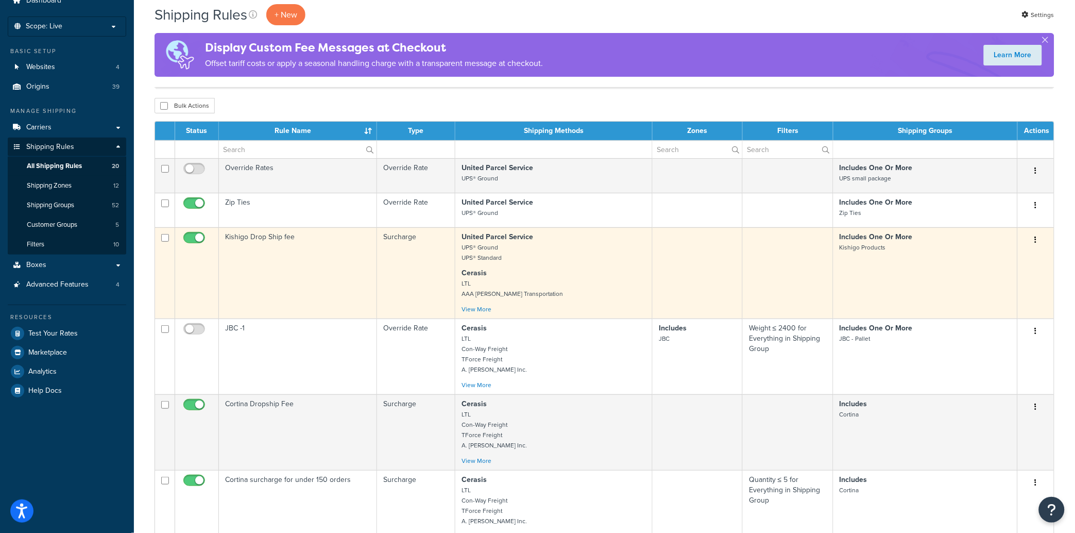
scroll to position [50, 0]
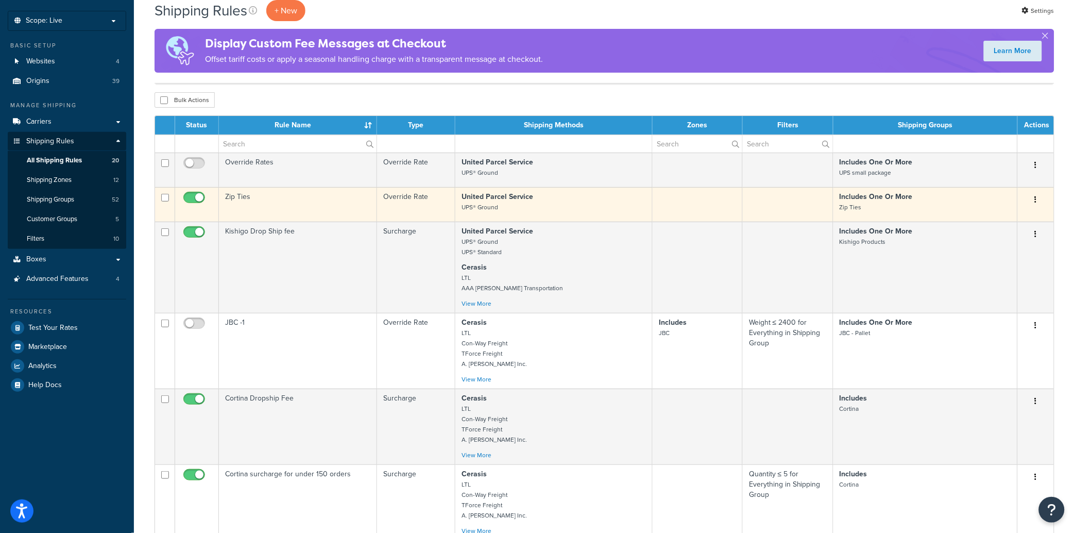
click at [274, 200] on td "Zip Ties" at bounding box center [298, 204] width 158 height 35
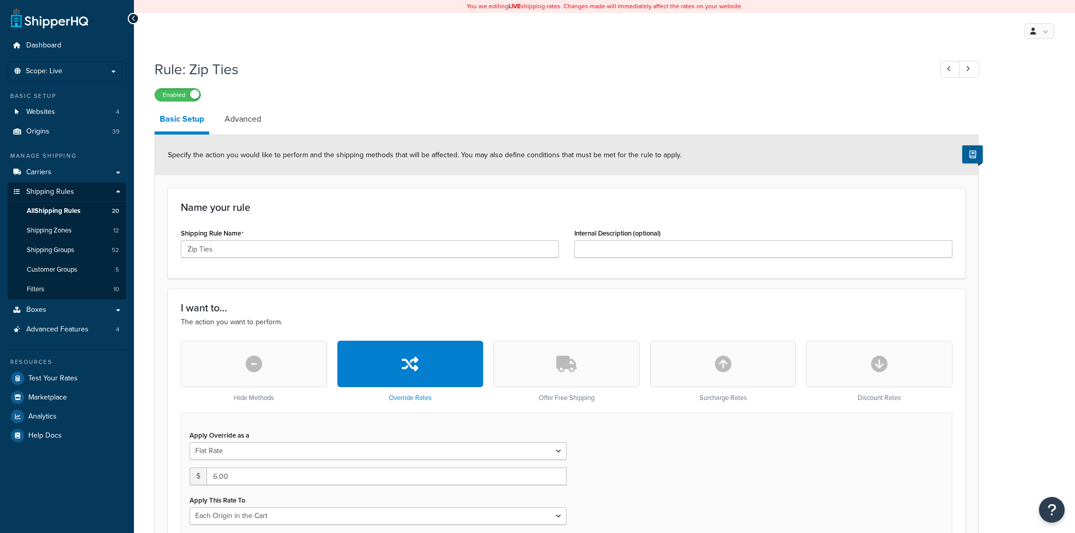
select select "LOCATION"
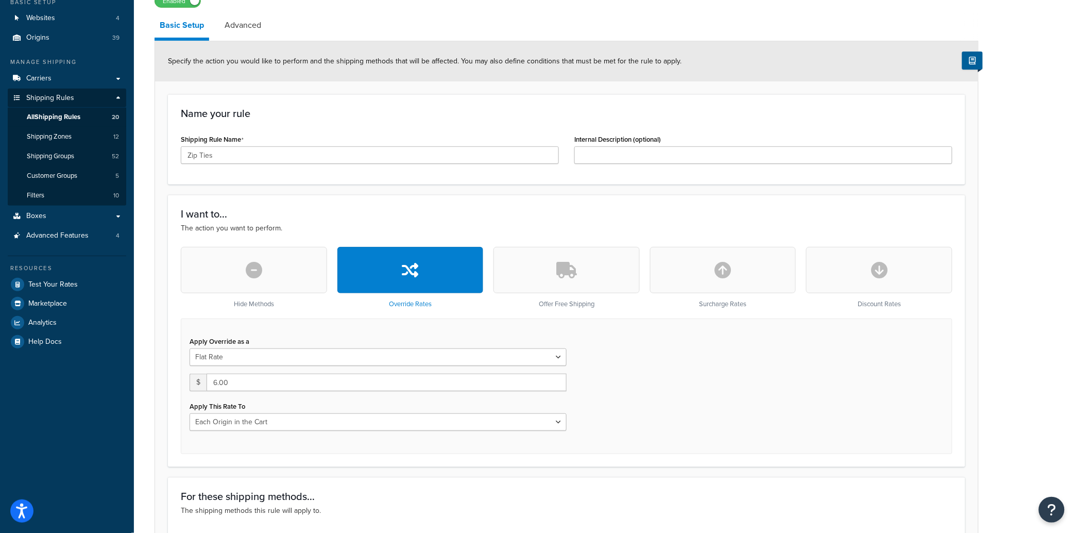
scroll to position [70, 0]
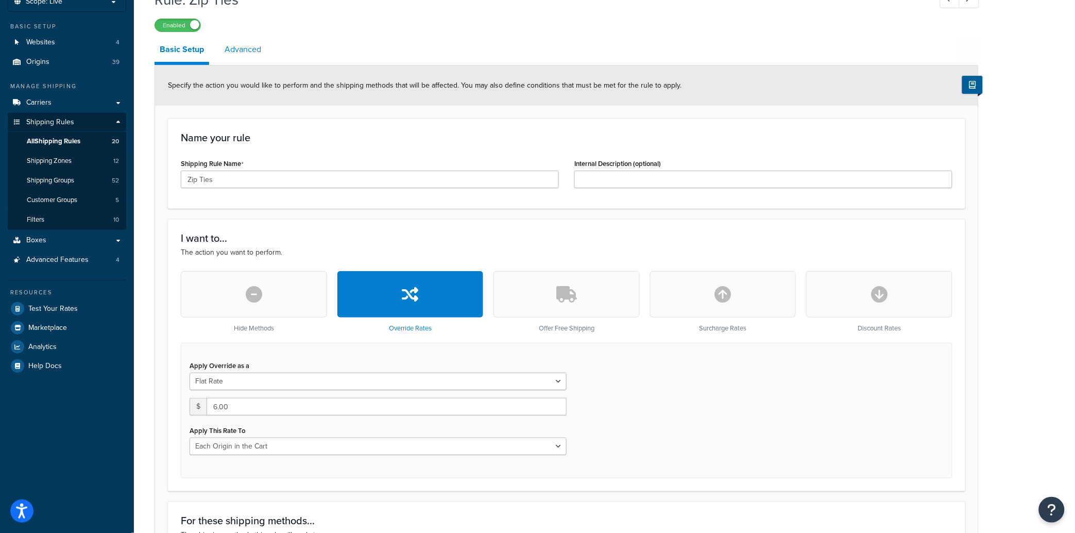
click at [240, 44] on link "Advanced" at bounding box center [242, 49] width 47 height 25
select select "shipping_price"
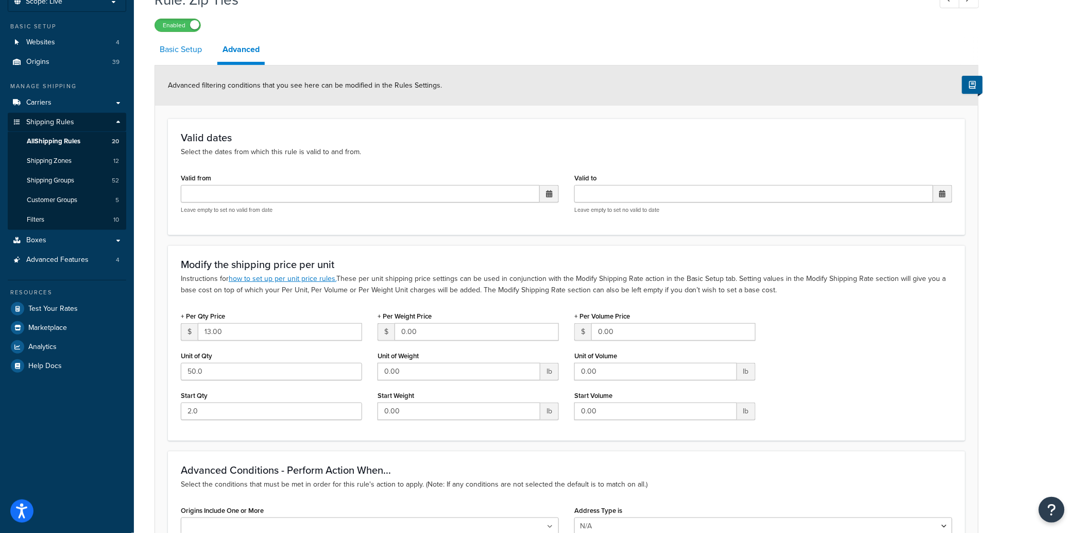
click at [190, 50] on link "Basic Setup" at bounding box center [181, 49] width 53 height 25
select select "LOCATION"
